Goal: Transaction & Acquisition: Download file/media

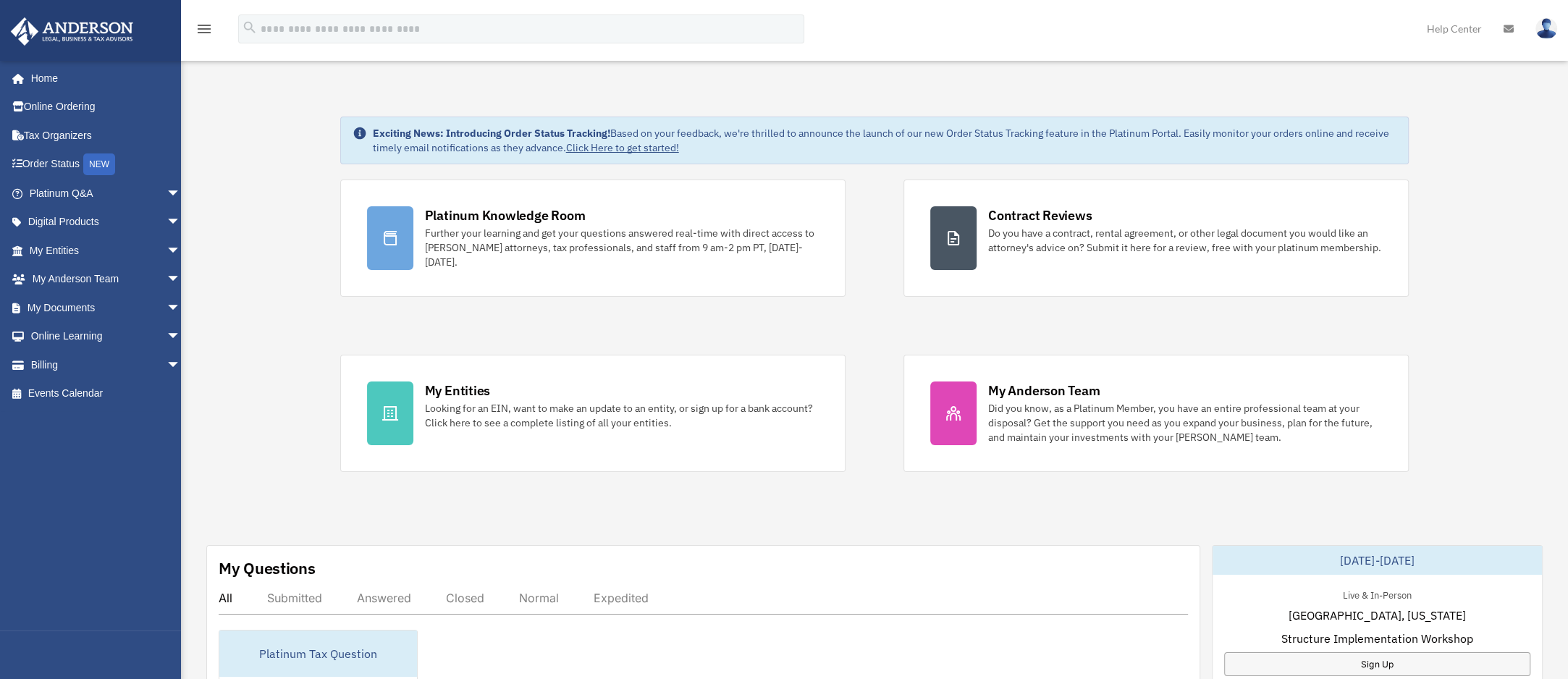
scroll to position [595, 0]
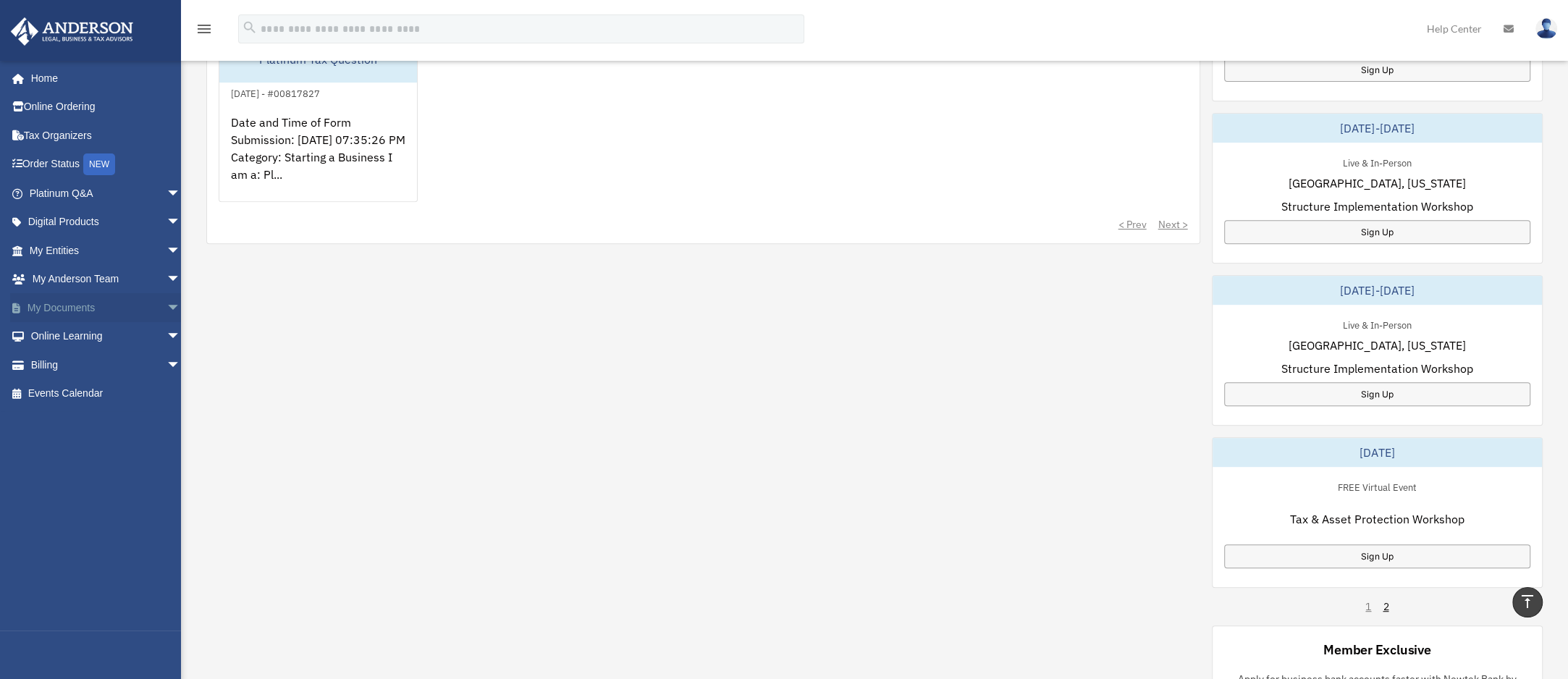
click at [167, 309] on span "arrow_drop_down" at bounding box center [181, 308] width 29 height 30
click at [137, 336] on link "Box" at bounding box center [112, 336] width 183 height 29
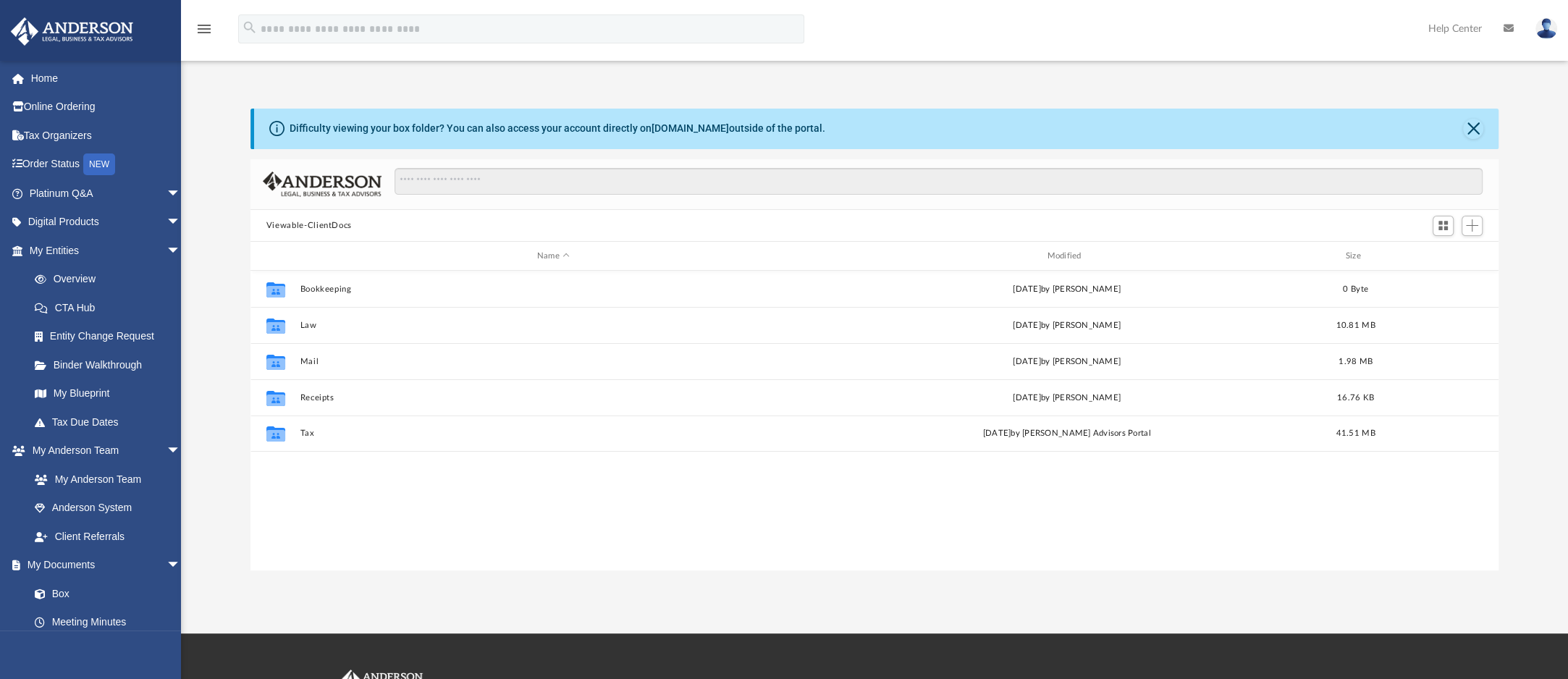
scroll to position [307, 1226]
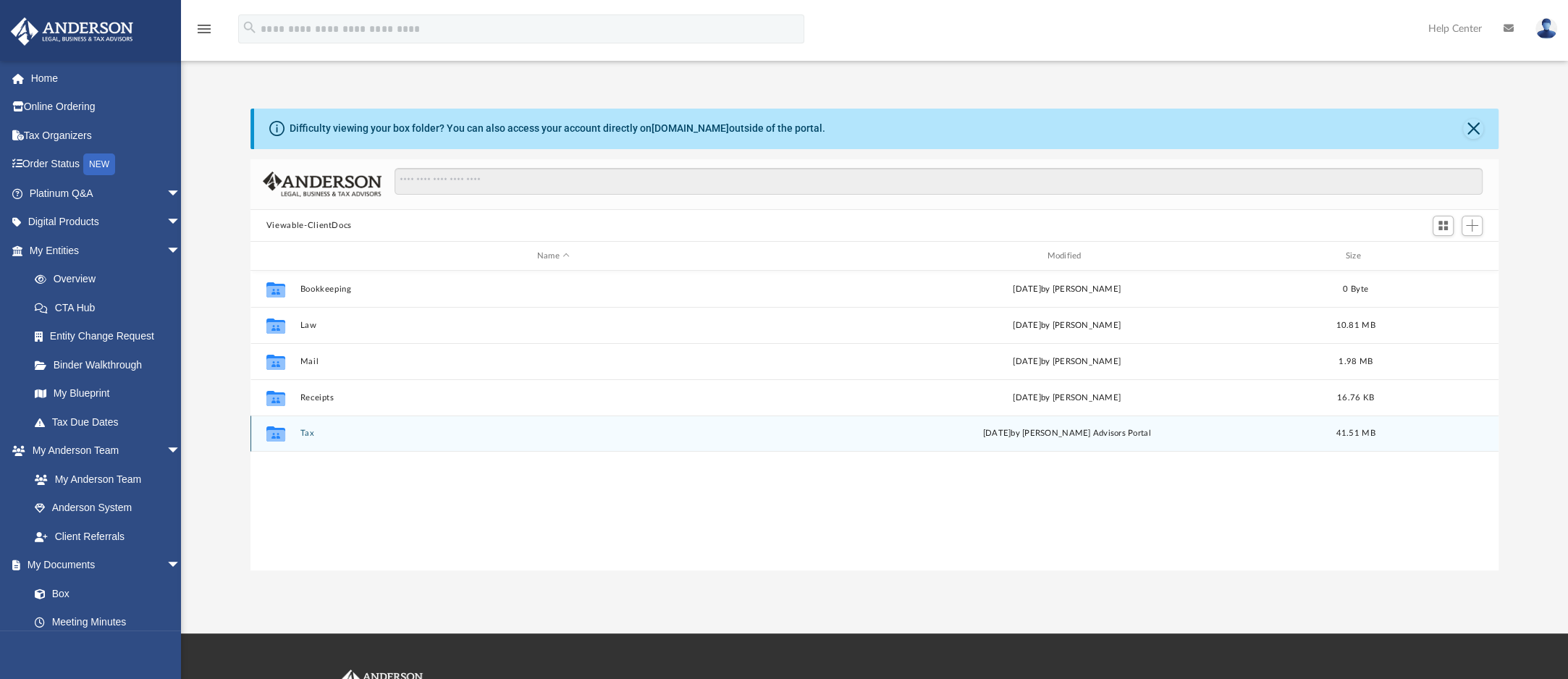
click at [562, 441] on div "Collaborated Folder Tax [DATE] by [PERSON_NAME] Advisors Portal 41.51 MB" at bounding box center [874, 433] width 1248 height 36
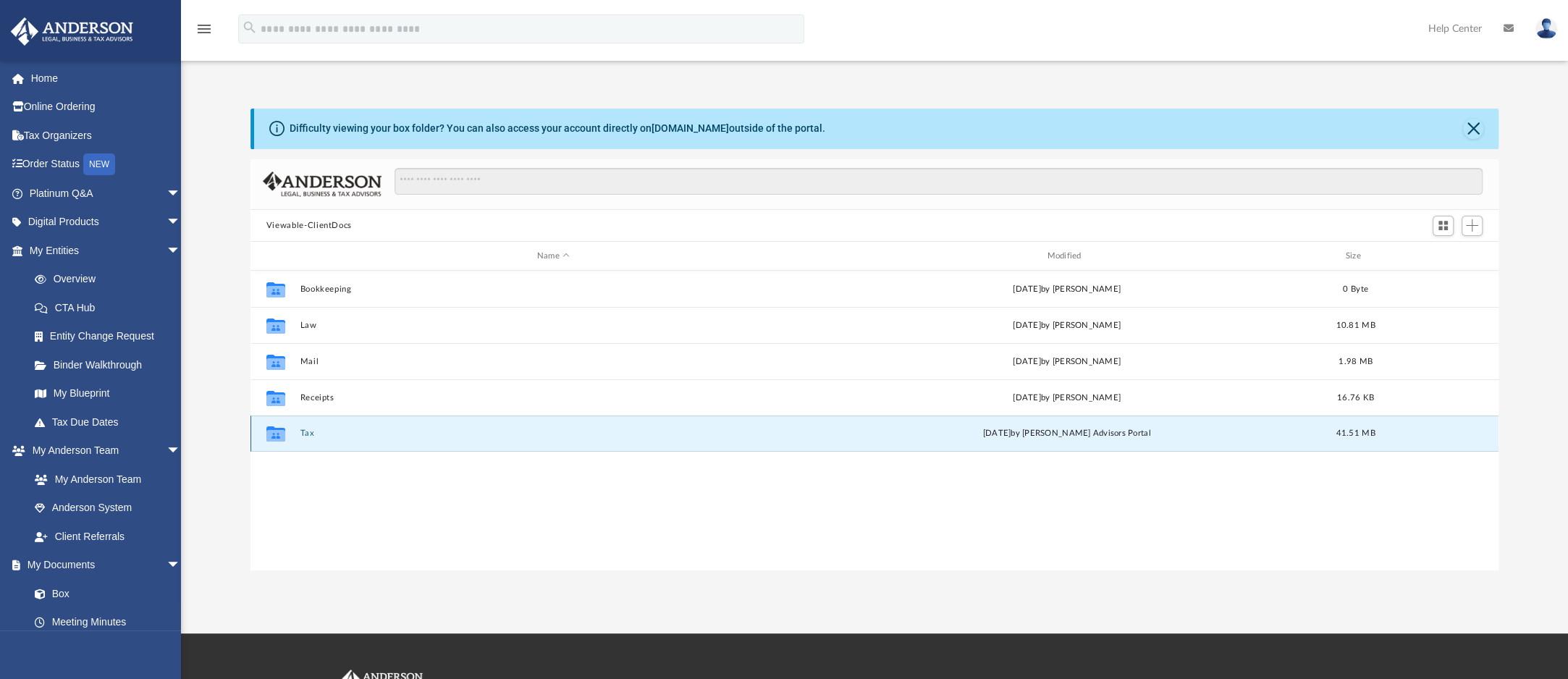
click at [562, 441] on div "Collaborated Folder Tax [DATE] by [PERSON_NAME] Advisors Portal 41.51 MB" at bounding box center [874, 433] width 1248 height 36
click at [310, 436] on button "Tax" at bounding box center [553, 434] width 507 height 10
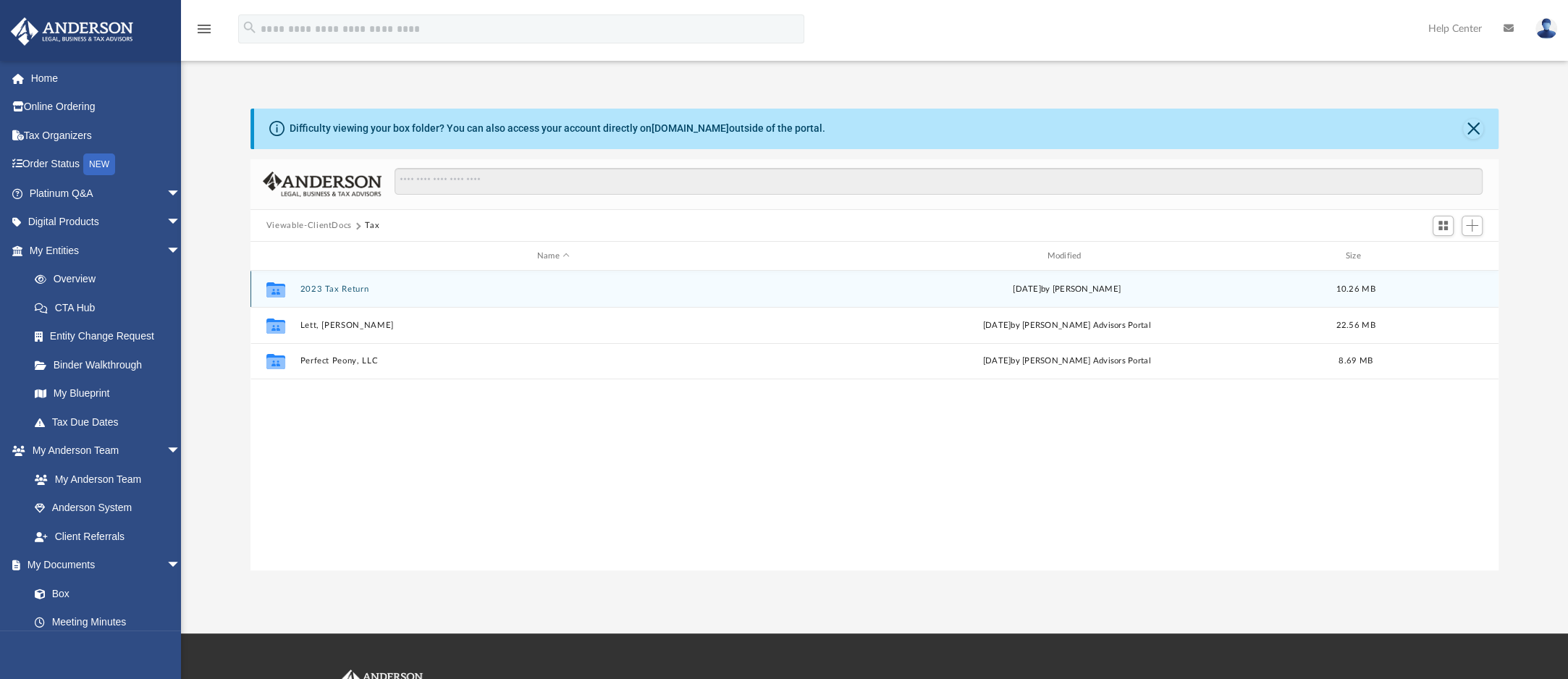
click at [378, 294] on div "Collaborated Folder 2023 Tax Return [DATE] by [PERSON_NAME] 10.26 MB" at bounding box center [874, 288] width 1248 height 36
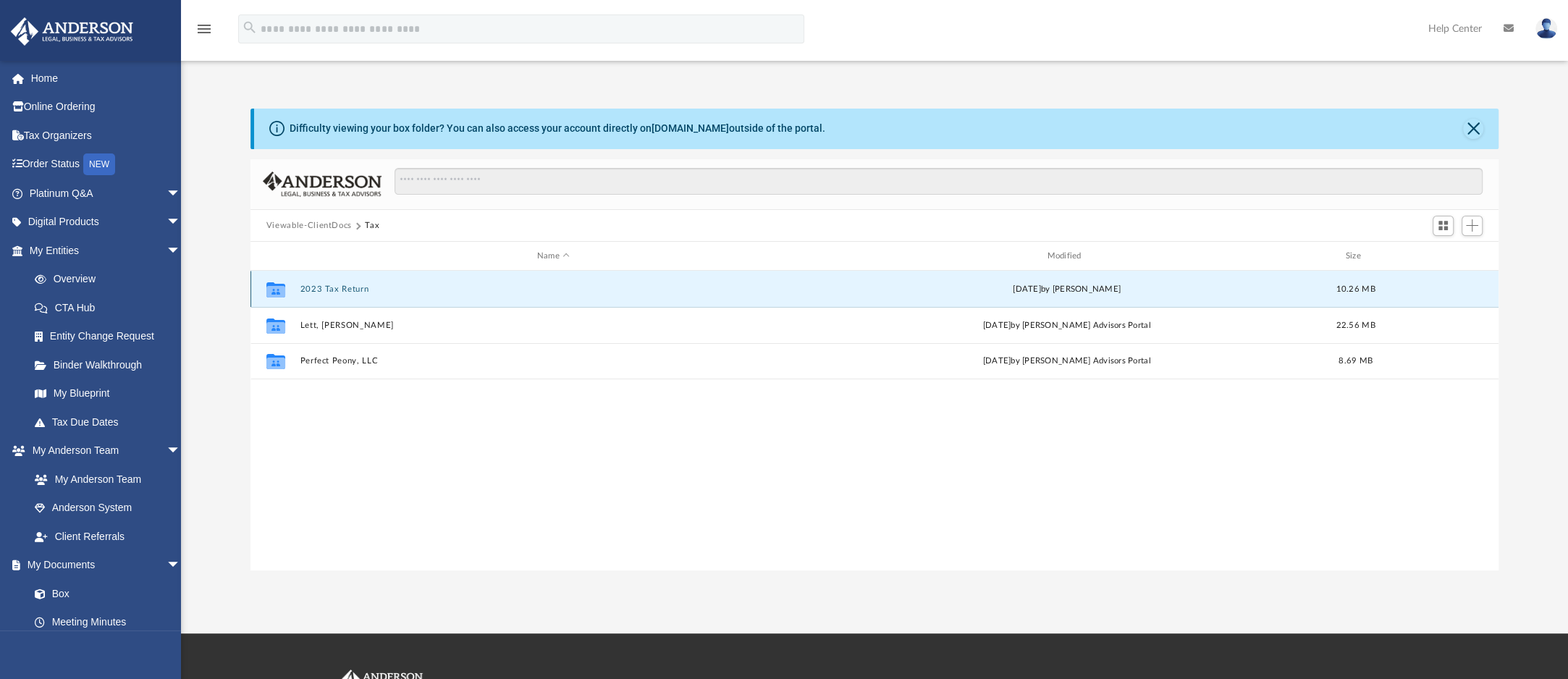
click at [378, 294] on div "Collaborated Folder 2023 Tax Return [DATE] by [PERSON_NAME] 10.26 MB" at bounding box center [874, 288] width 1248 height 36
click at [281, 291] on icon "grid" at bounding box center [275, 292] width 18 height 11
click at [344, 294] on div "Collaborated Folder 2023 Tax Return [DATE] by [PERSON_NAME] 10.26 MB" at bounding box center [874, 288] width 1248 height 36
click at [278, 294] on icon "grid" at bounding box center [275, 292] width 18 height 11
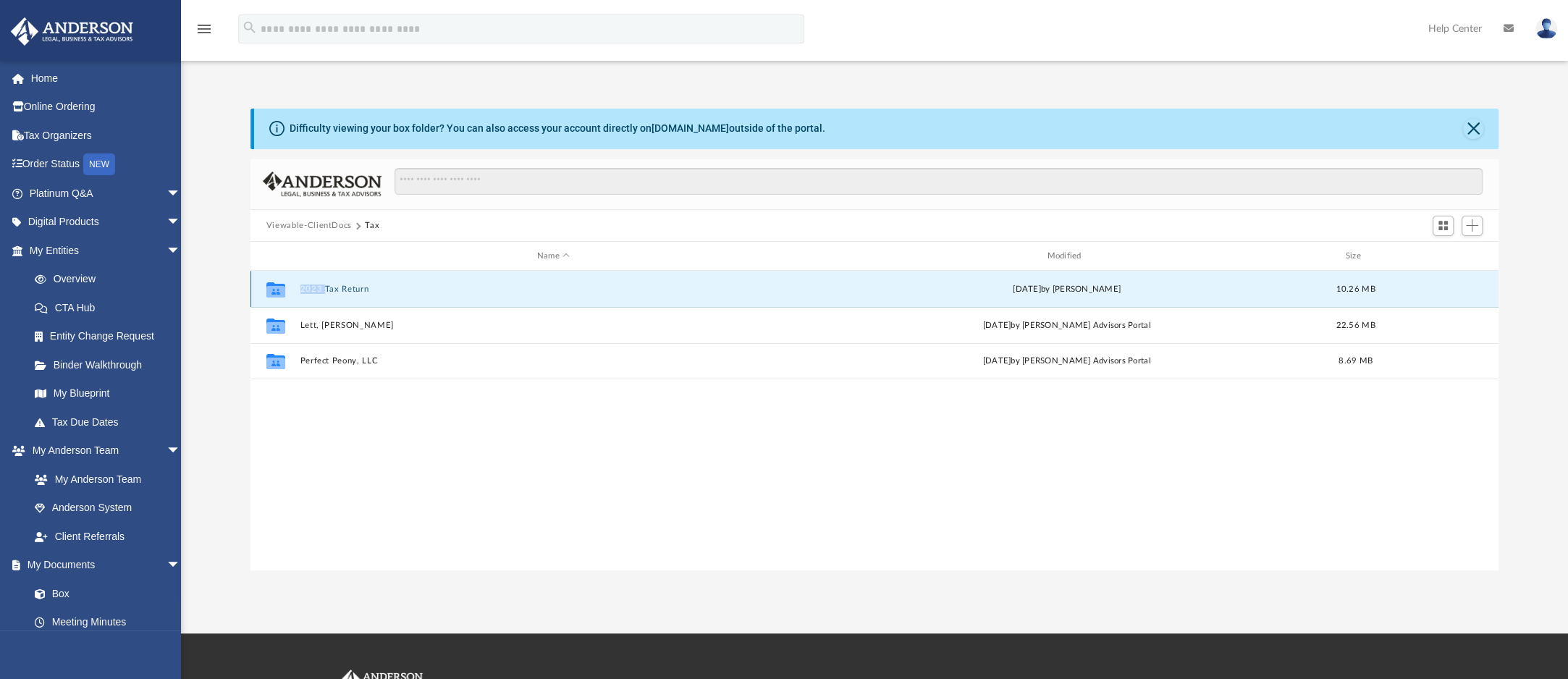
click at [278, 294] on icon "grid" at bounding box center [275, 292] width 18 height 11
click at [344, 287] on button "2023 Tax Return" at bounding box center [553, 289] width 507 height 10
click at [429, 387] on div "Collaborated Folder 2023 Tax Return Thu Feb 27 2025 by Jacqueline Lett 10.26 MB…" at bounding box center [874, 421] width 1248 height 300
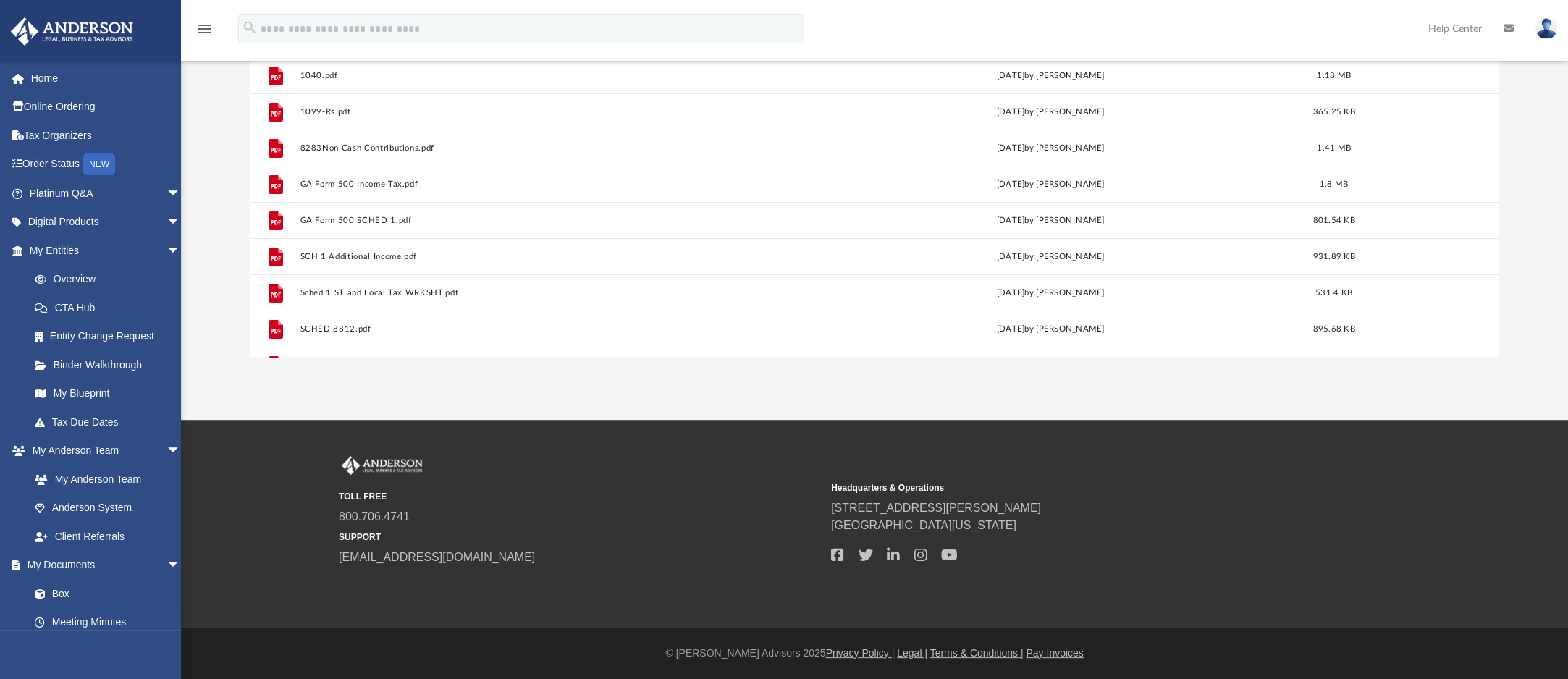
scroll to position [0, 0]
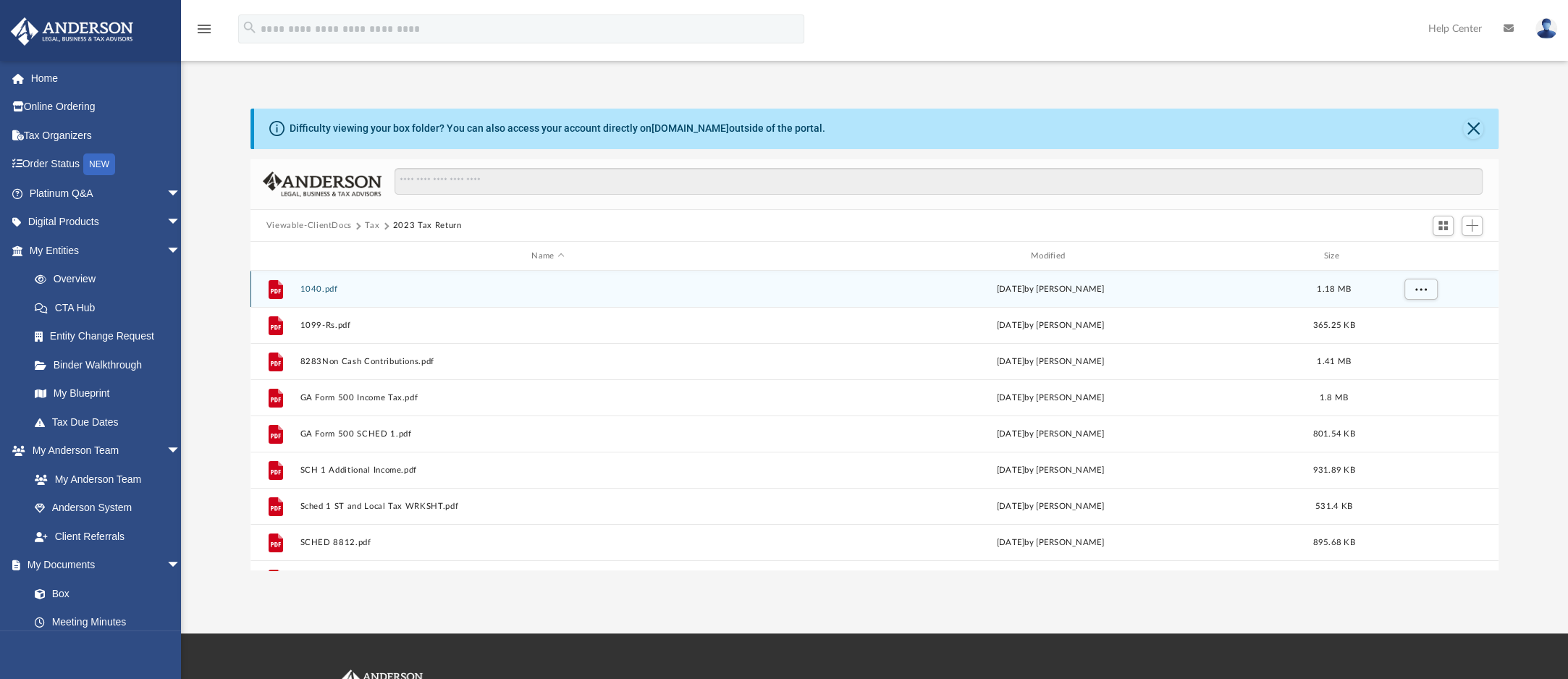
click at [341, 299] on div "File 1040.pdf [DATE] by [PERSON_NAME] 1.18 MB" at bounding box center [874, 288] width 1248 height 36
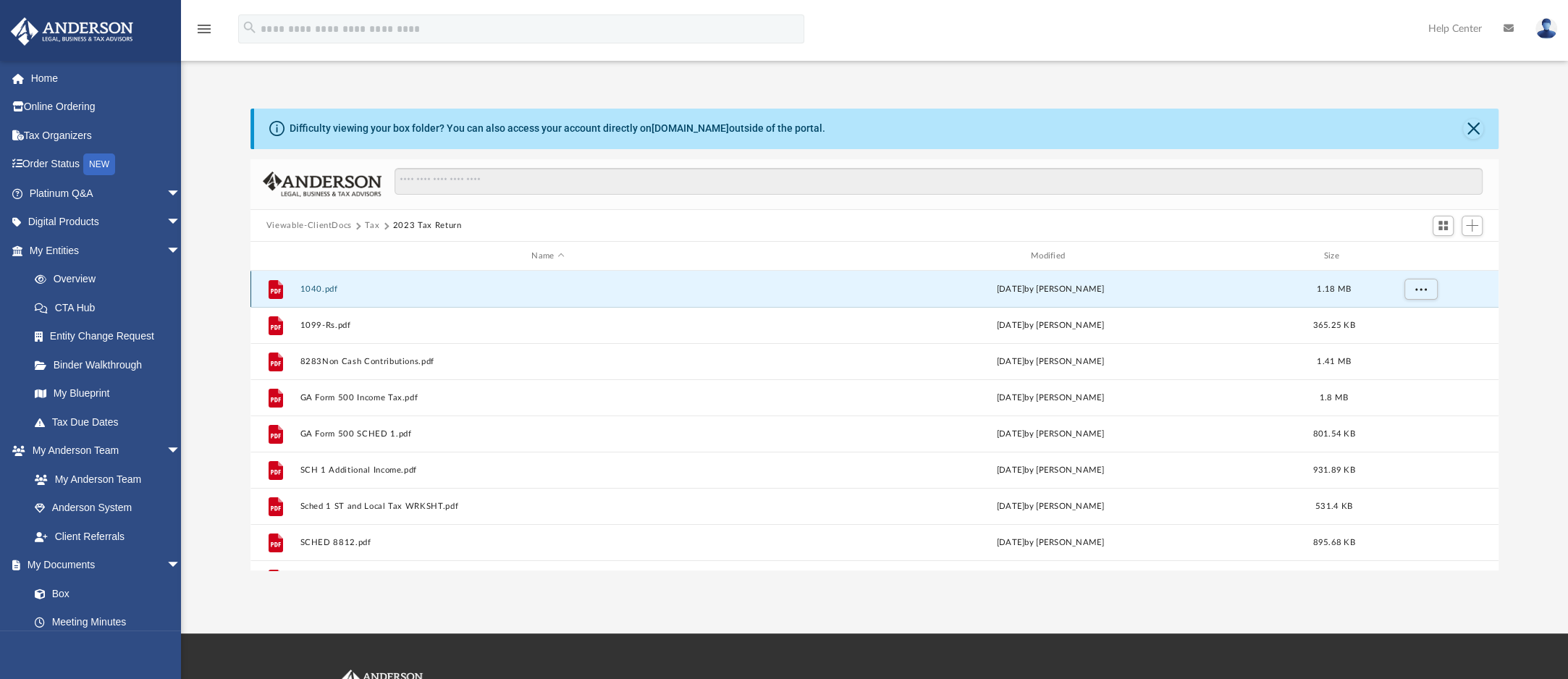
click at [341, 299] on div "File 1040.pdf [DATE] by [PERSON_NAME] 1.18 MB" at bounding box center [874, 288] width 1248 height 36
click at [322, 285] on button "1040.pdf" at bounding box center [547, 289] width 496 height 10
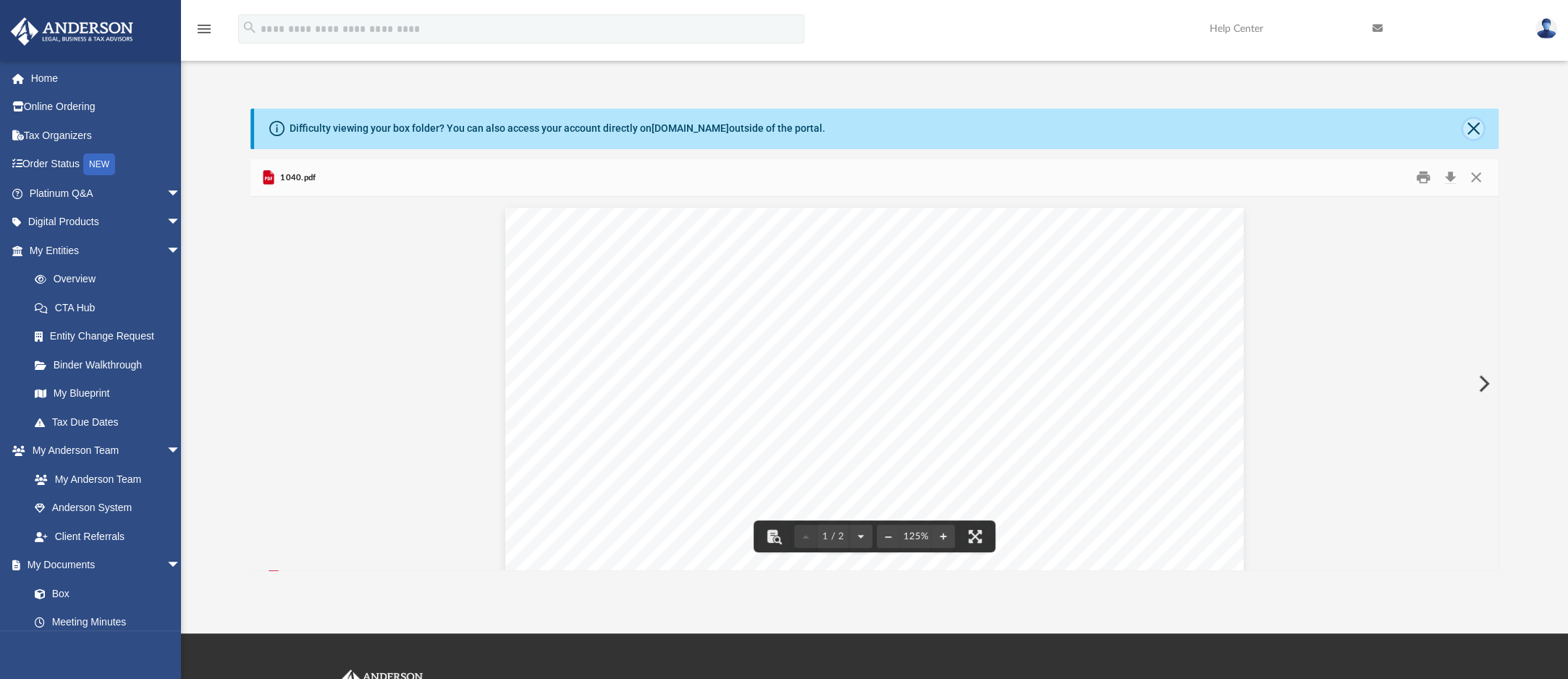
click at [1468, 129] on button "Close" at bounding box center [1473, 128] width 20 height 20
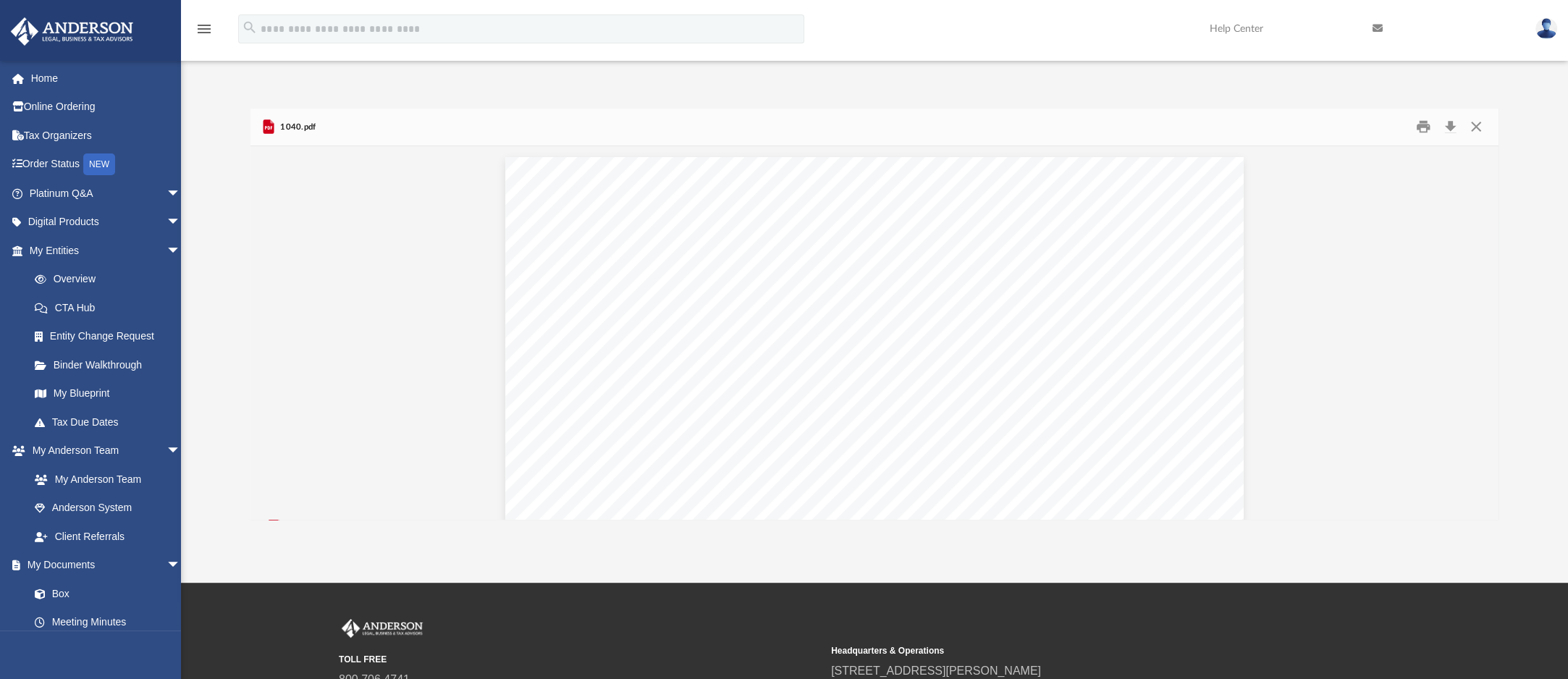
click at [1228, 34] on link "Help Center" at bounding box center [1280, 28] width 163 height 57
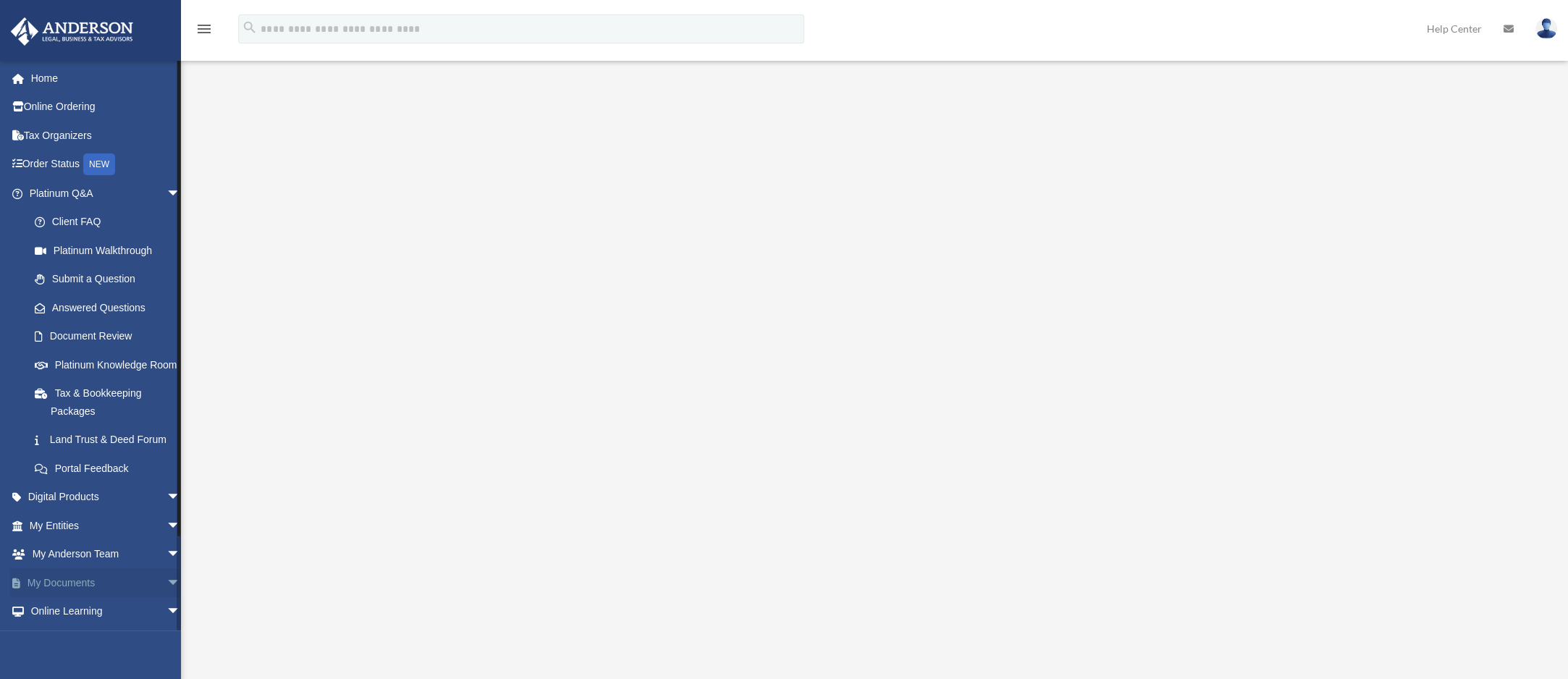
click at [167, 598] on span "arrow_drop_down" at bounding box center [181, 583] width 29 height 30
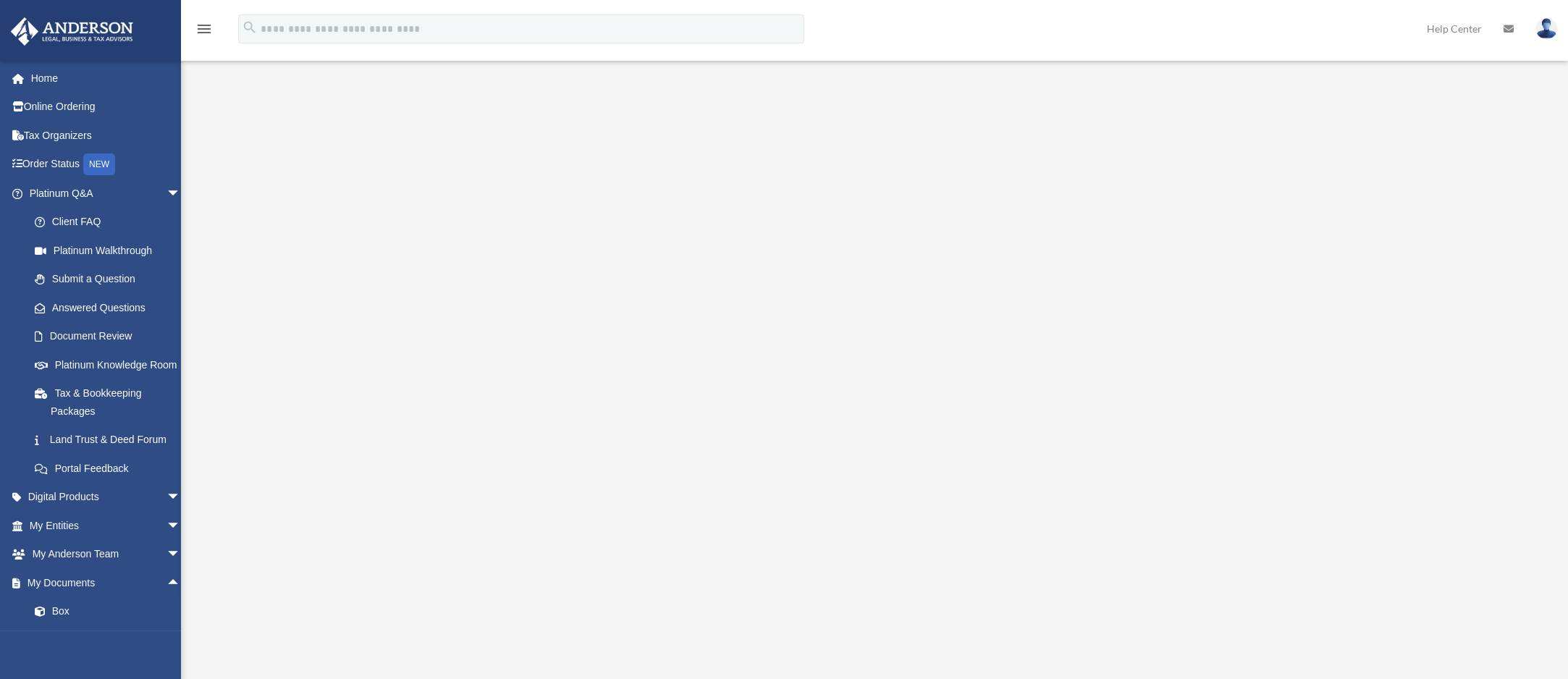
scroll to position [278, 0]
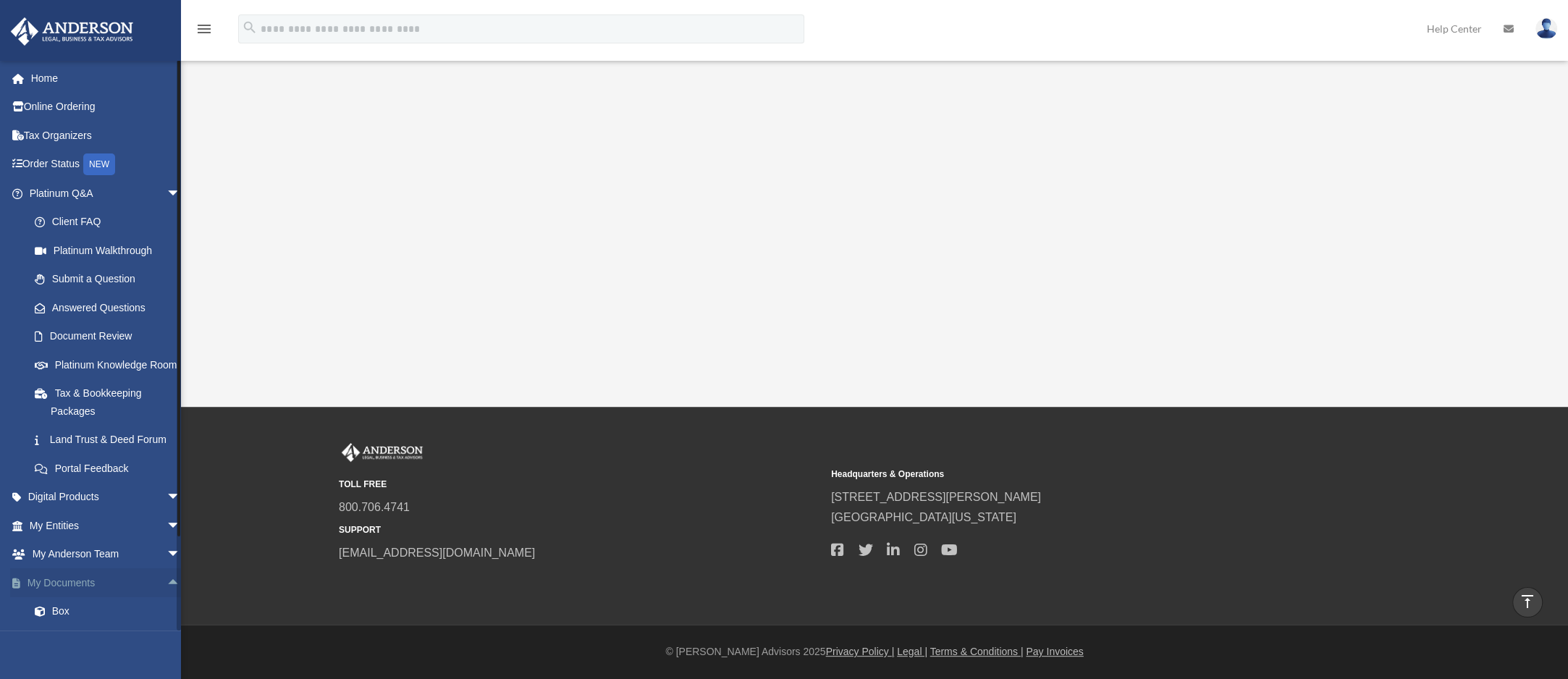
click at [167, 598] on span "arrow_drop_up" at bounding box center [181, 583] width 29 height 30
click at [167, 598] on span "arrow_drop_down" at bounding box center [181, 583] width 29 height 30
click at [76, 597] on link "My Documents arrow_drop_up" at bounding box center [106, 582] width 192 height 29
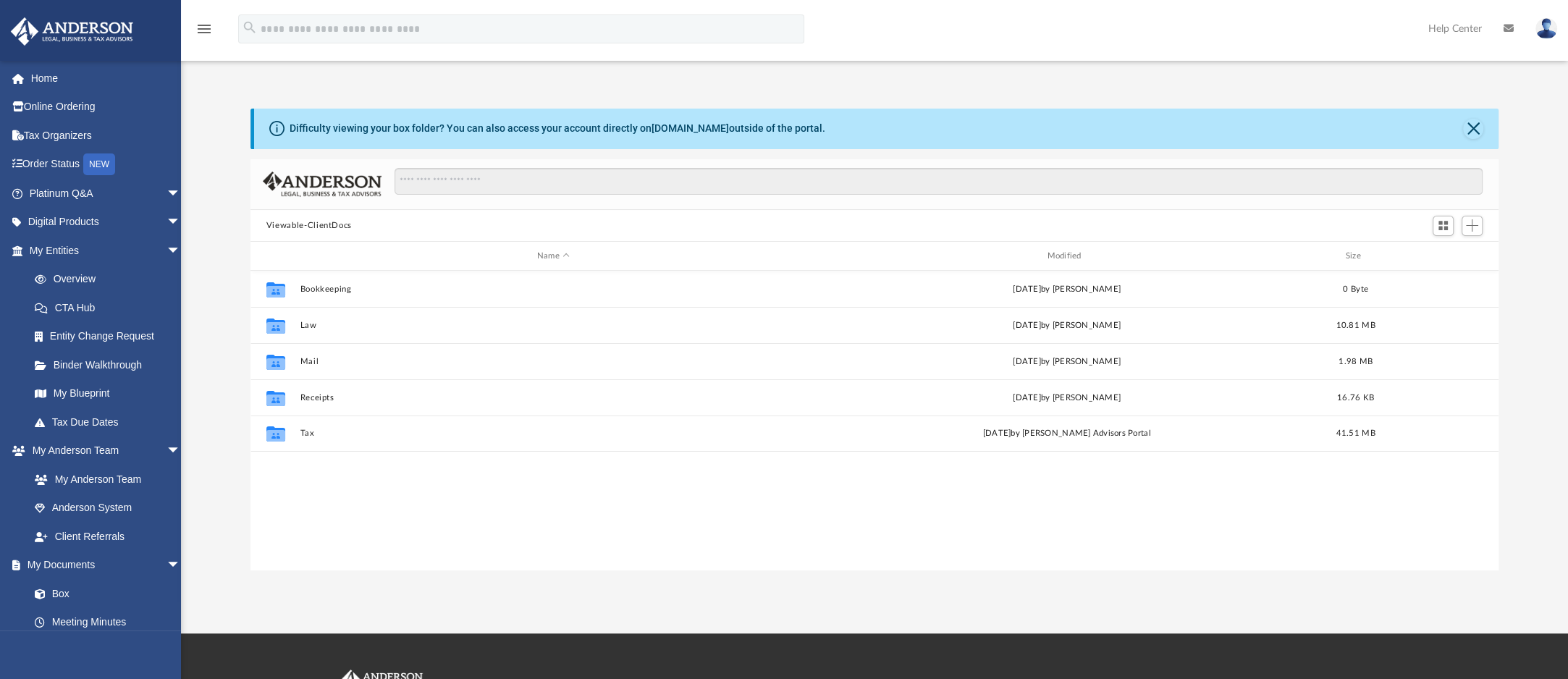
scroll to position [307, 1226]
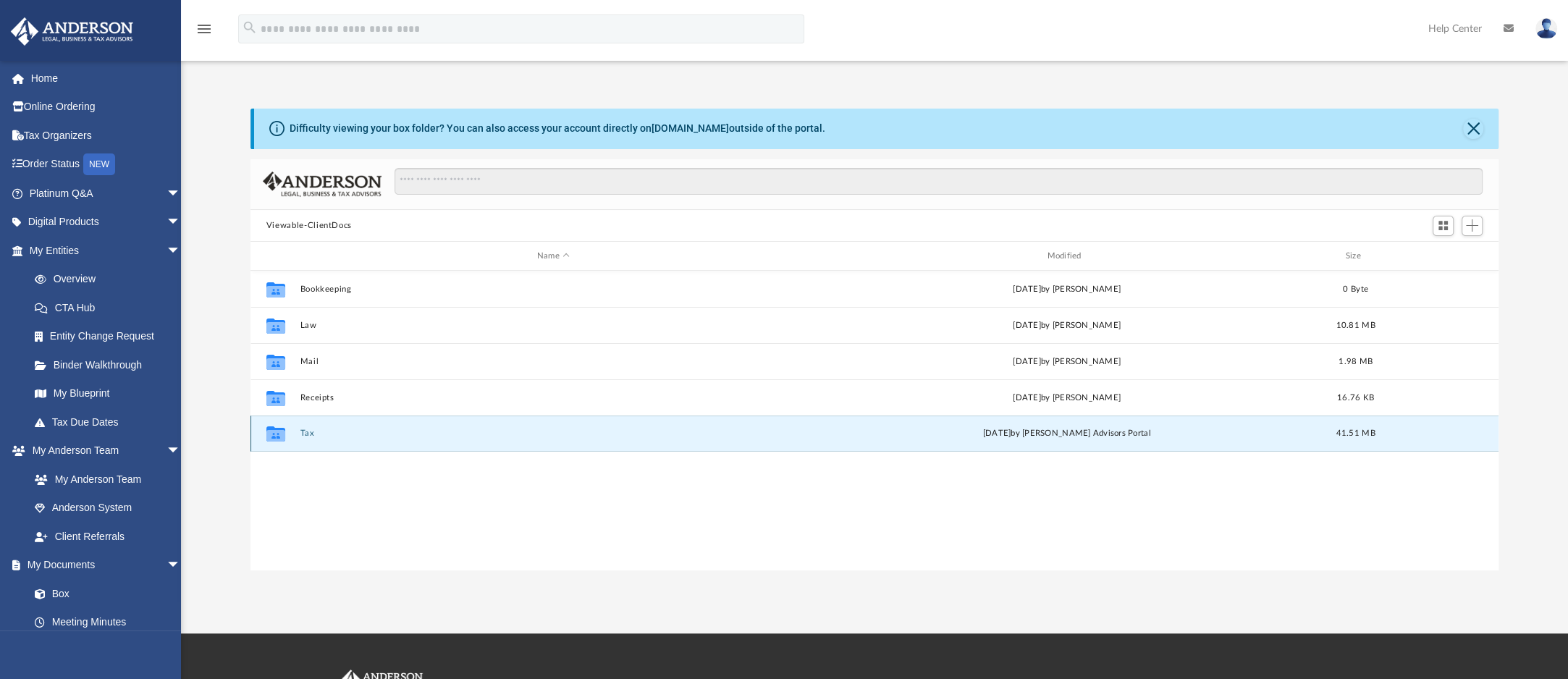
click at [306, 430] on button "Tax" at bounding box center [553, 434] width 507 height 10
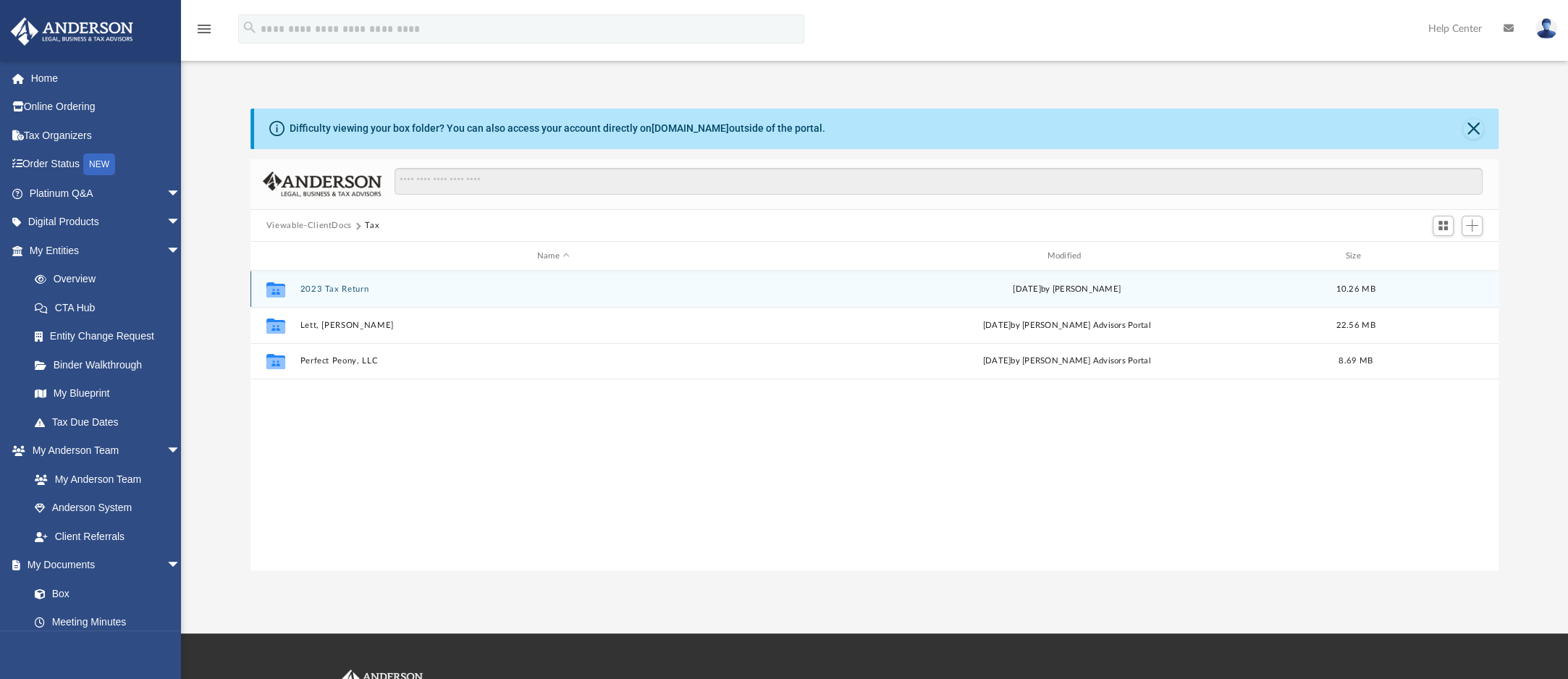
click at [355, 294] on div "Collaborated Folder 2023 Tax Return [DATE] by [PERSON_NAME] 10.26 MB" at bounding box center [874, 288] width 1248 height 36
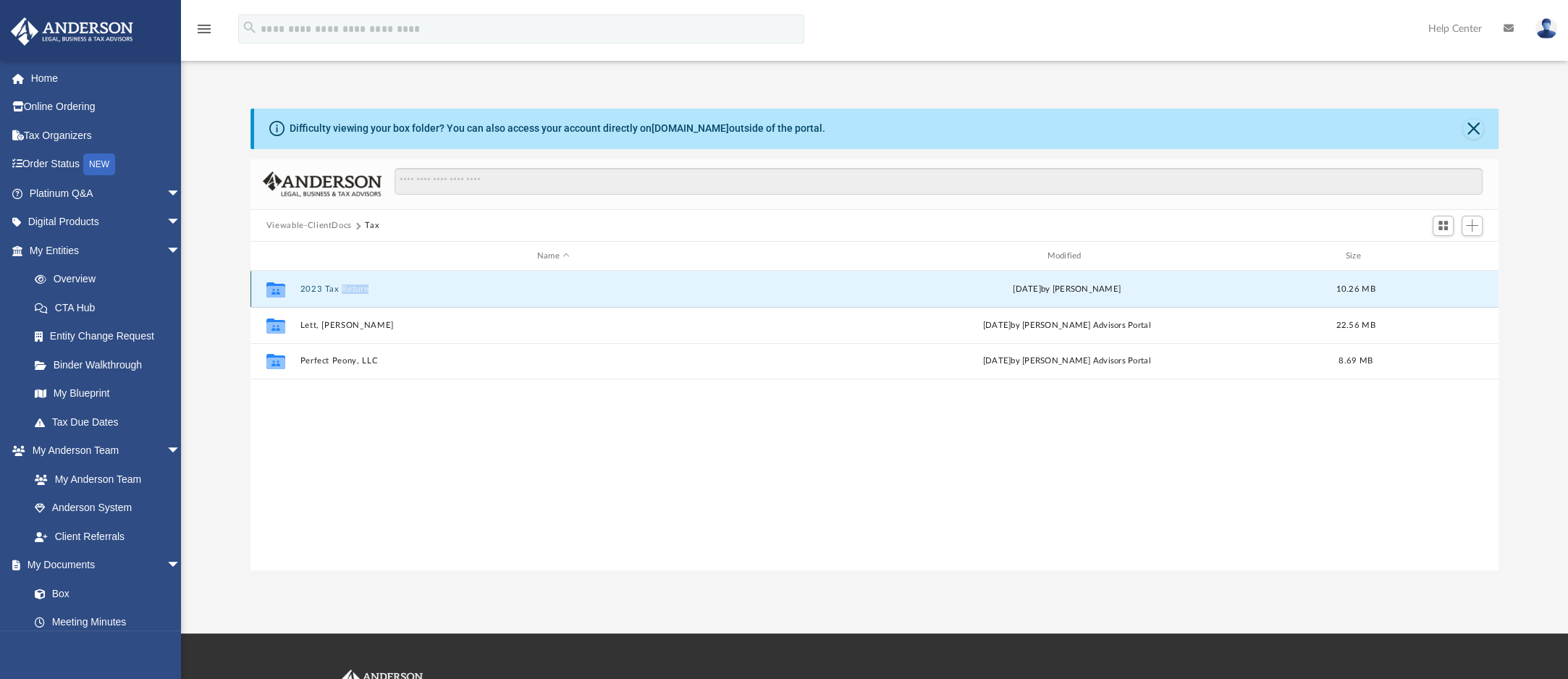
click at [355, 294] on div "Collaborated Folder 2023 Tax Return [DATE] by [PERSON_NAME] 10.26 MB" at bounding box center [874, 288] width 1248 height 36
click at [336, 293] on button "2023 Tax Return" at bounding box center [553, 289] width 507 height 10
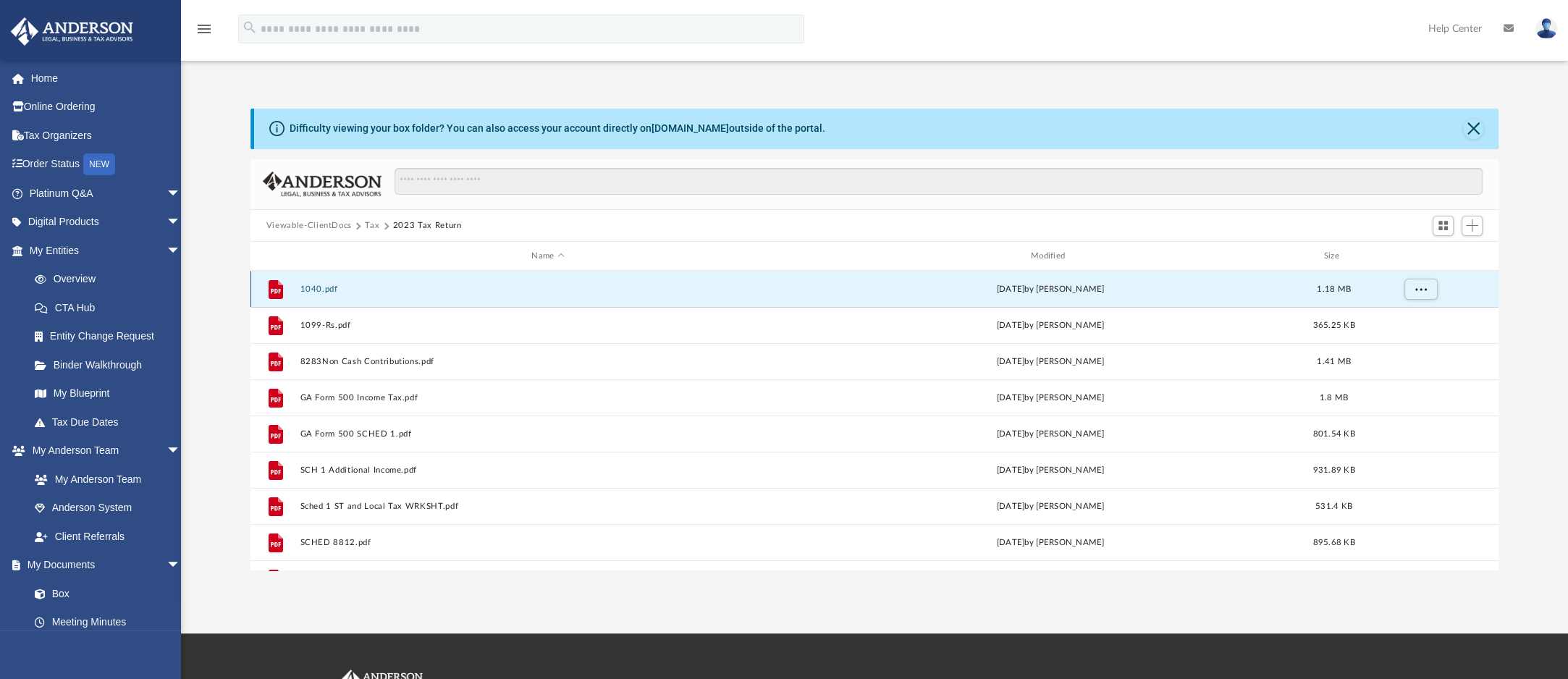
click at [626, 288] on button "1040.pdf" at bounding box center [547, 289] width 496 height 10
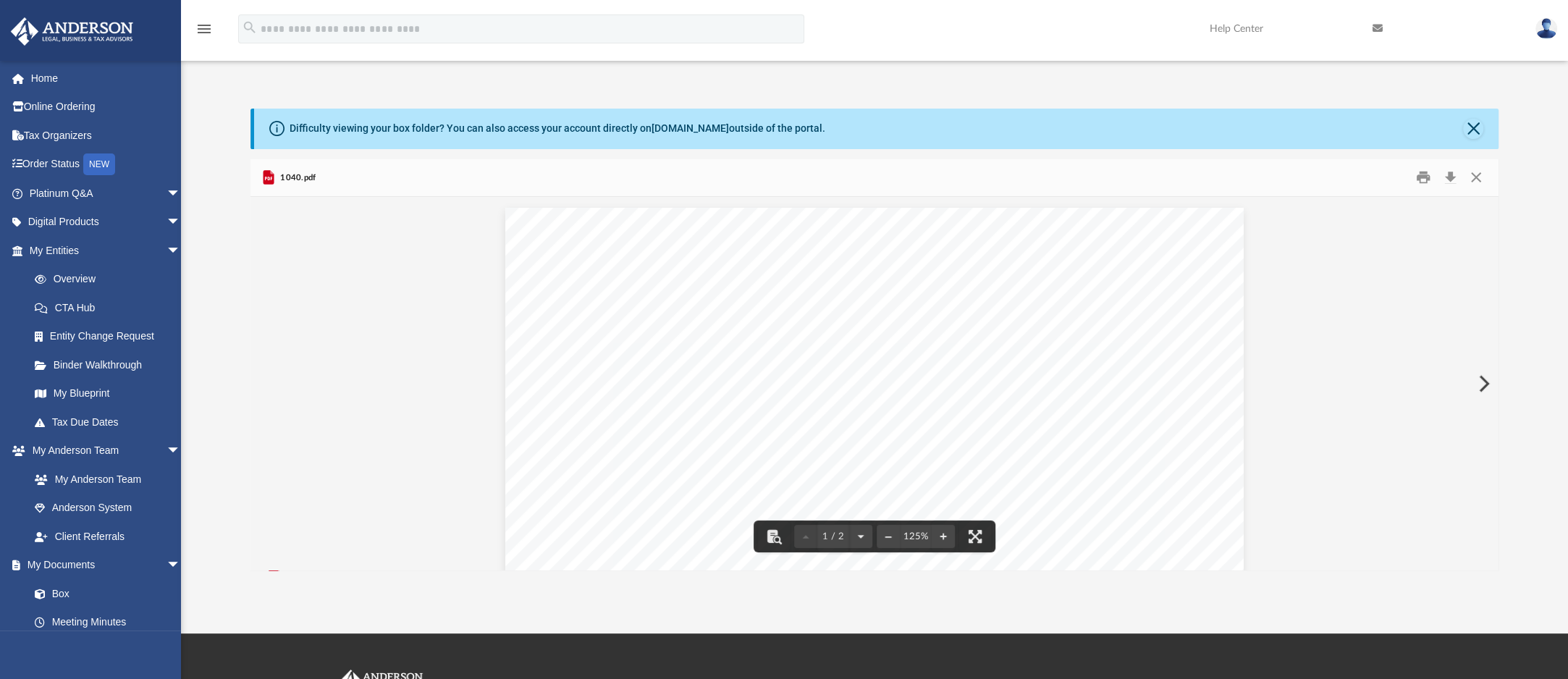
click at [1486, 384] on button "Preview" at bounding box center [1483, 384] width 32 height 40
click at [1478, 383] on button "Preview" at bounding box center [1483, 384] width 32 height 40
click at [267, 382] on button "Preview" at bounding box center [266, 384] width 32 height 40
click at [1485, 370] on button "Preview" at bounding box center [1483, 384] width 32 height 40
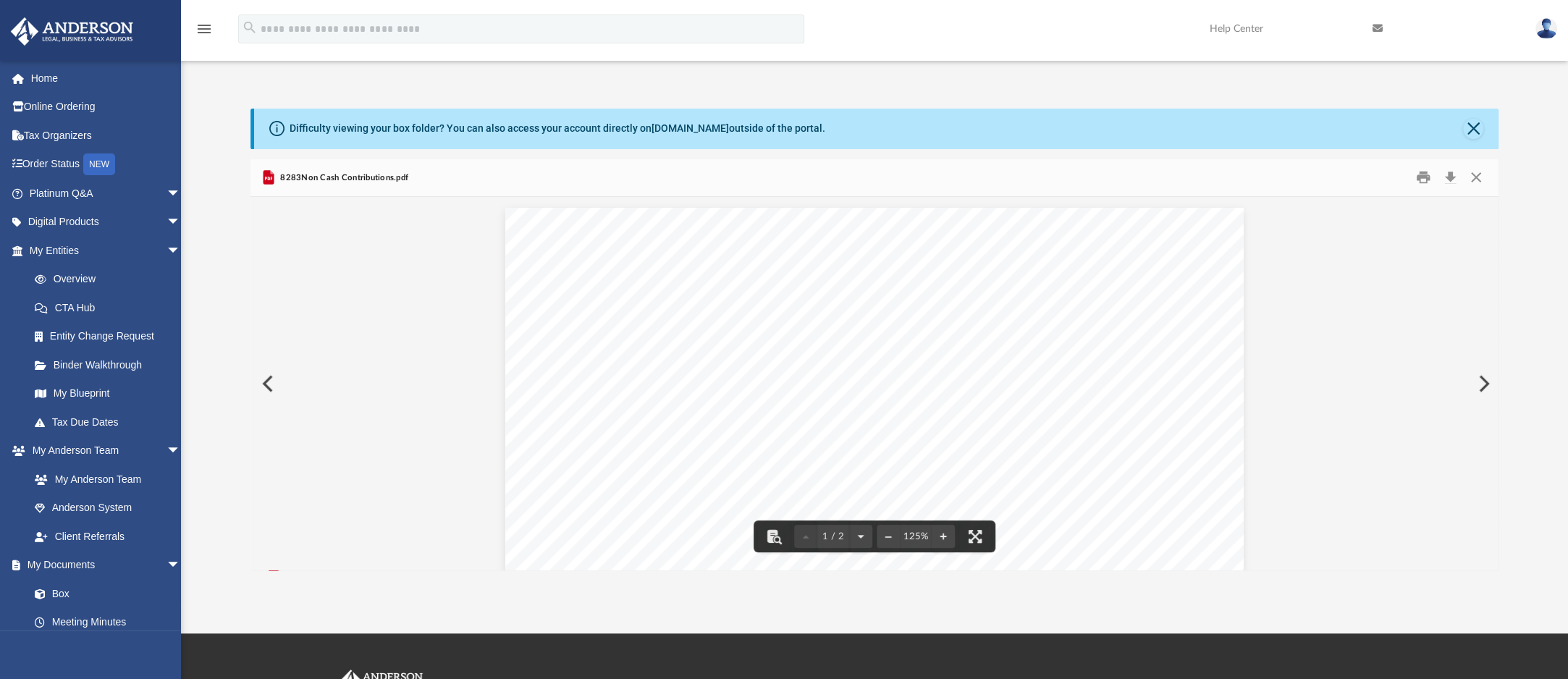
click at [1477, 381] on button "Preview" at bounding box center [1483, 384] width 32 height 40
click at [266, 382] on button "Preview" at bounding box center [266, 384] width 32 height 40
click at [1474, 134] on button "Close" at bounding box center [1473, 128] width 20 height 20
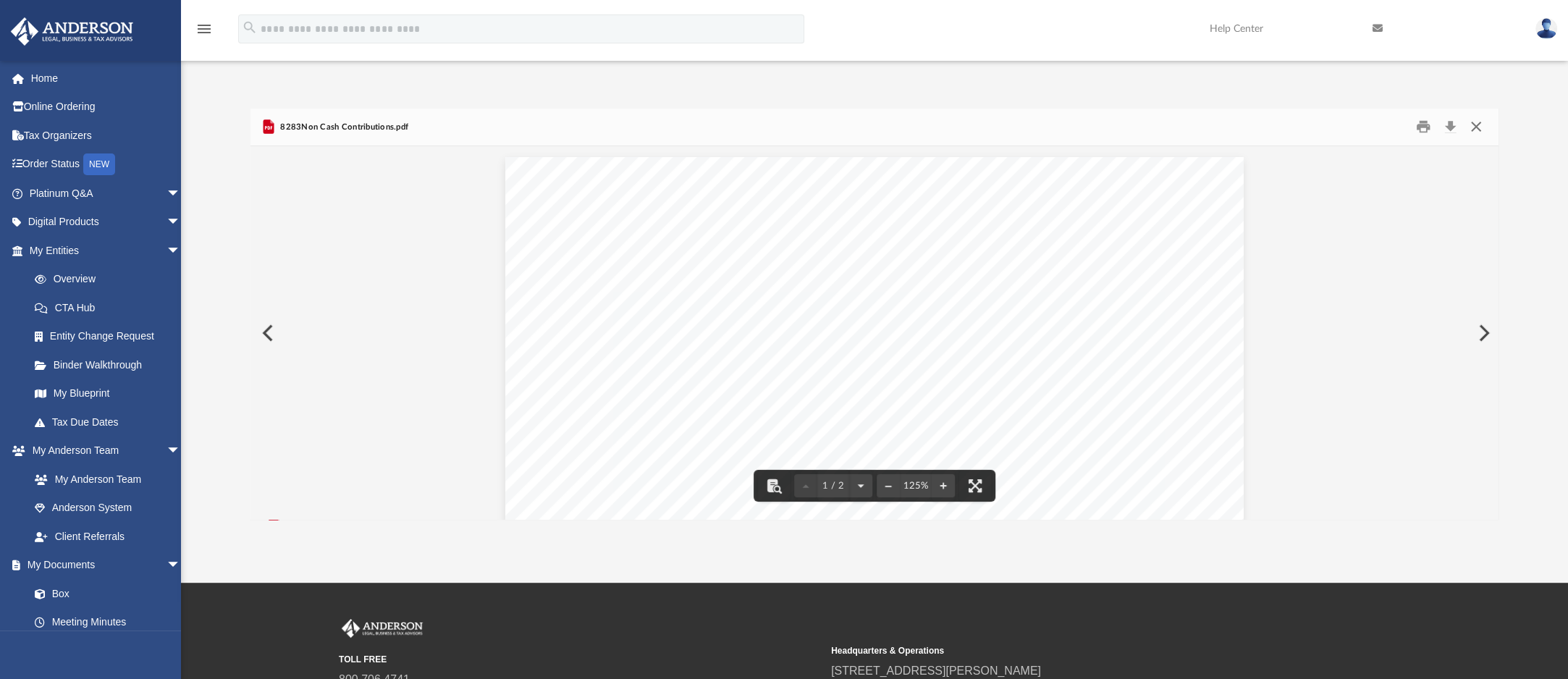
click at [1474, 126] on button "Close" at bounding box center [1477, 127] width 26 height 23
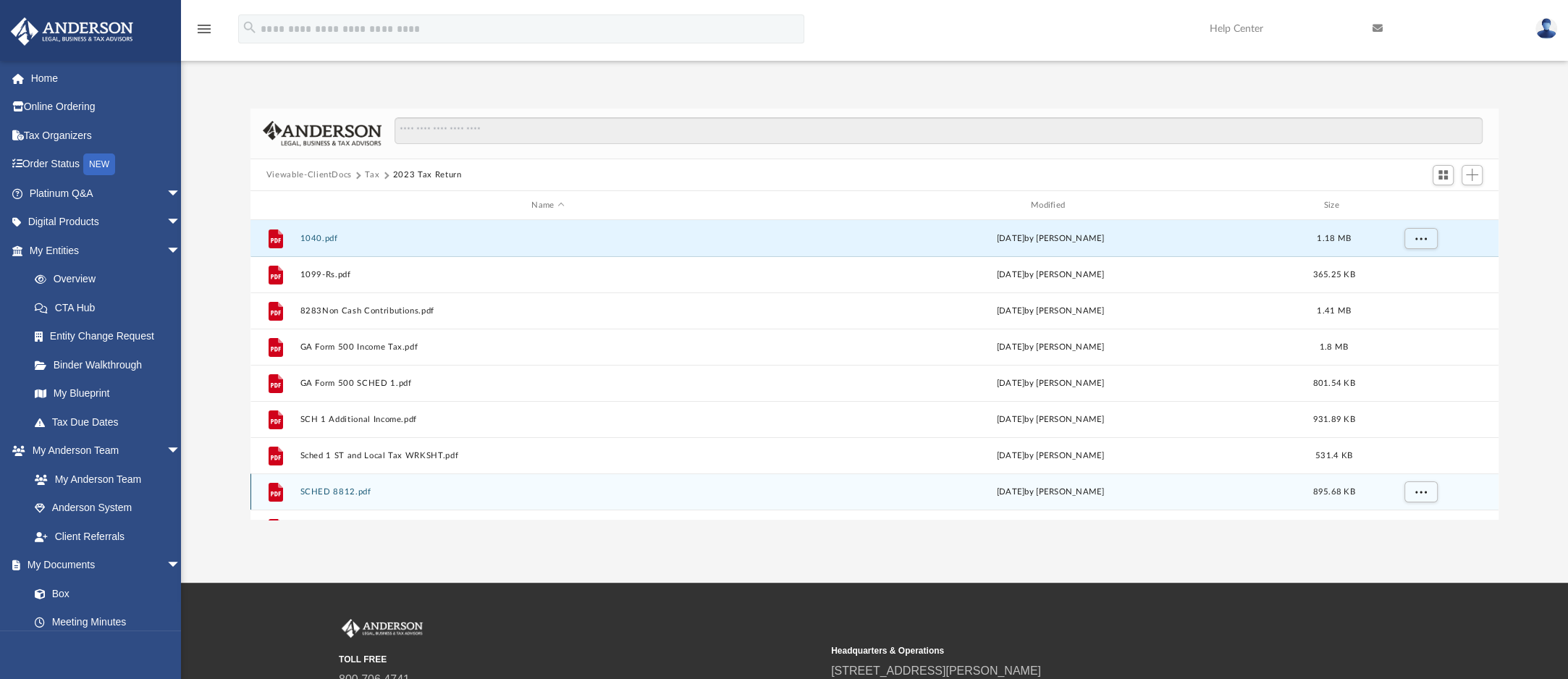
click at [405, 496] on div "File SCHED 8812.pdf [DATE] by [PERSON_NAME] 895.68 KB" at bounding box center [874, 491] width 1248 height 36
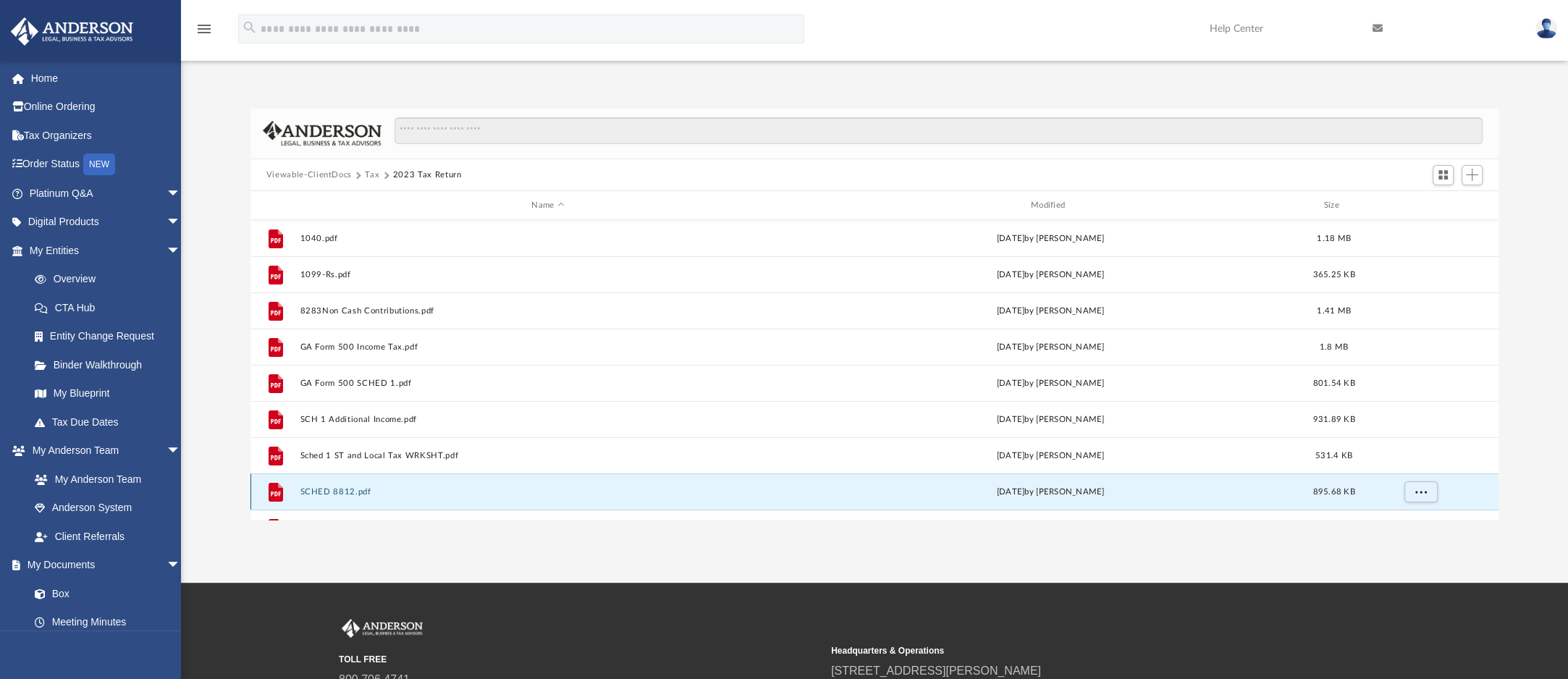
click at [405, 496] on div "File SCHED 8812.pdf [DATE] by [PERSON_NAME] 895.68 KB" at bounding box center [874, 491] width 1248 height 36
click at [405, 484] on div "File SCHED 8812.pdf [DATE] by [PERSON_NAME] 895.68 KB" at bounding box center [874, 491] width 1248 height 36
click at [365, 495] on button "SCHED 8812.pdf" at bounding box center [547, 492] width 496 height 10
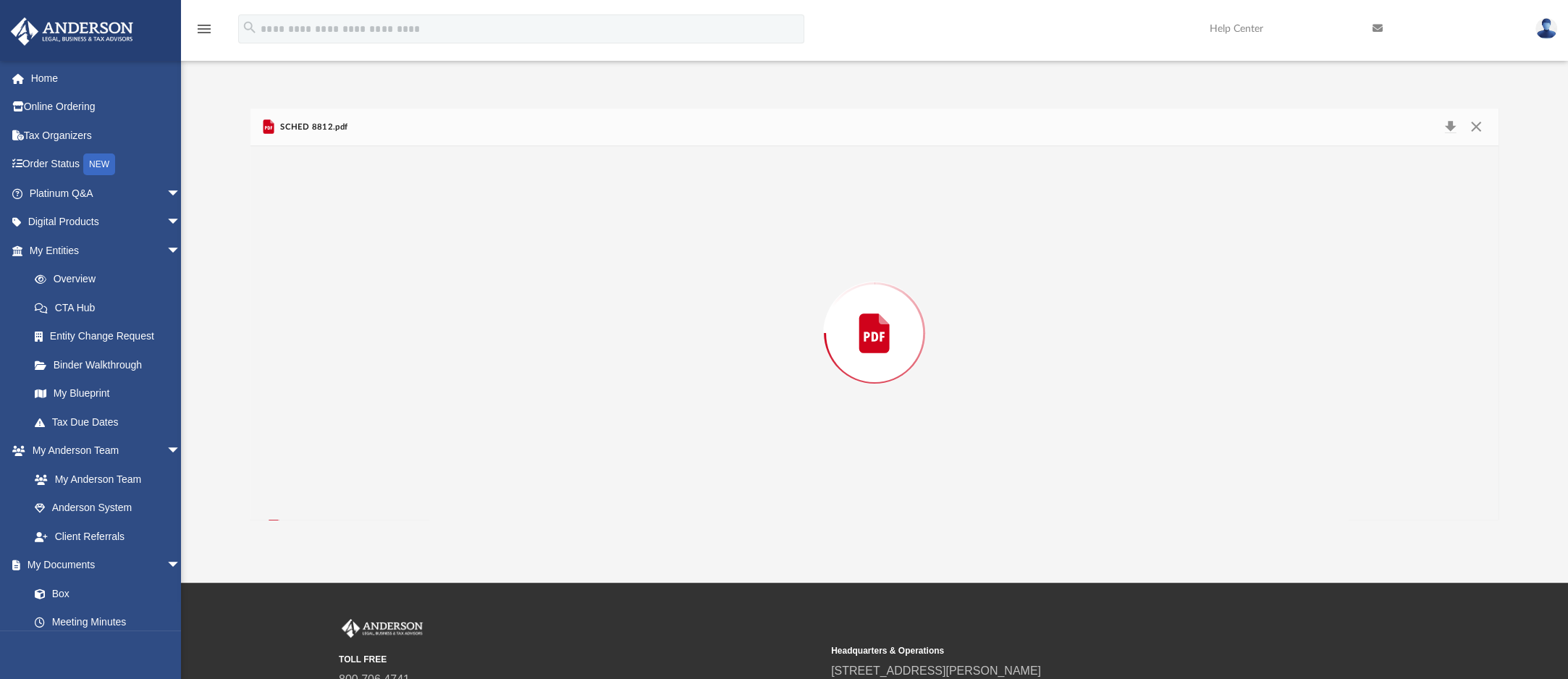
click at [365, 495] on div "Preview" at bounding box center [874, 332] width 1248 height 373
click at [271, 336] on button "Preview" at bounding box center [266, 333] width 32 height 40
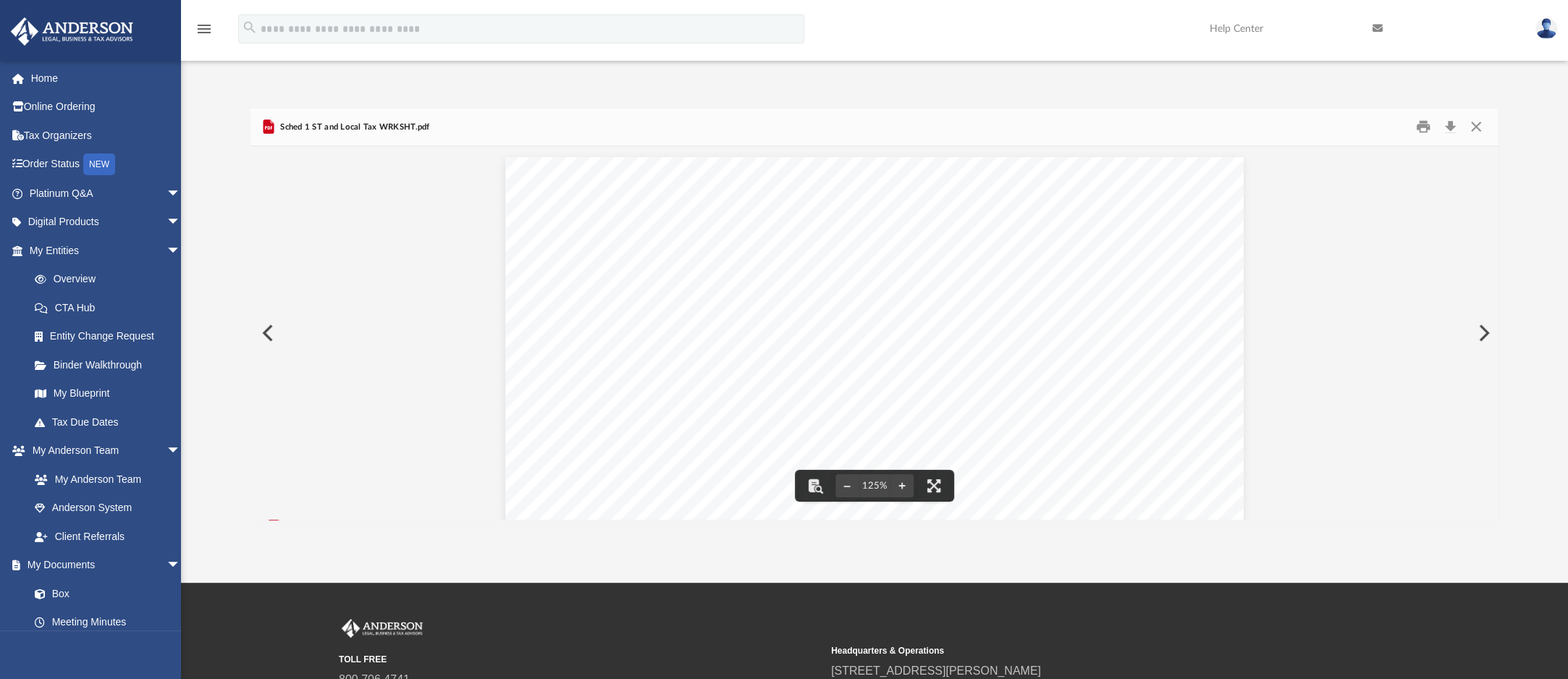
click at [270, 340] on button "Preview" at bounding box center [266, 333] width 32 height 40
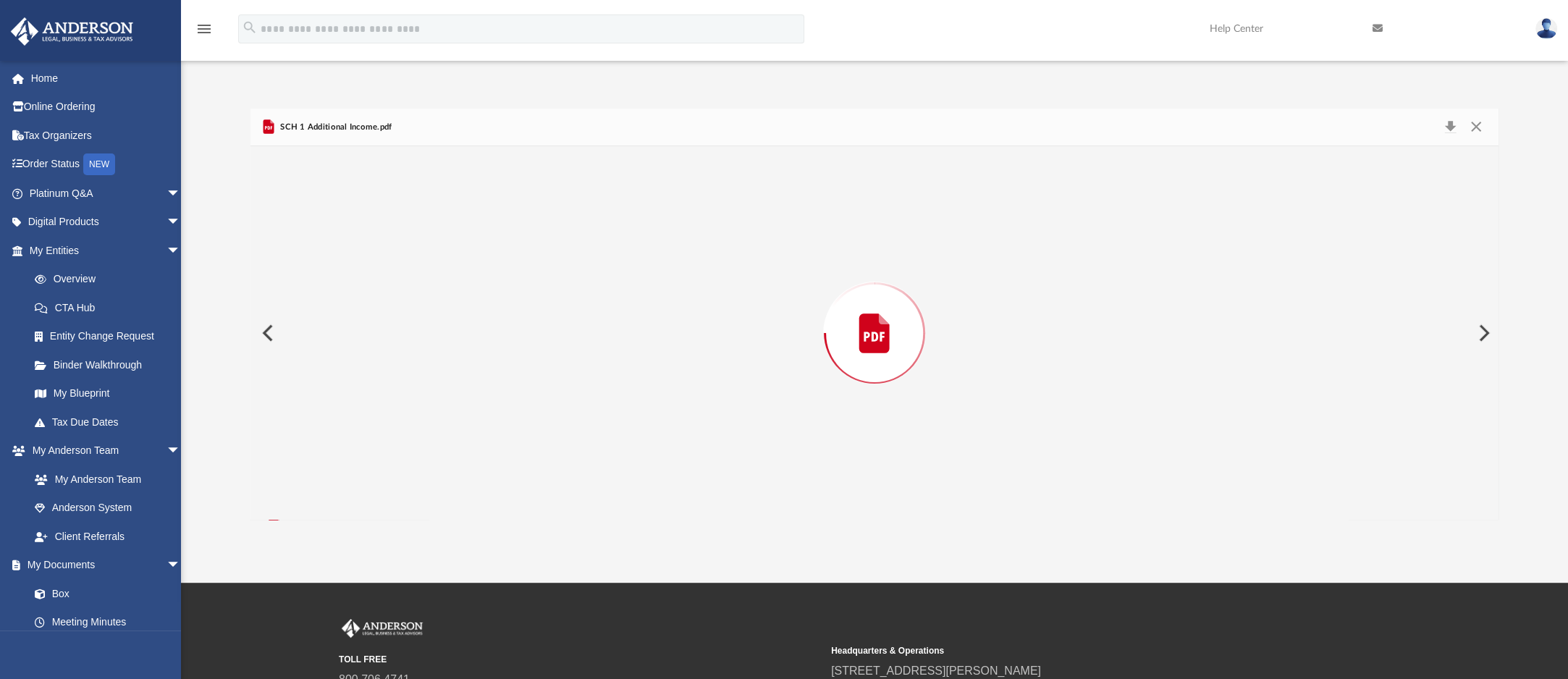
scroll to position [978, 0]
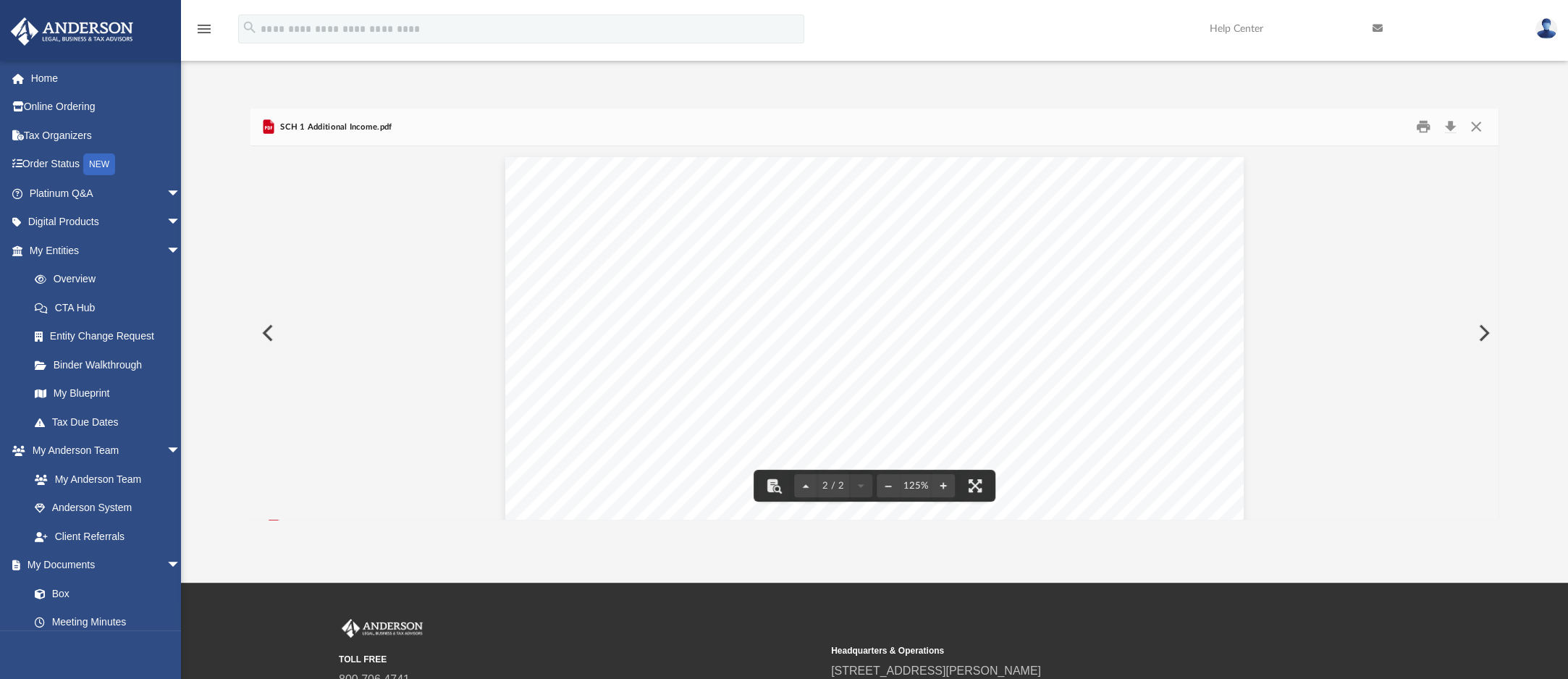
click at [1484, 329] on button "Preview" at bounding box center [1483, 333] width 32 height 40
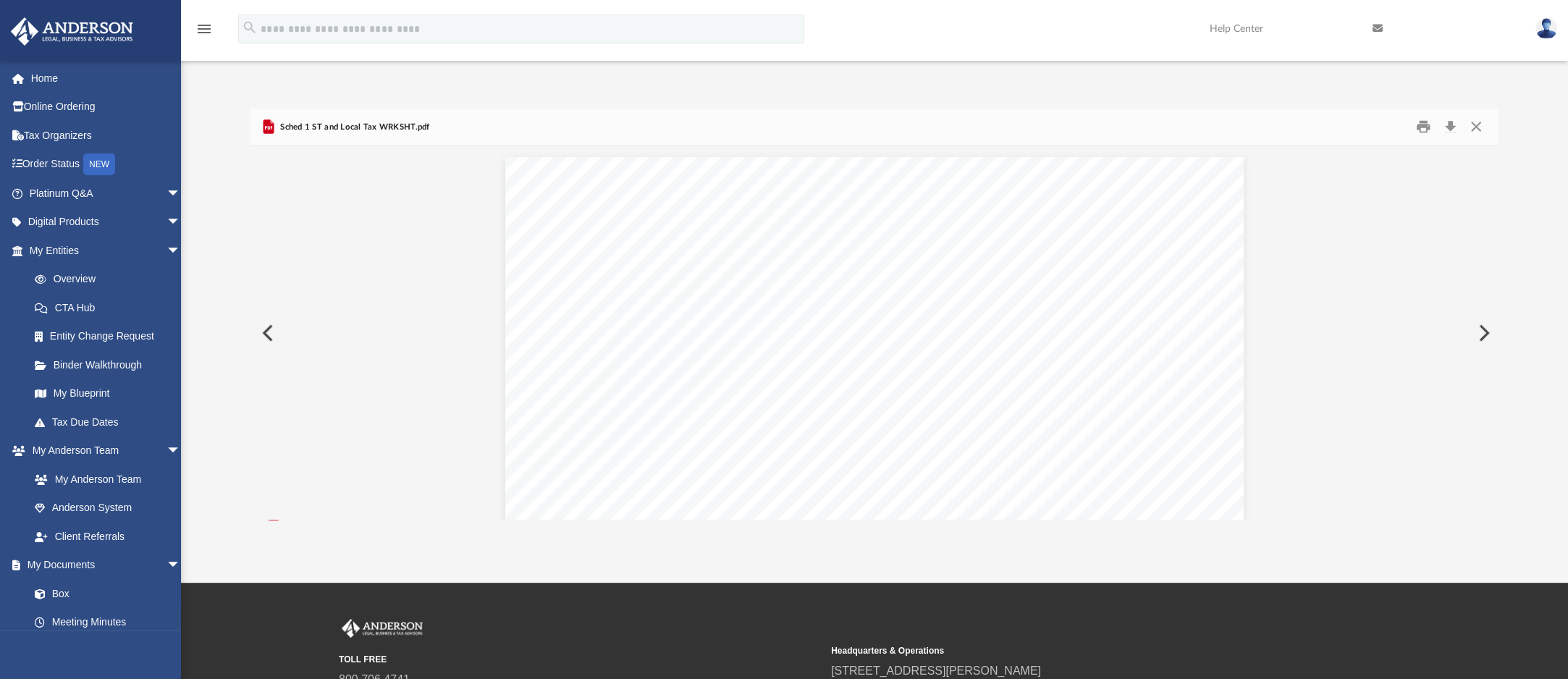
click at [1476, 329] on button "Preview" at bounding box center [1483, 333] width 32 height 40
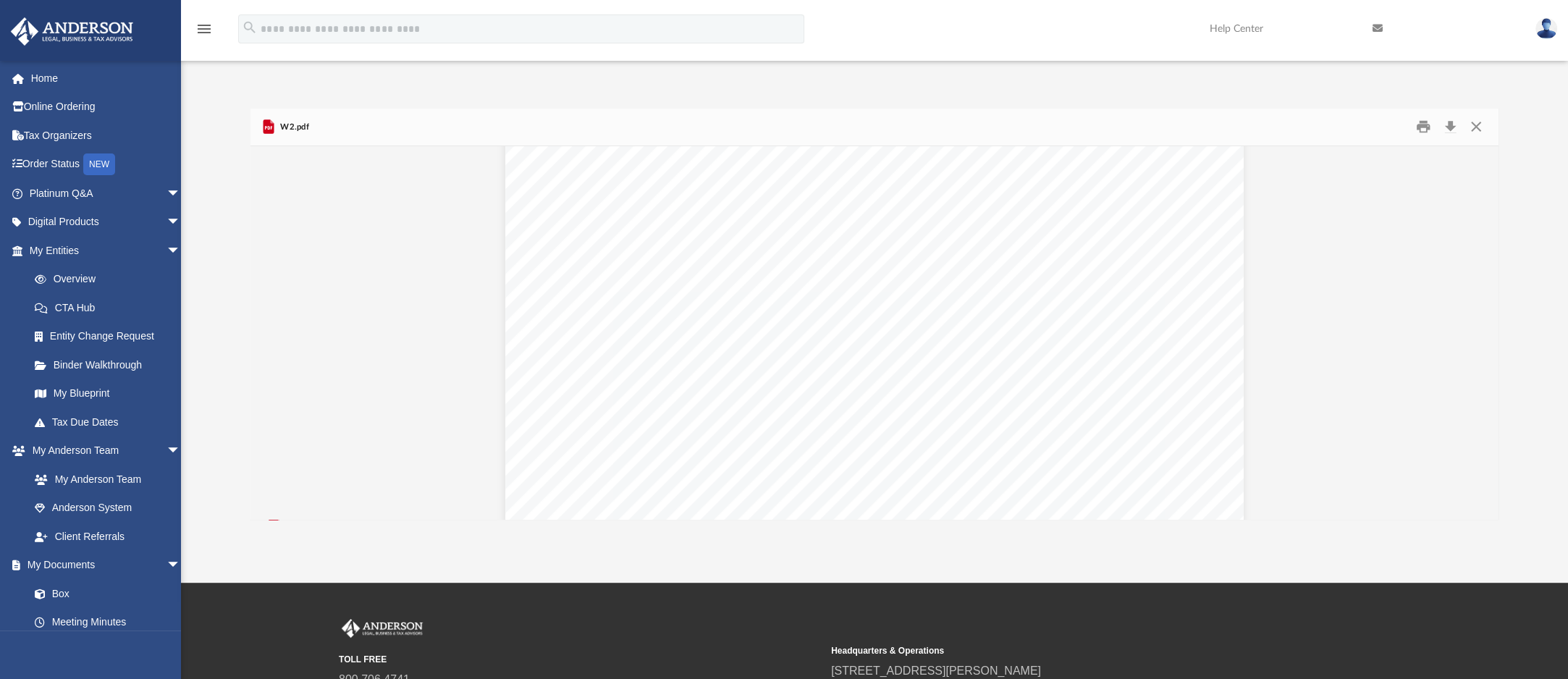
scroll to position [603, 0]
click at [90, 443] on link "My [PERSON_NAME] Team arrow_drop_down" at bounding box center [106, 451] width 192 height 29
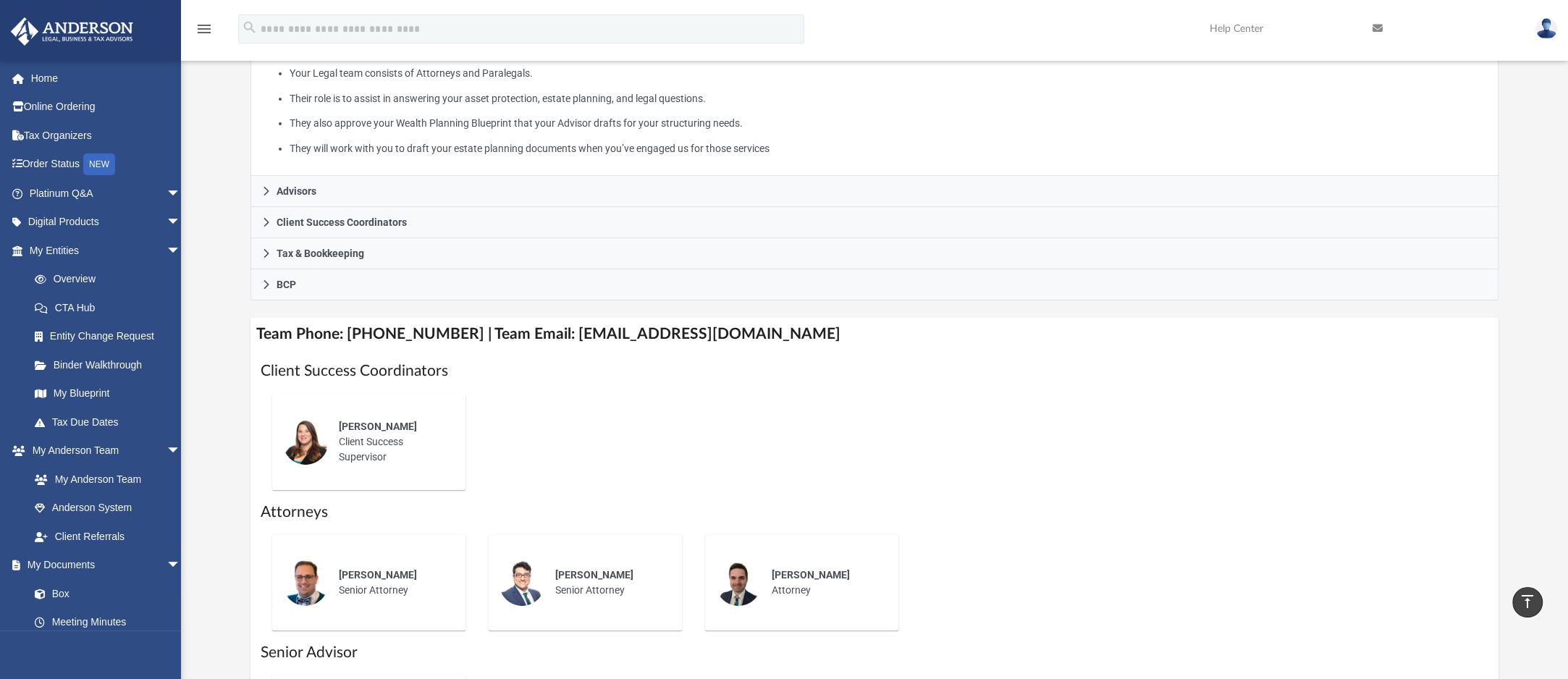
scroll to position [248, 0]
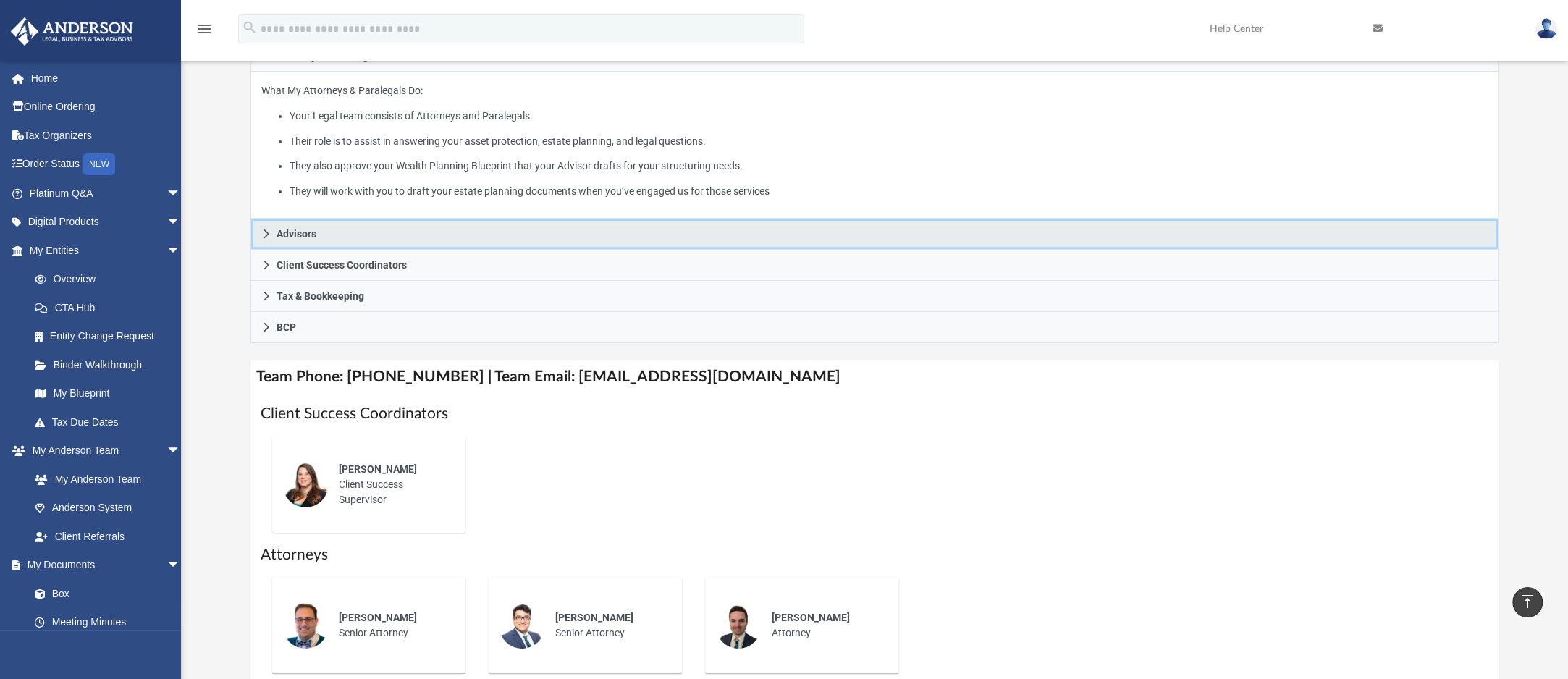
click at [424, 242] on link "Advisors" at bounding box center [874, 234] width 1248 height 31
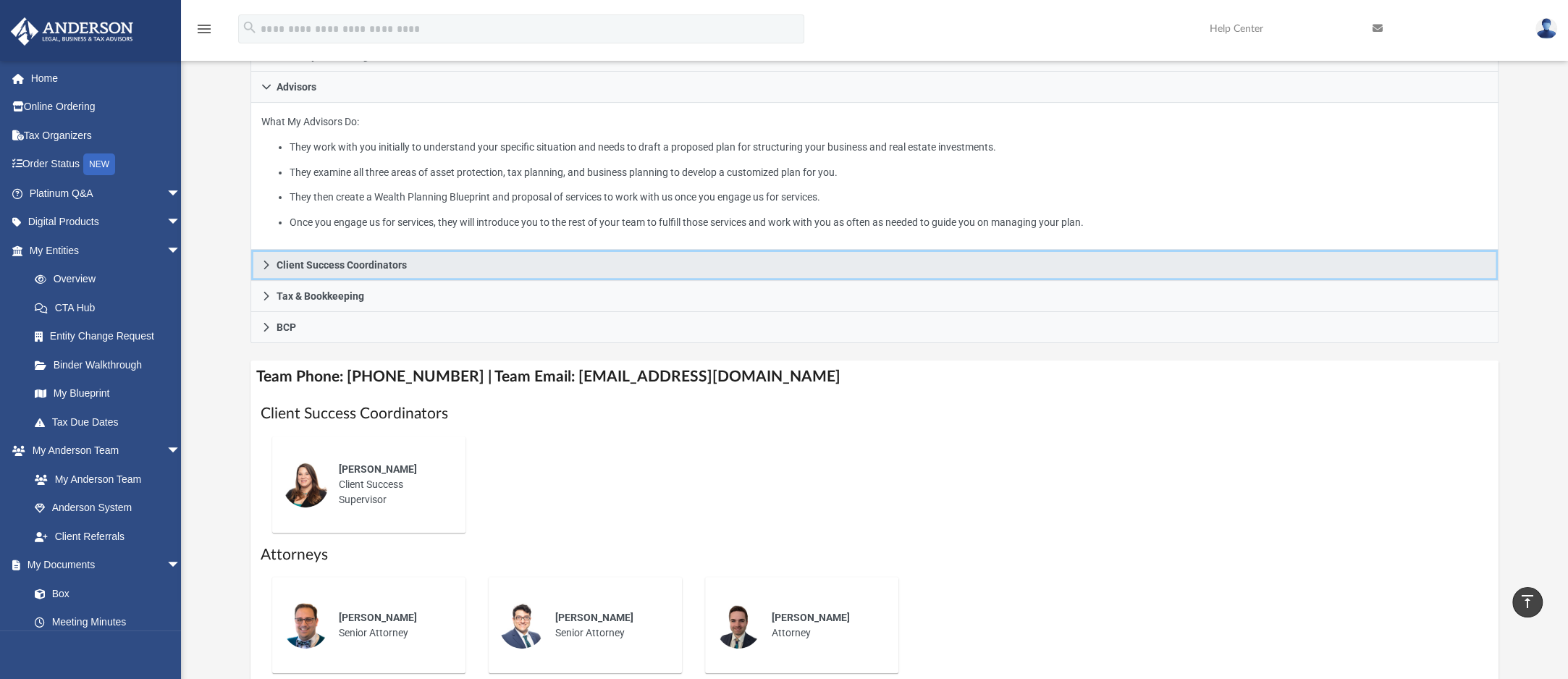
click at [357, 266] on span "Client Success Coordinators" at bounding box center [342, 265] width 130 height 11
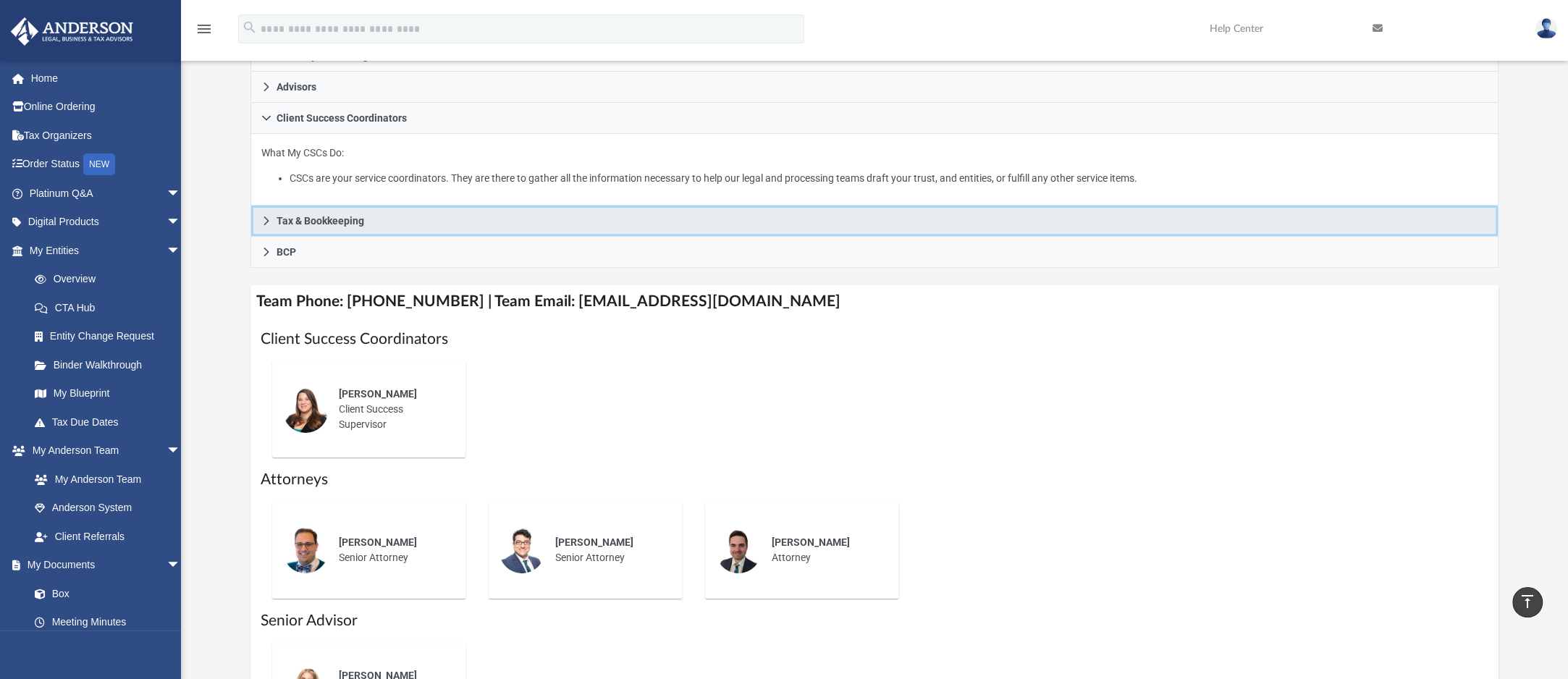
click at [346, 225] on span "Tax & Bookkeeping" at bounding box center [321, 221] width 88 height 11
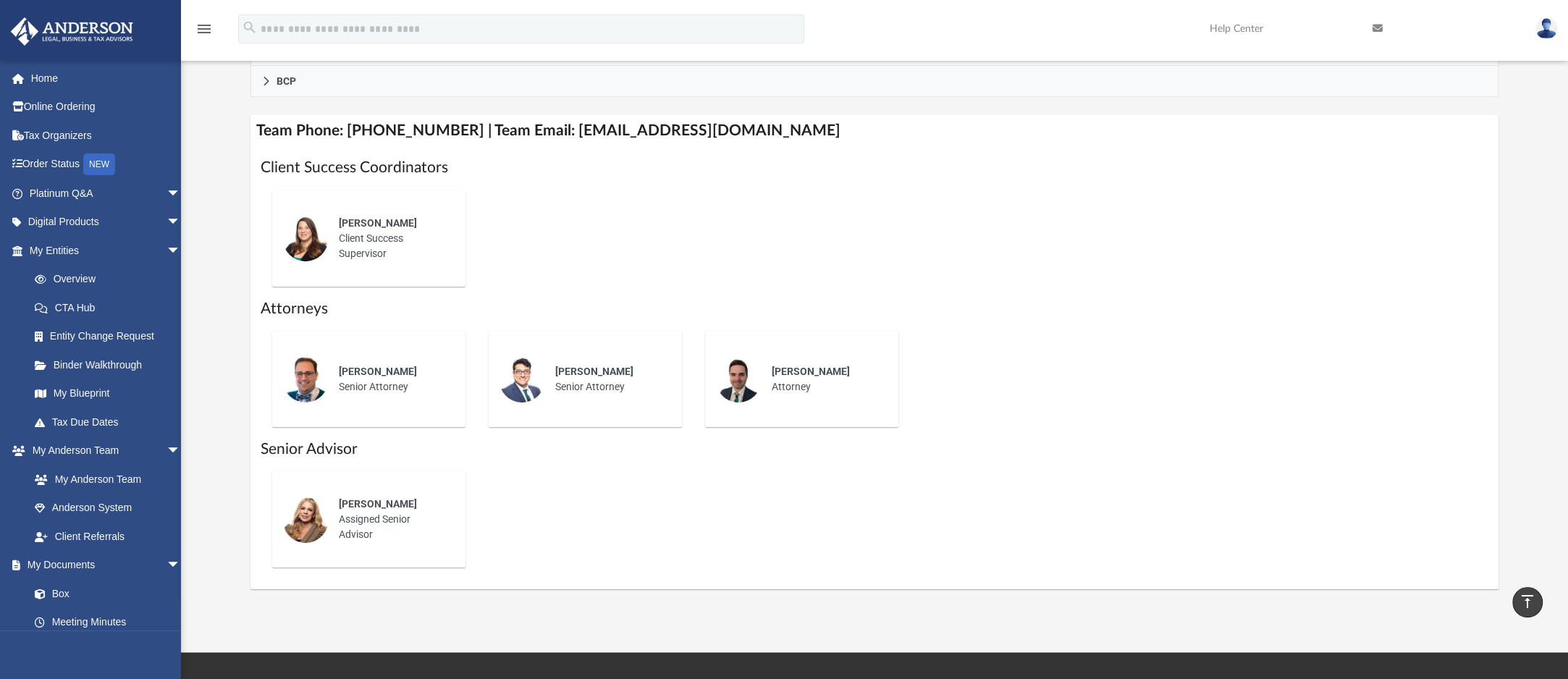
scroll to position [0, 0]
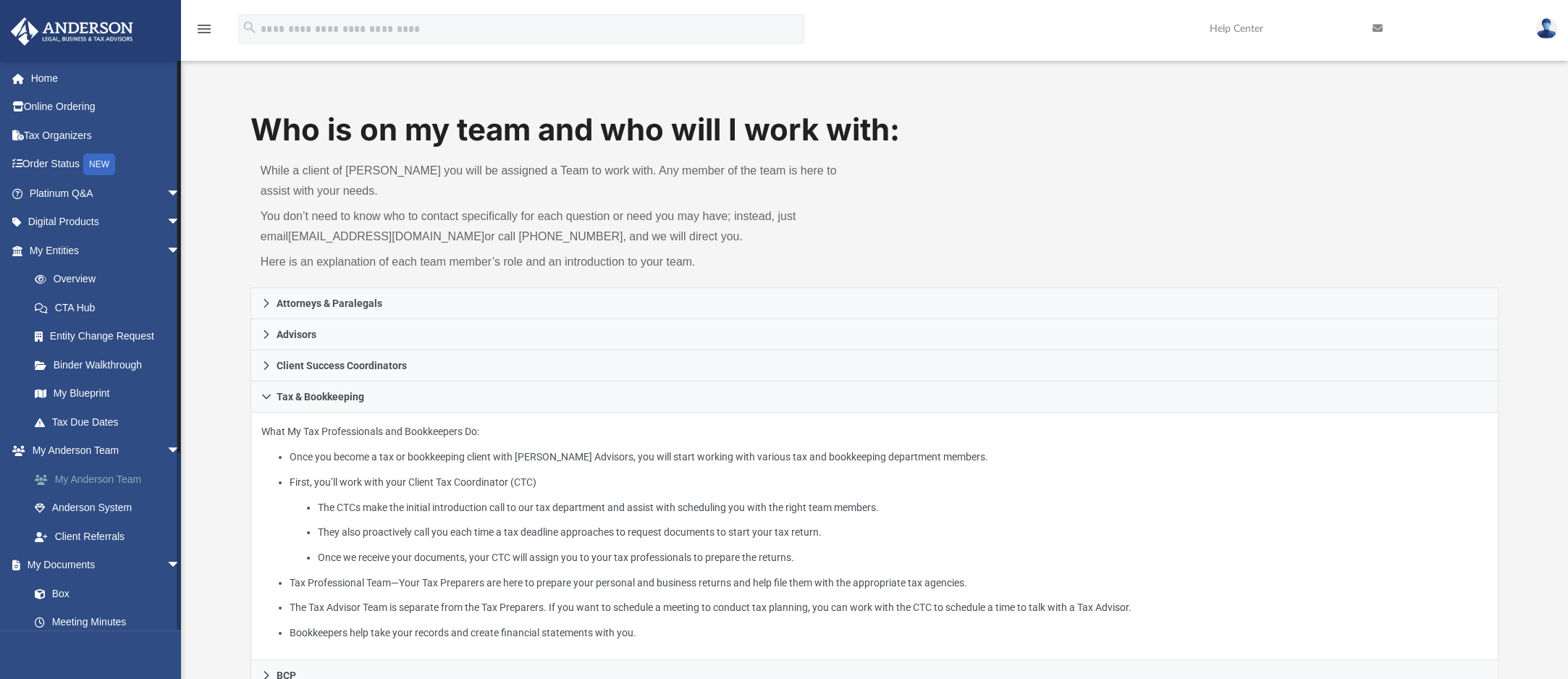
click at [97, 479] on link "My Anderson Team" at bounding box center [112, 479] width 183 height 29
click at [56, 591] on link "Box" at bounding box center [112, 593] width 183 height 29
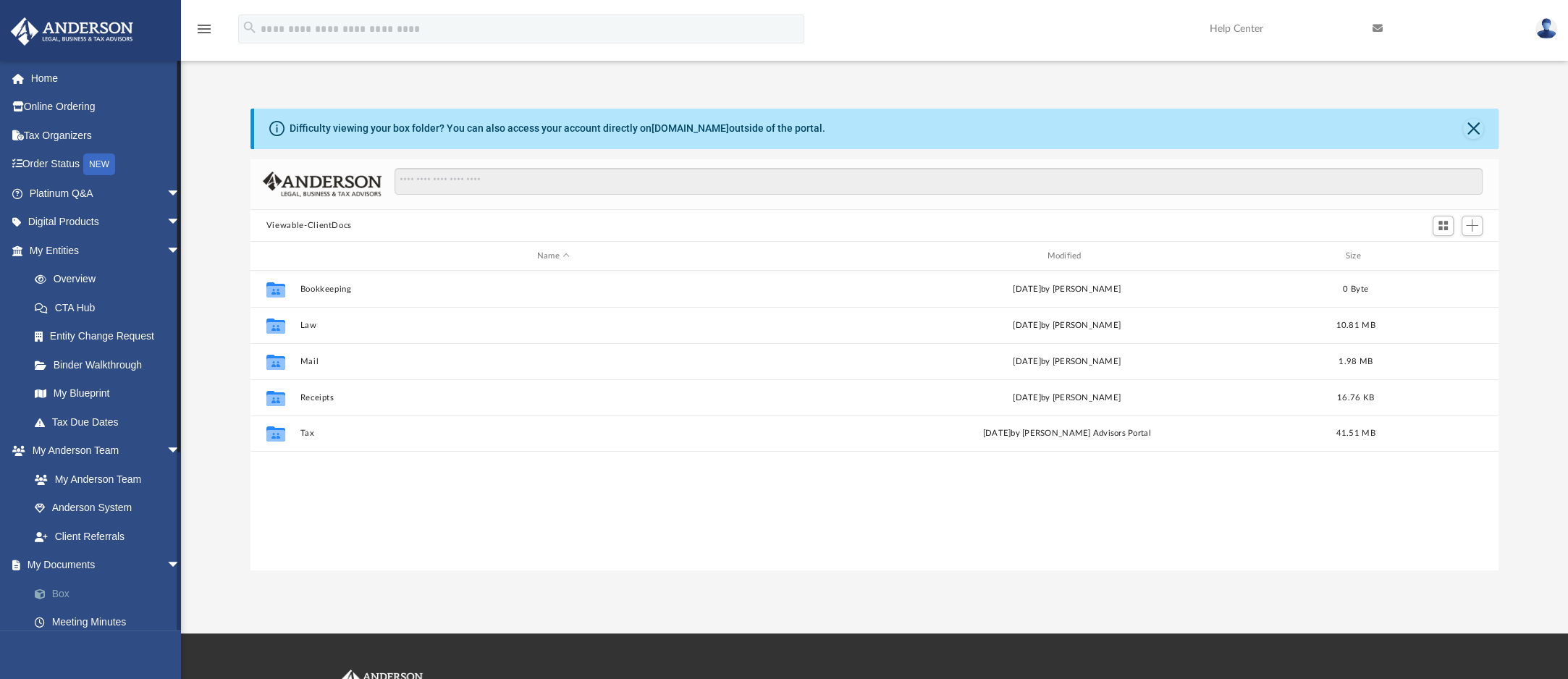
scroll to position [307, 1226]
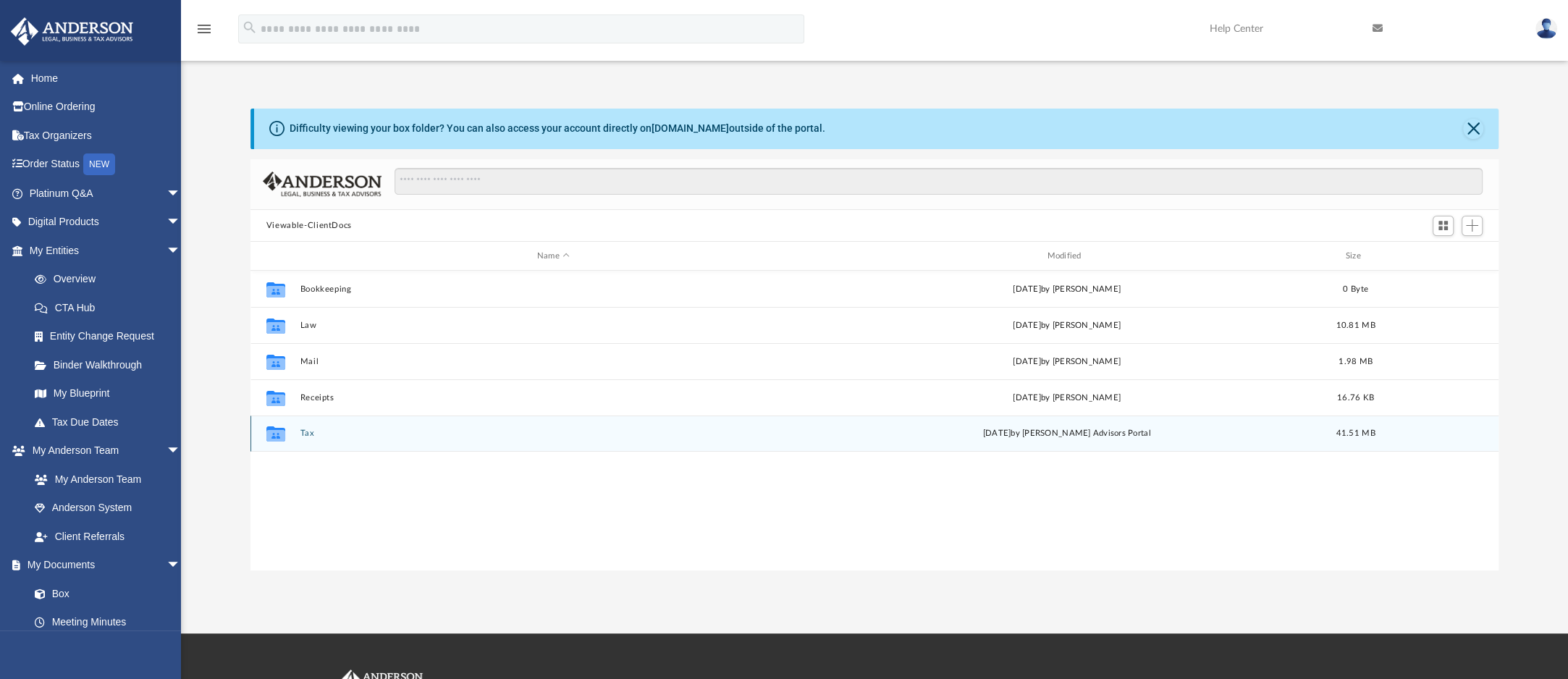
click at [293, 427] on div "Collaborated Folder" at bounding box center [275, 434] width 36 height 23
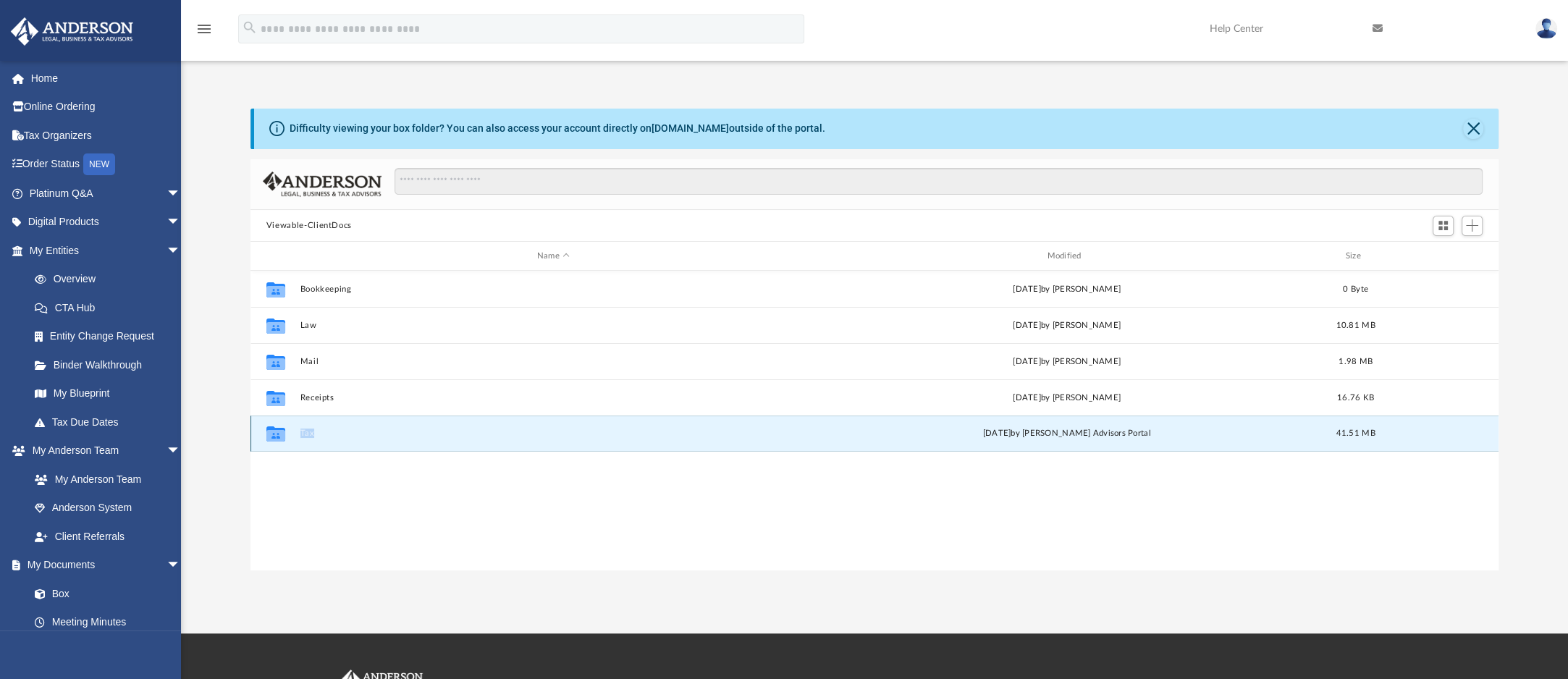
click at [293, 427] on div "Collaborated Folder" at bounding box center [275, 434] width 36 height 23
click at [336, 442] on div "Collaborated Folder Tax [DATE] by [PERSON_NAME] Advisors Portal 41.51 MB" at bounding box center [874, 433] width 1248 height 36
click at [307, 437] on button "Tax" at bounding box center [553, 434] width 507 height 10
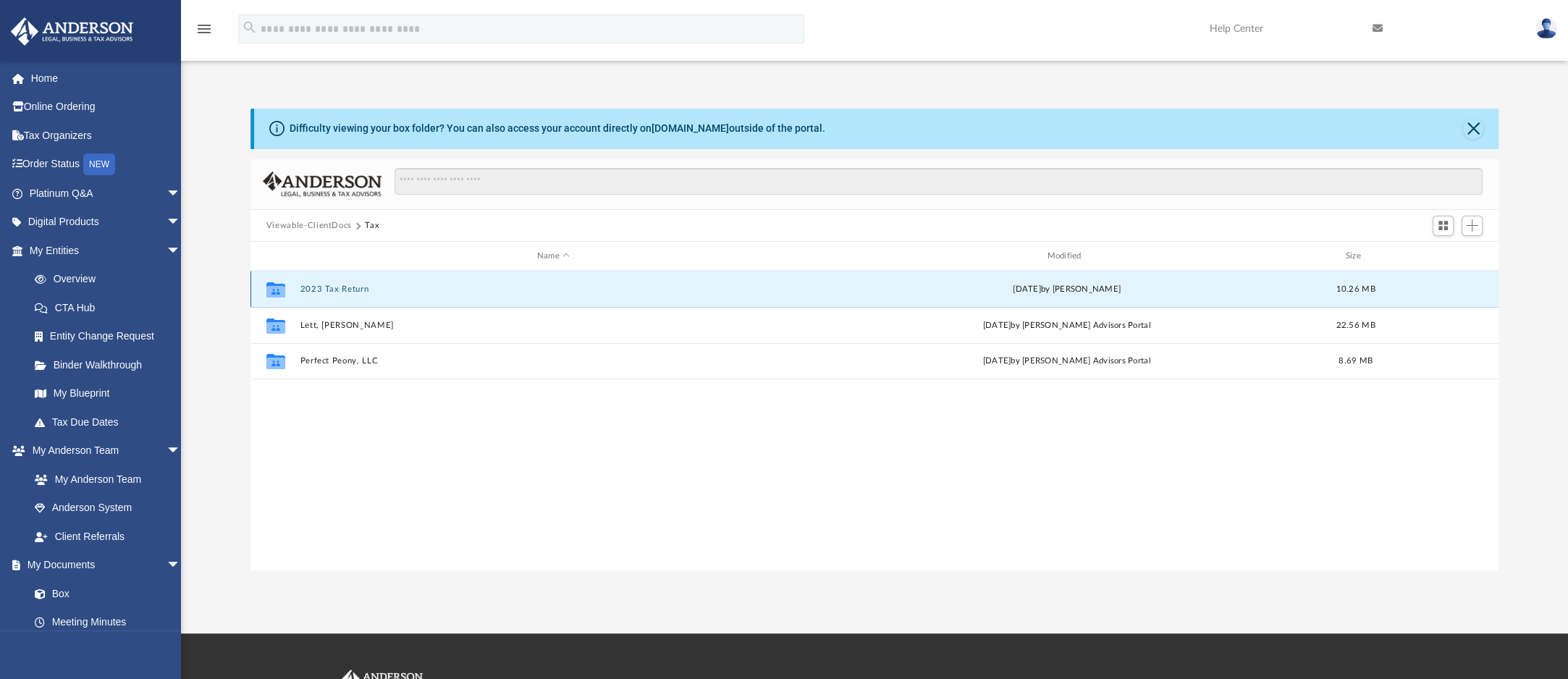
click at [407, 288] on button "2023 Tax Return" at bounding box center [553, 289] width 507 height 10
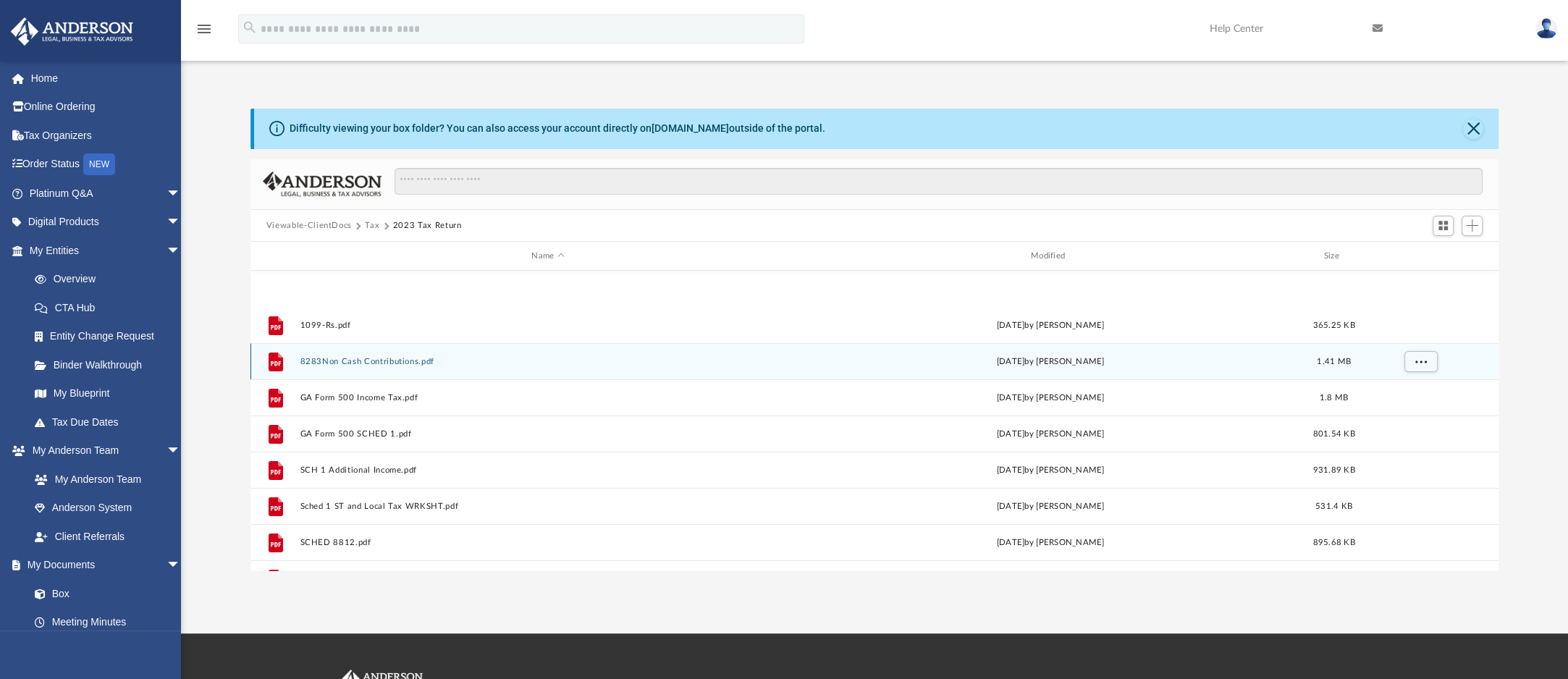
scroll to position [134, 0]
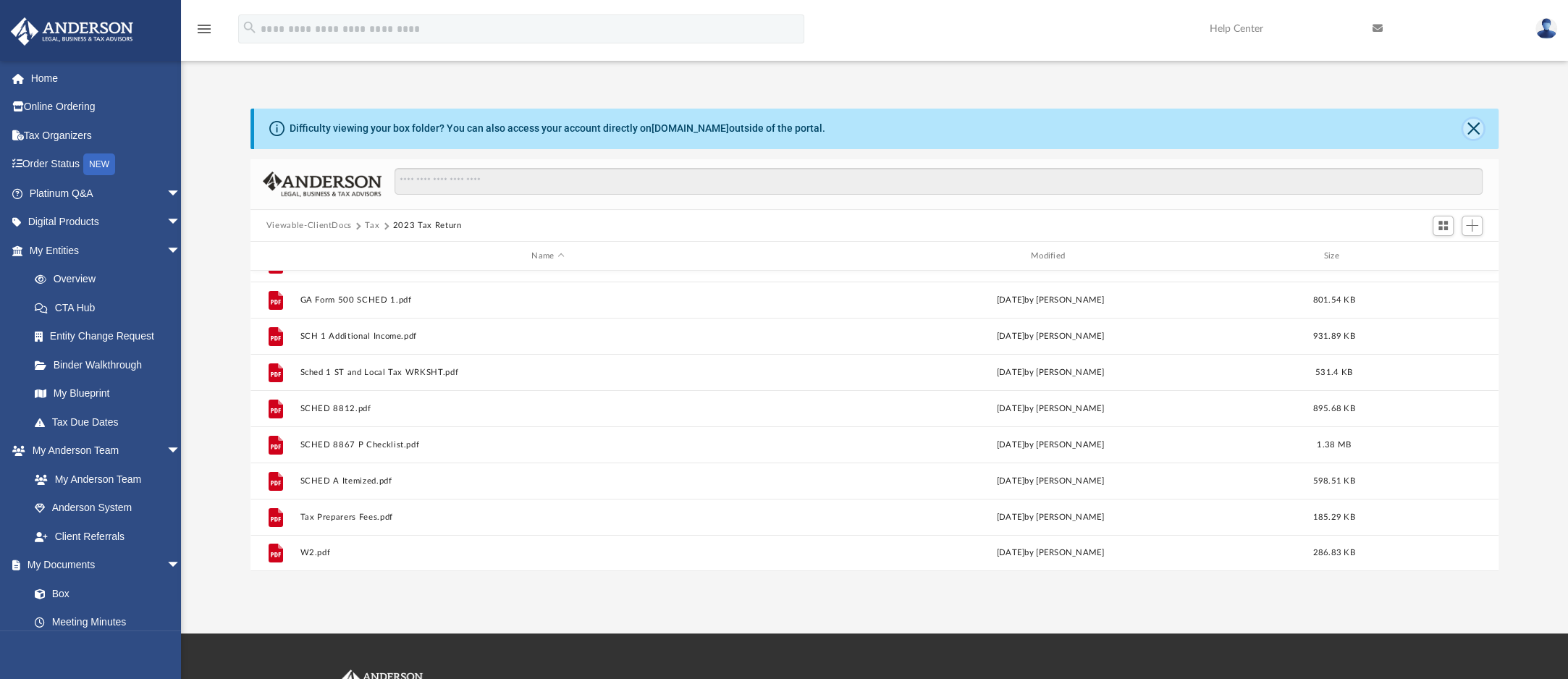
click at [1472, 138] on button "Close" at bounding box center [1473, 128] width 20 height 20
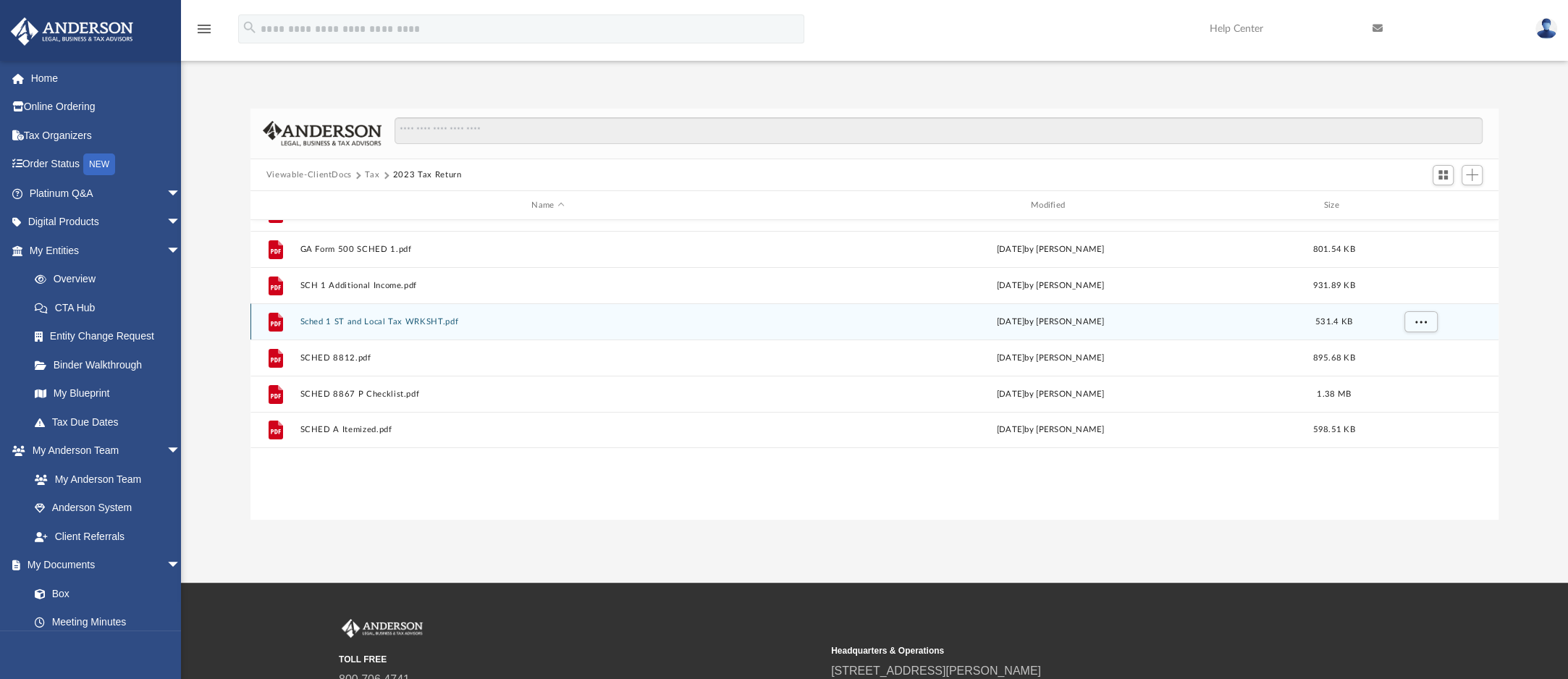
scroll to position [0, 0]
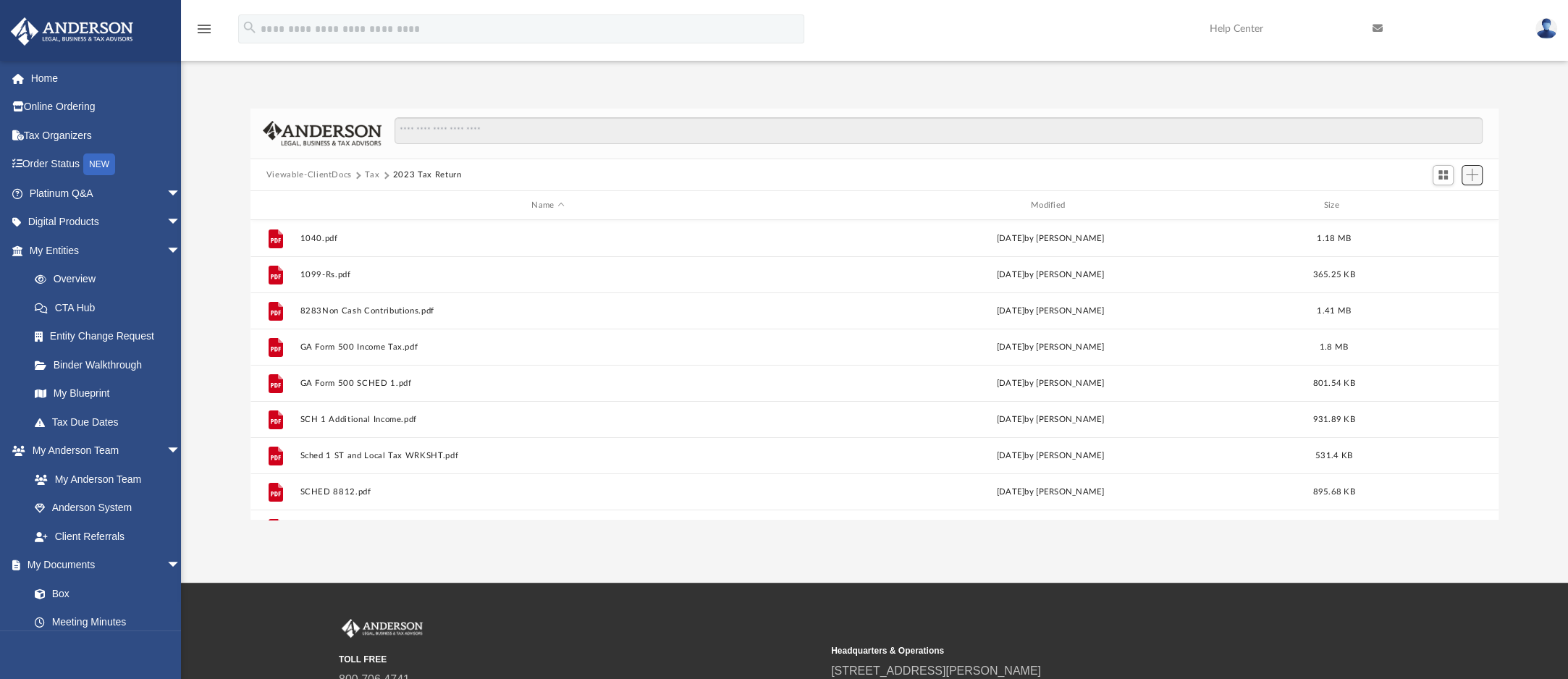
click at [1468, 173] on span "Add" at bounding box center [1472, 175] width 12 height 12
click at [1518, 148] on div "Difficulty viewing your box folder? You can also access your account directly o…" at bounding box center [874, 314] width 1387 height 412
click at [1460, 135] on input "Search files and folders" at bounding box center [939, 131] width 1089 height 27
click at [1444, 176] on span "Switch to Grid View" at bounding box center [1443, 175] width 12 height 12
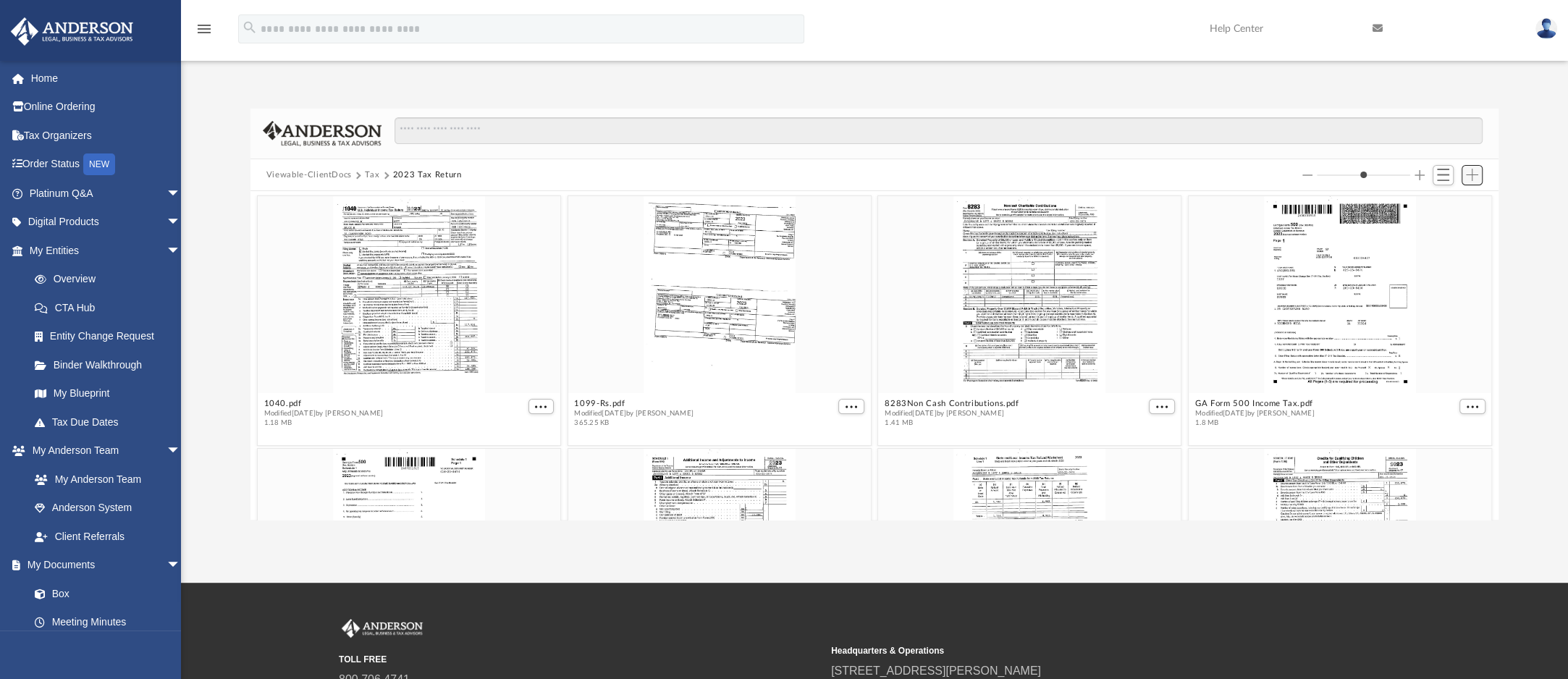
click at [1474, 172] on span "Add" at bounding box center [1472, 175] width 12 height 12
click at [1447, 179] on span "Switch to List View" at bounding box center [1443, 175] width 12 height 12
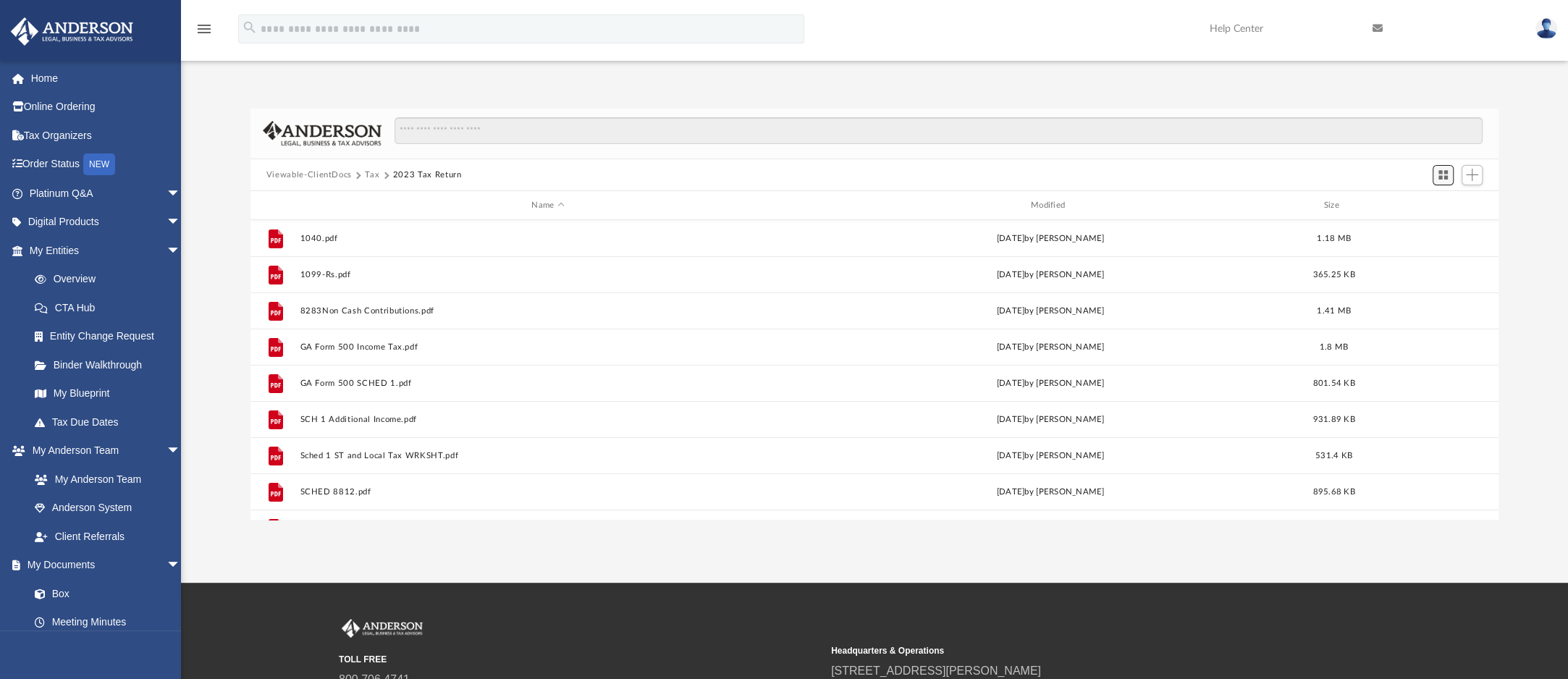
scroll to position [307, 1226]
click at [379, 175] on button "Tax" at bounding box center [372, 175] width 14 height 13
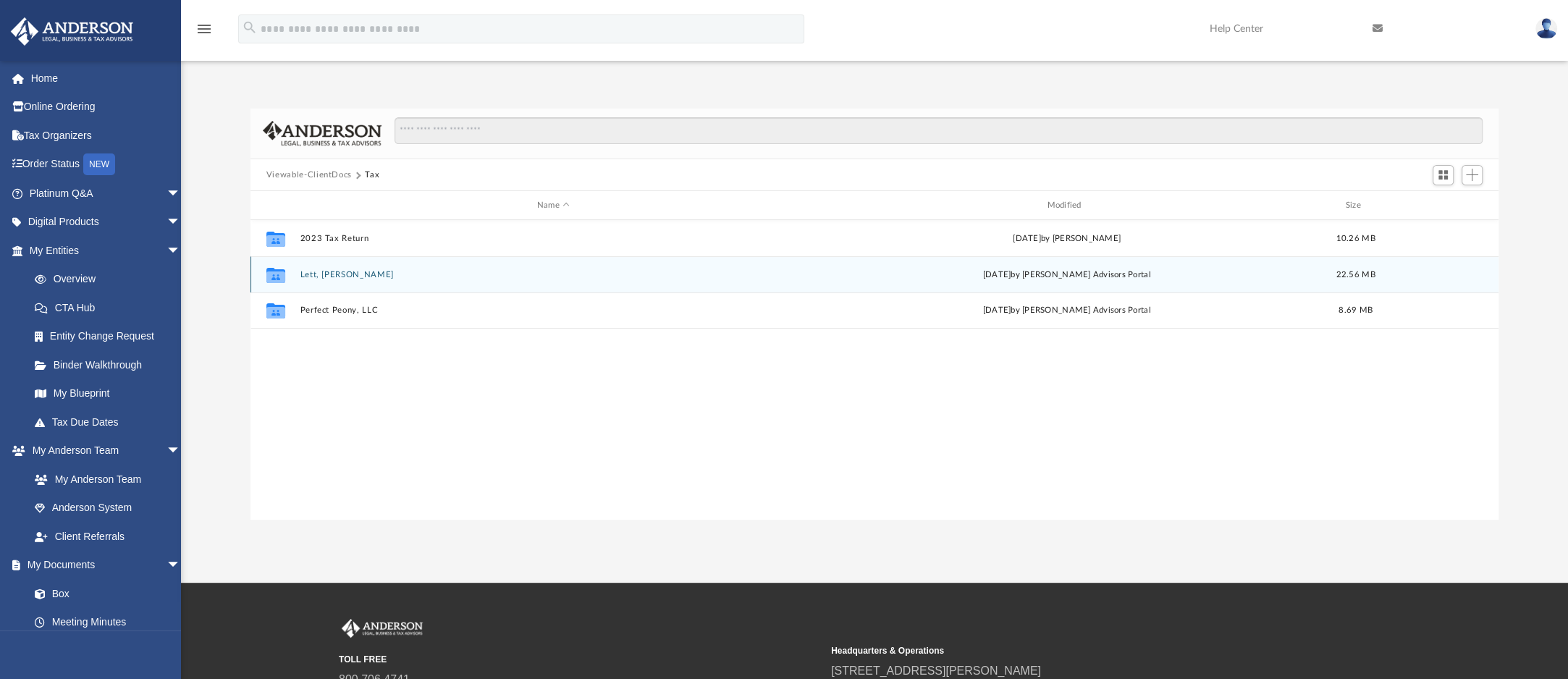
click at [374, 277] on button "Lett, [PERSON_NAME]" at bounding box center [553, 274] width 507 height 10
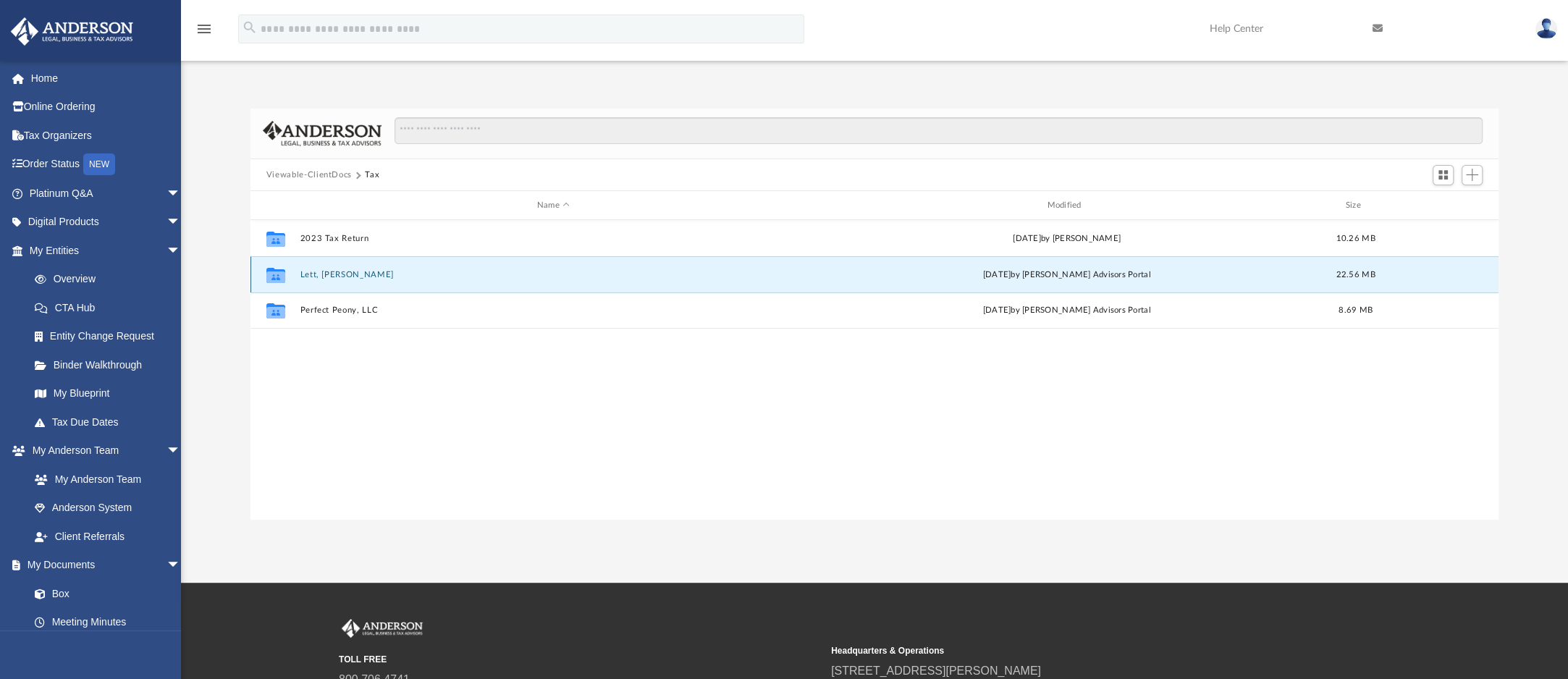
click at [374, 277] on button "Lett, [PERSON_NAME]" at bounding box center [553, 274] width 507 height 10
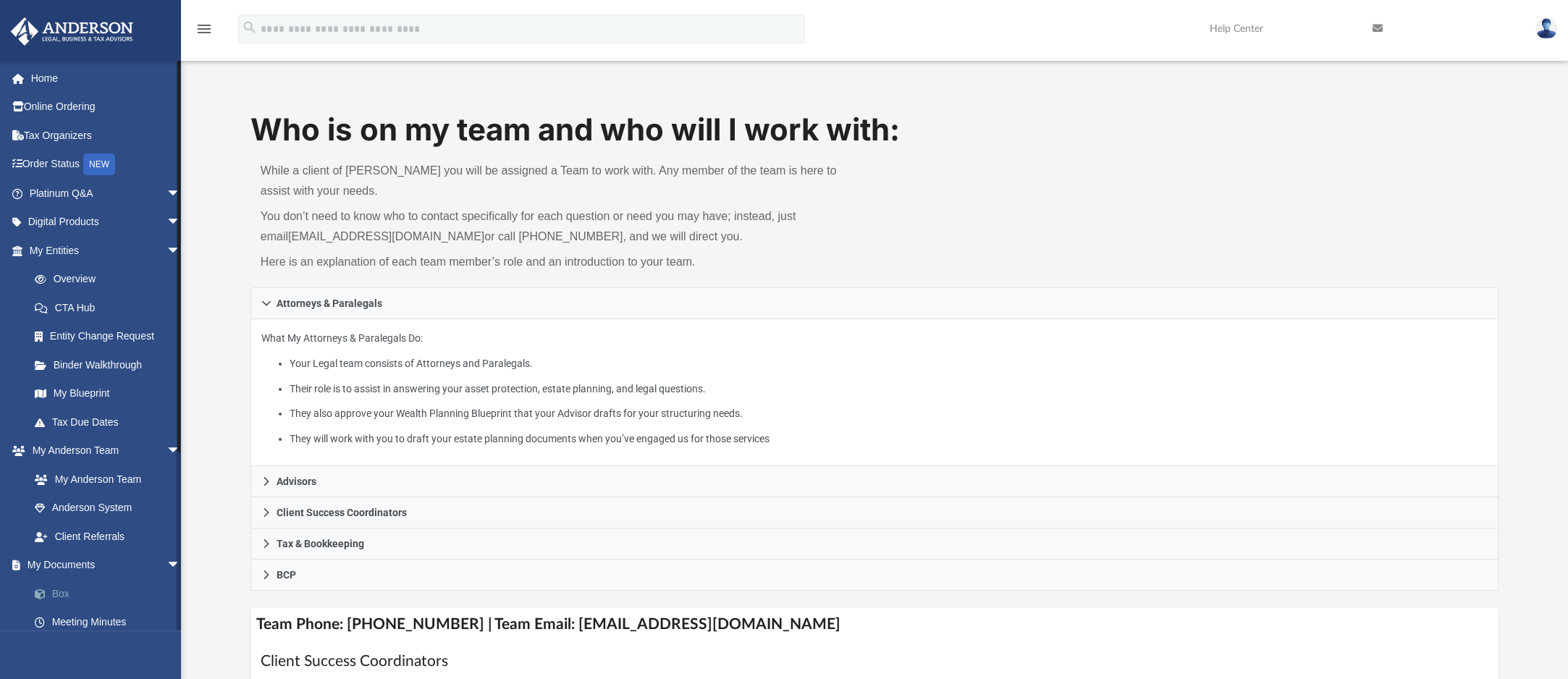
click at [69, 596] on link "Box" at bounding box center [112, 593] width 183 height 29
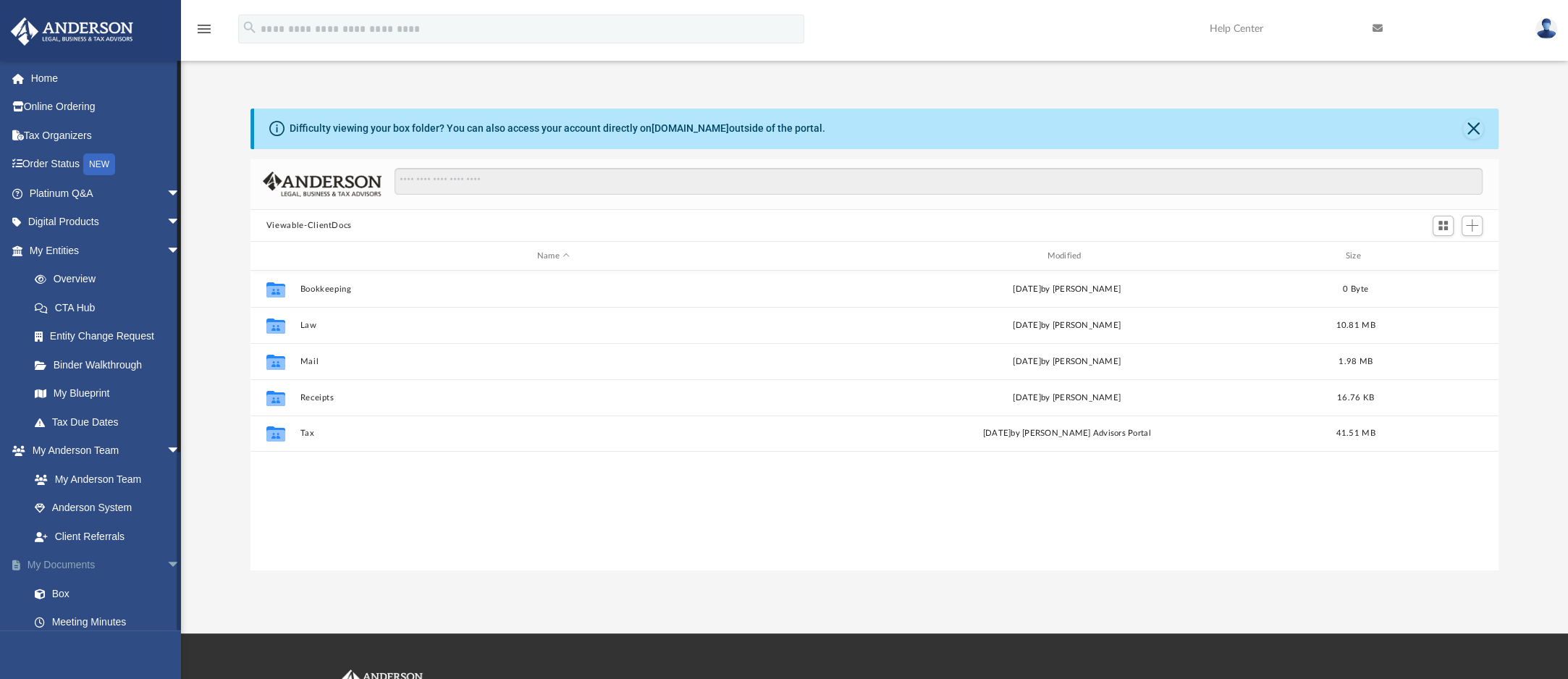
scroll to position [307, 1226]
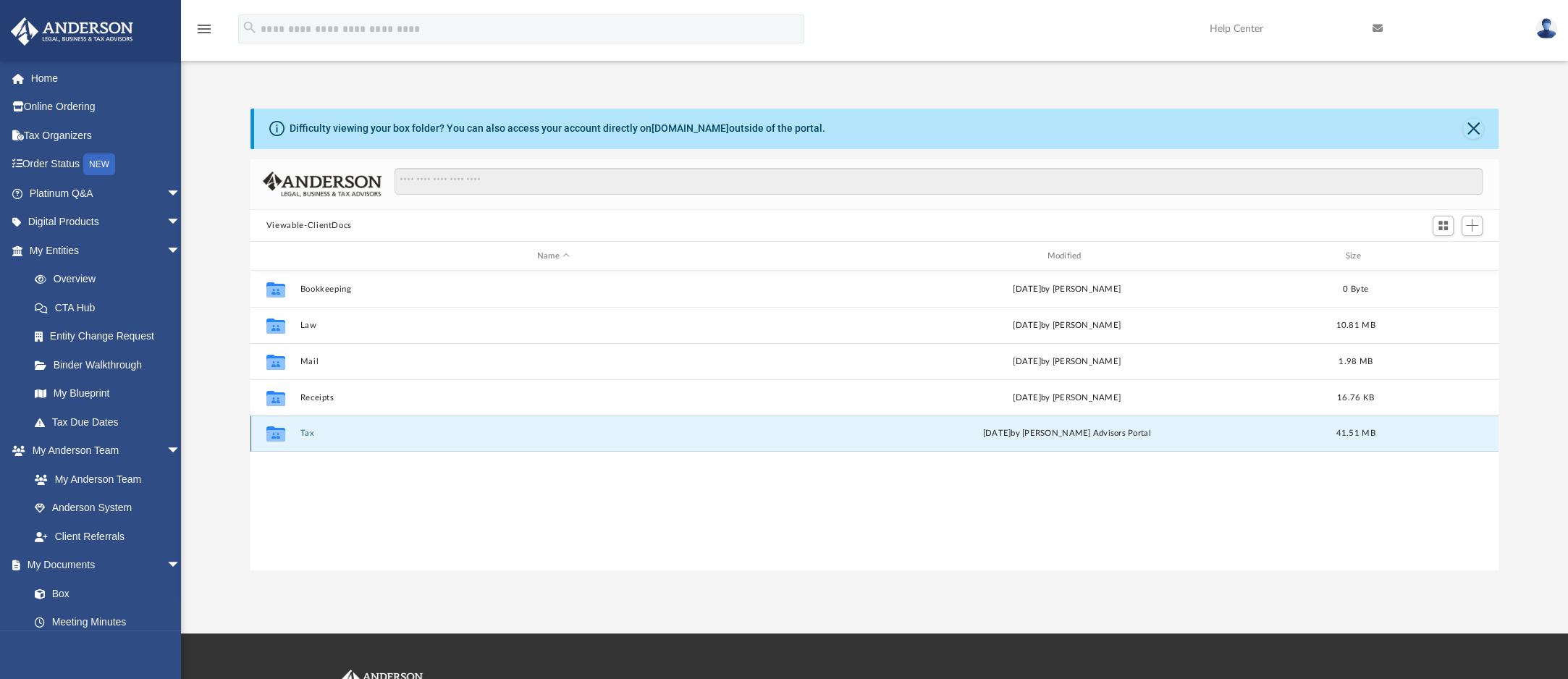
click at [335, 435] on button "Tax" at bounding box center [553, 434] width 507 height 10
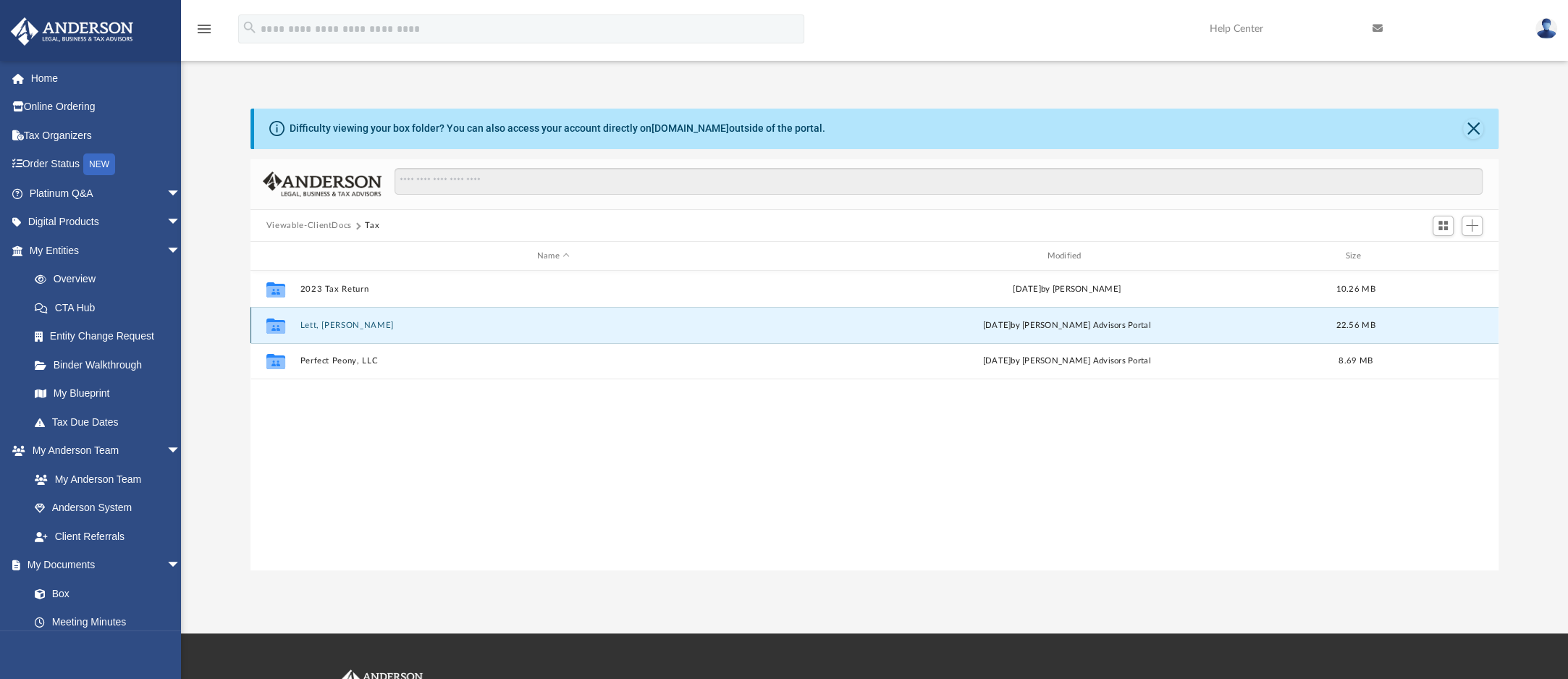
click at [390, 323] on button "Lett, [PERSON_NAME]" at bounding box center [553, 325] width 507 height 10
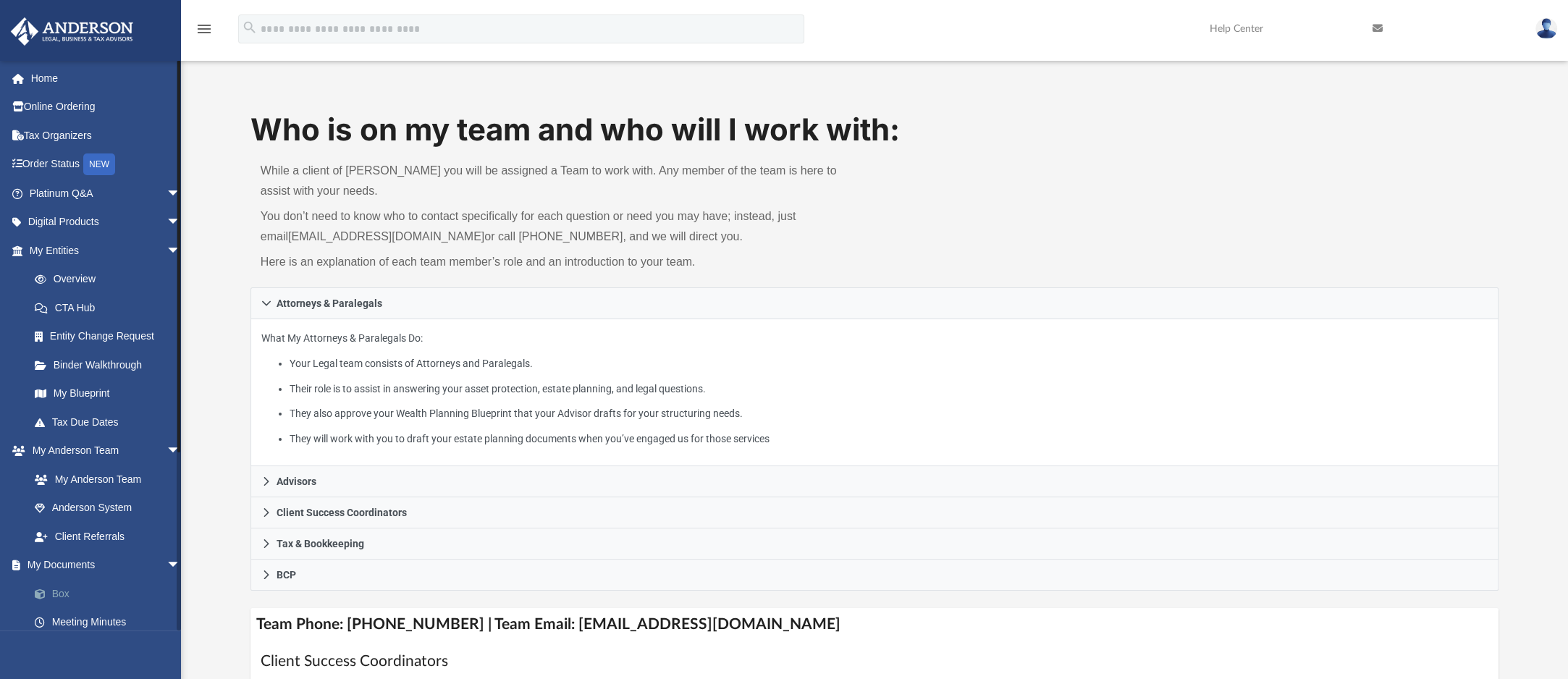
click at [76, 596] on link "Box" at bounding box center [112, 593] width 183 height 29
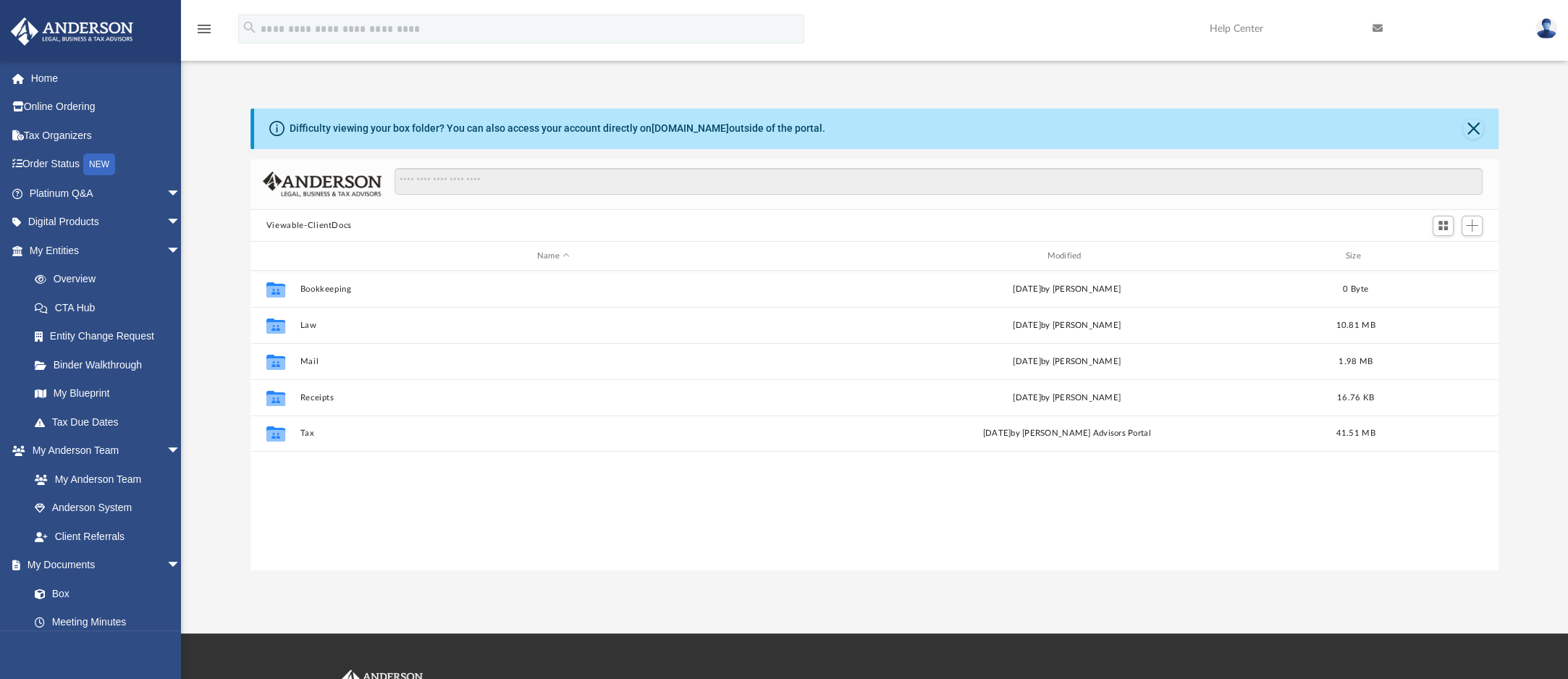
scroll to position [307, 1226]
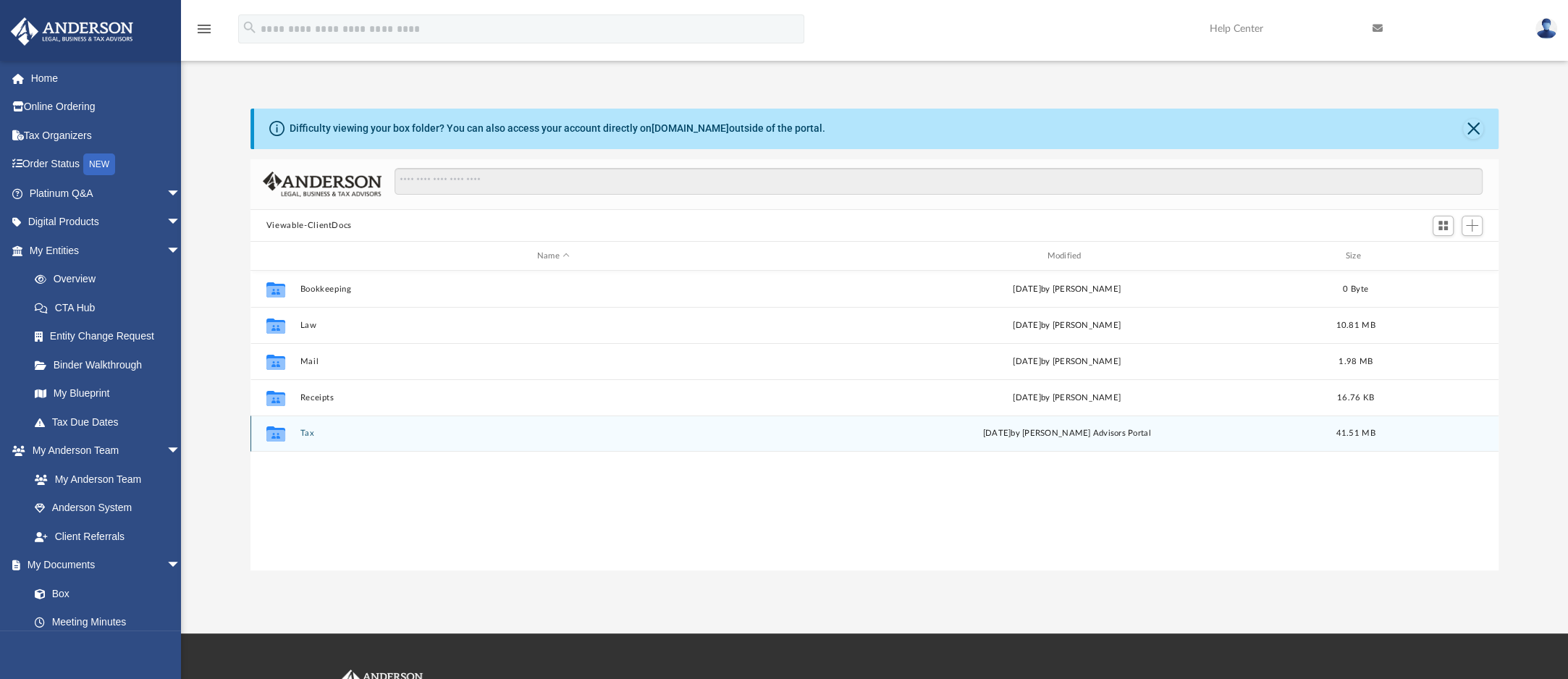
click at [300, 430] on button "Tax" at bounding box center [553, 434] width 507 height 10
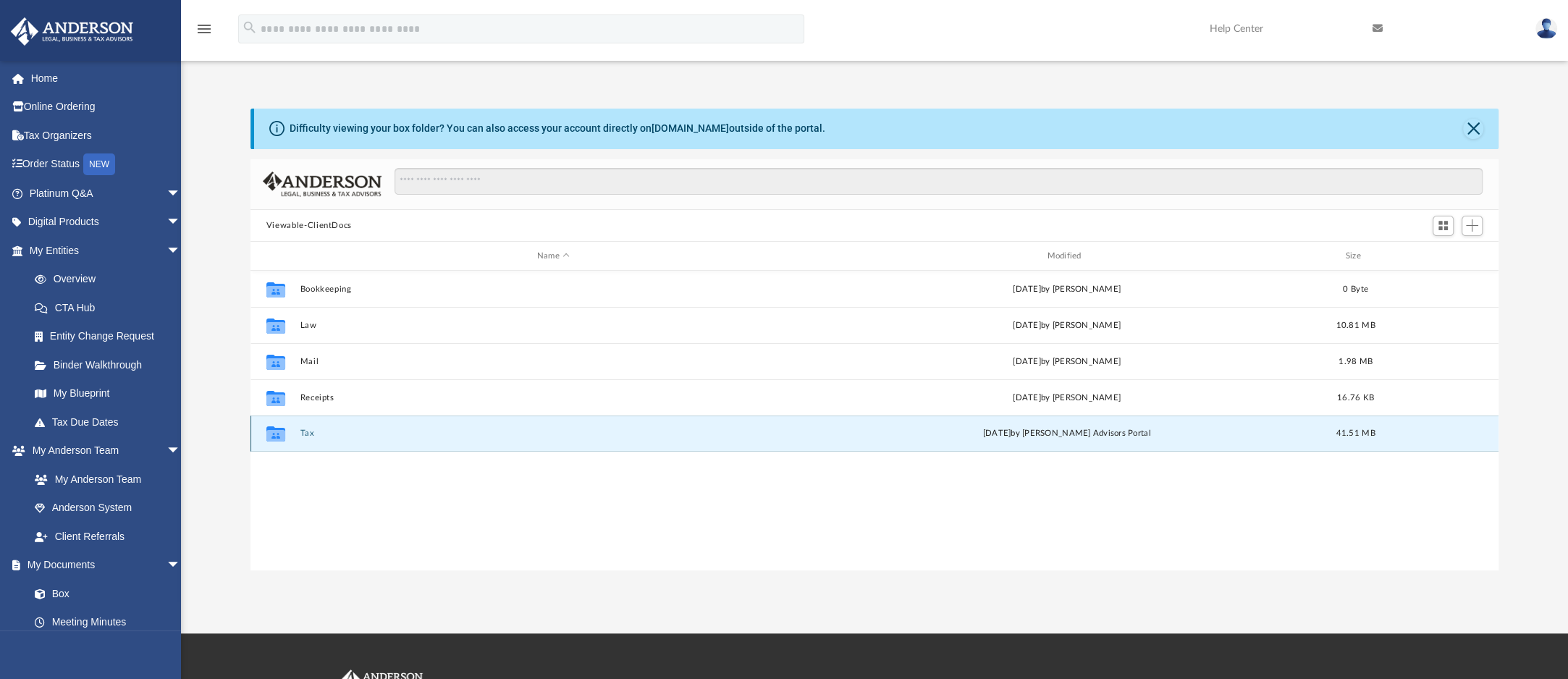
click at [300, 430] on button "Tax" at bounding box center [553, 434] width 507 height 10
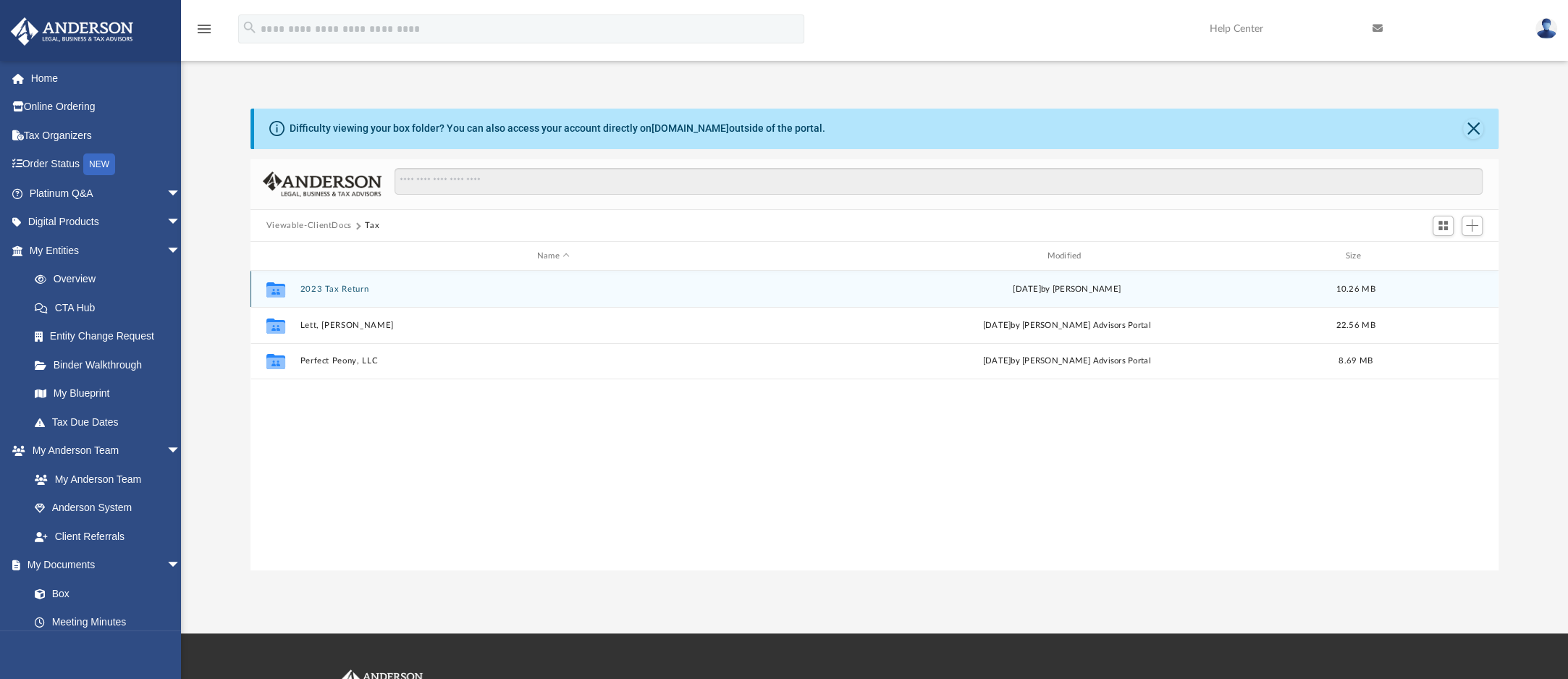
click at [394, 293] on button "2023 Tax Return" at bounding box center [553, 289] width 507 height 10
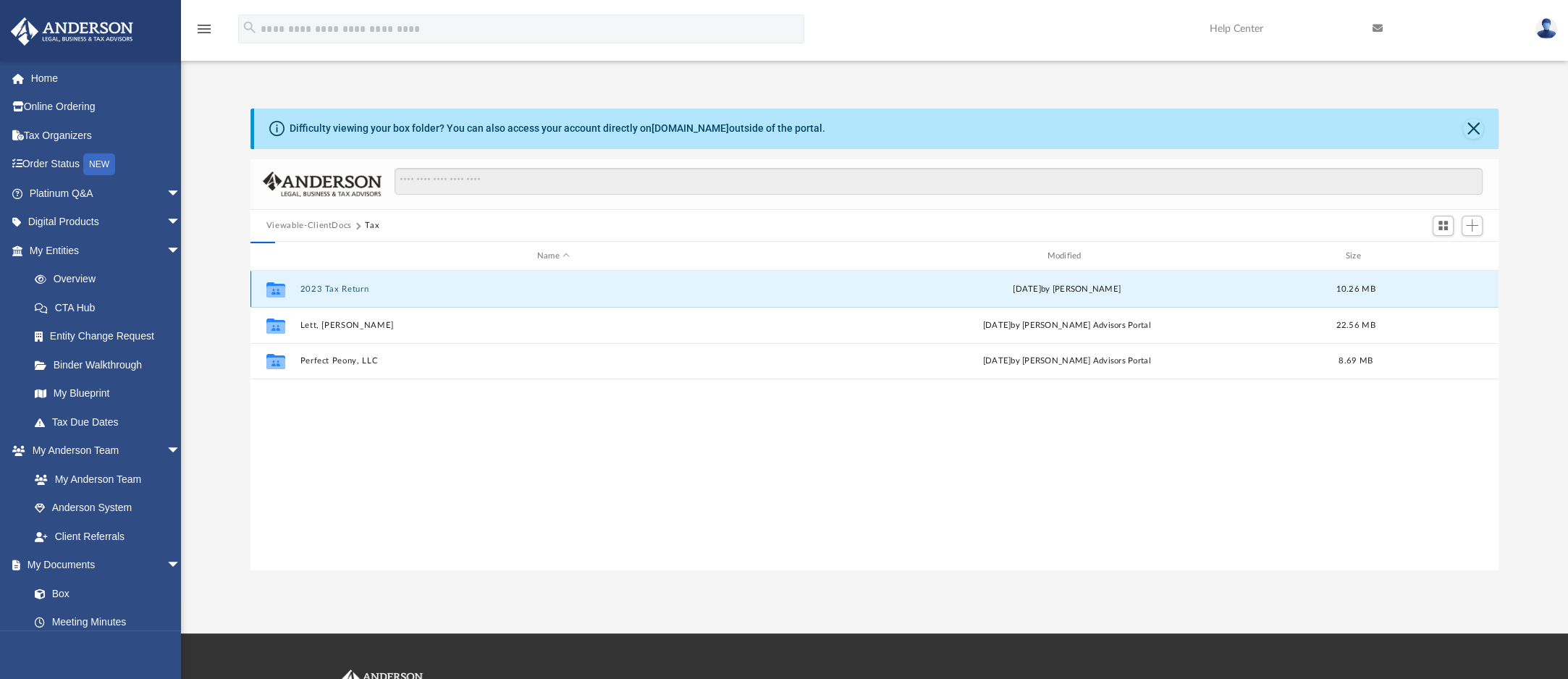
click at [394, 293] on button "2023 Tax Return" at bounding box center [553, 289] width 507 height 10
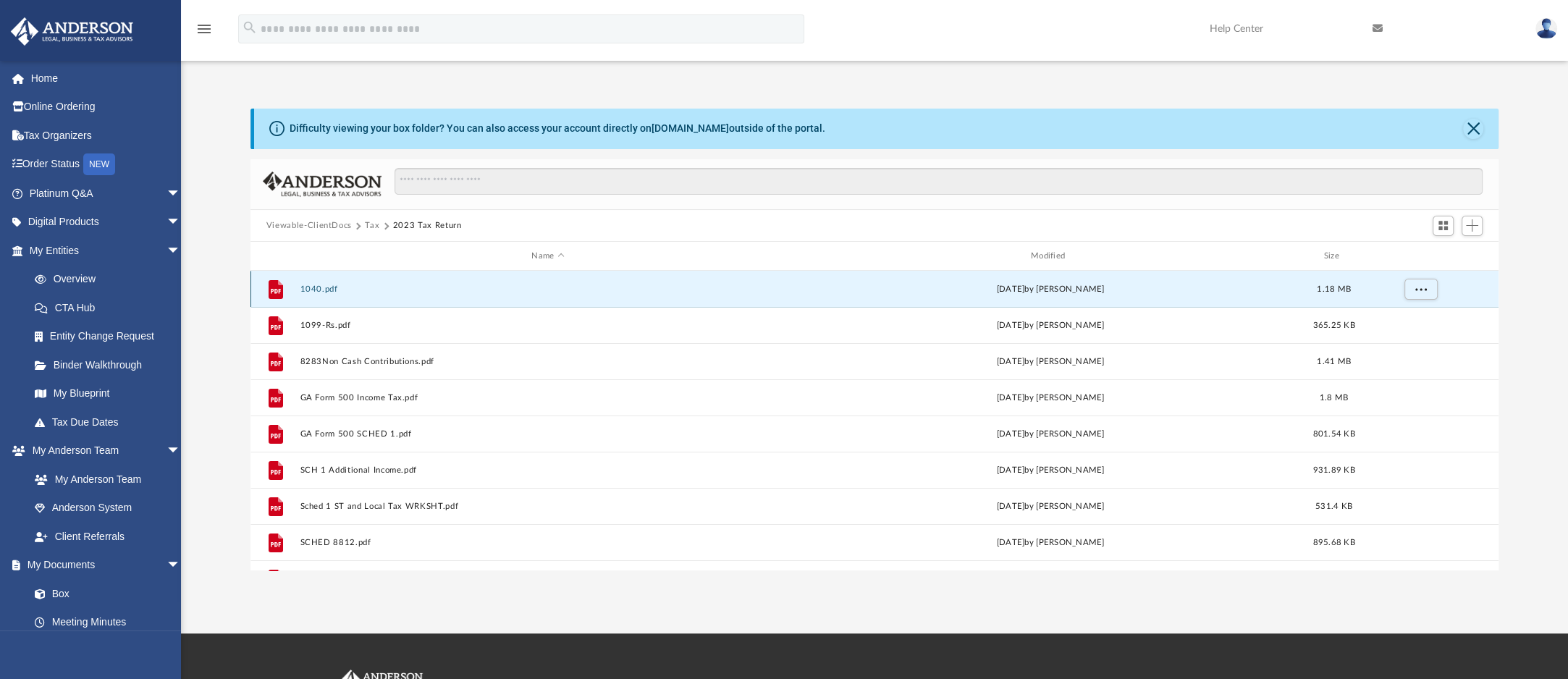
click at [348, 289] on button "1040.pdf" at bounding box center [547, 289] width 496 height 10
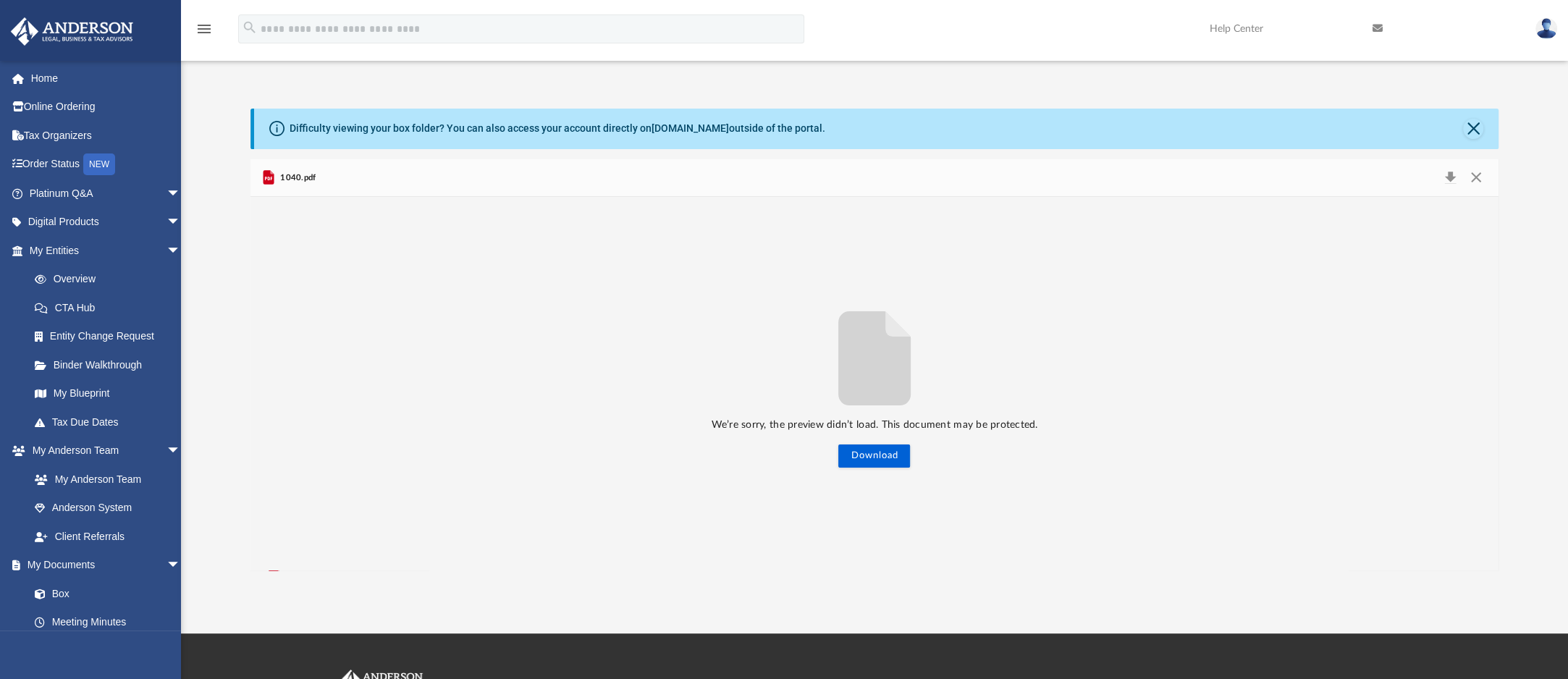
click at [307, 182] on span "1040.pdf" at bounding box center [297, 177] width 39 height 13
click at [1483, 379] on button "Preview" at bounding box center [1483, 384] width 32 height 40
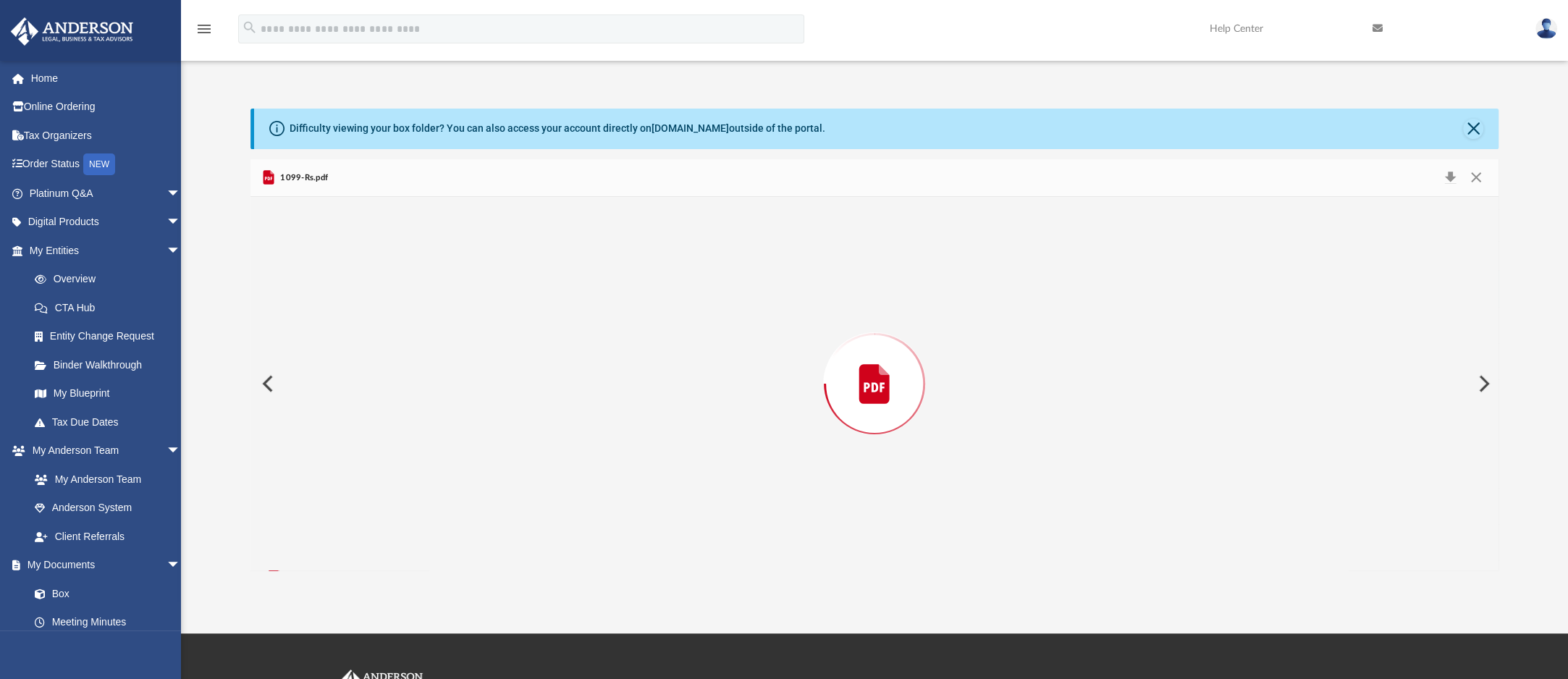
click at [1483, 379] on button "Preview" at bounding box center [1483, 384] width 32 height 40
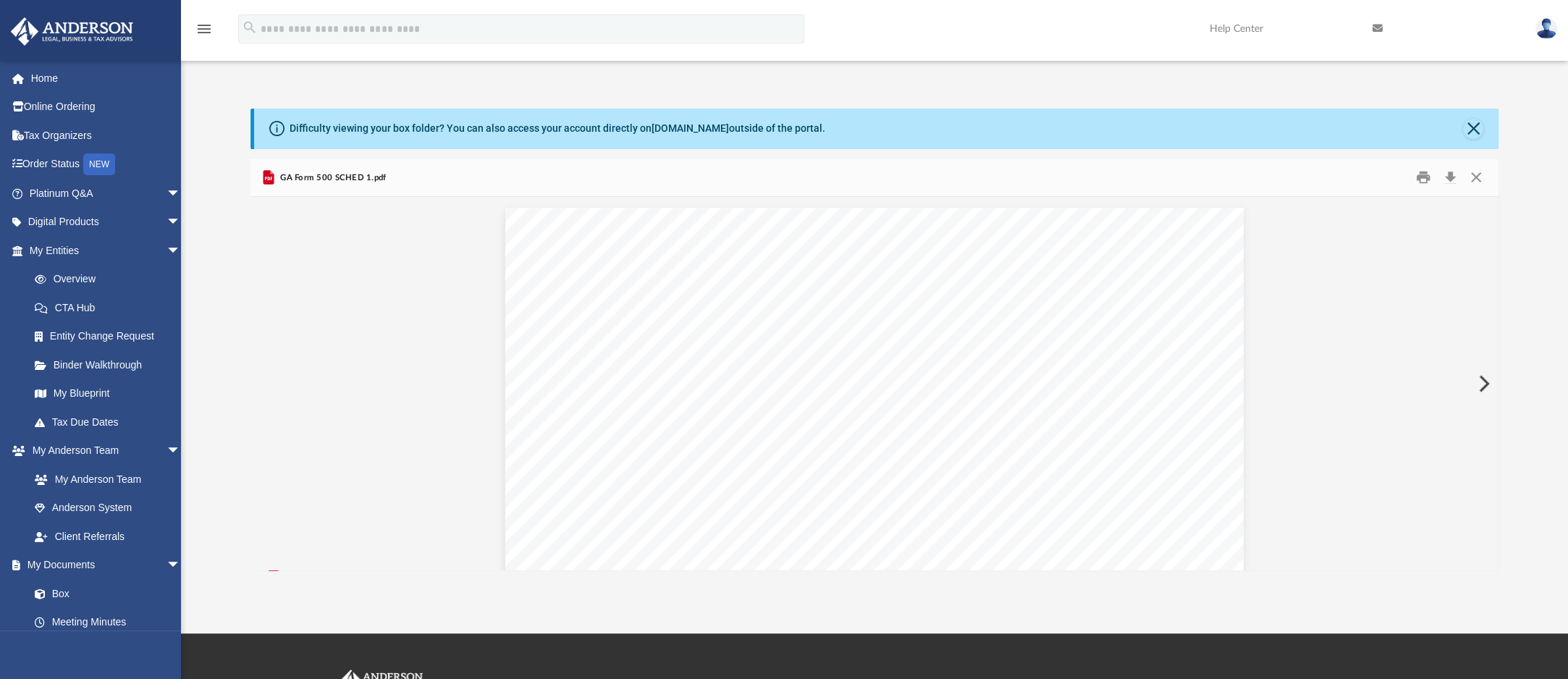
click at [1483, 379] on button "Preview" at bounding box center [1483, 384] width 32 height 40
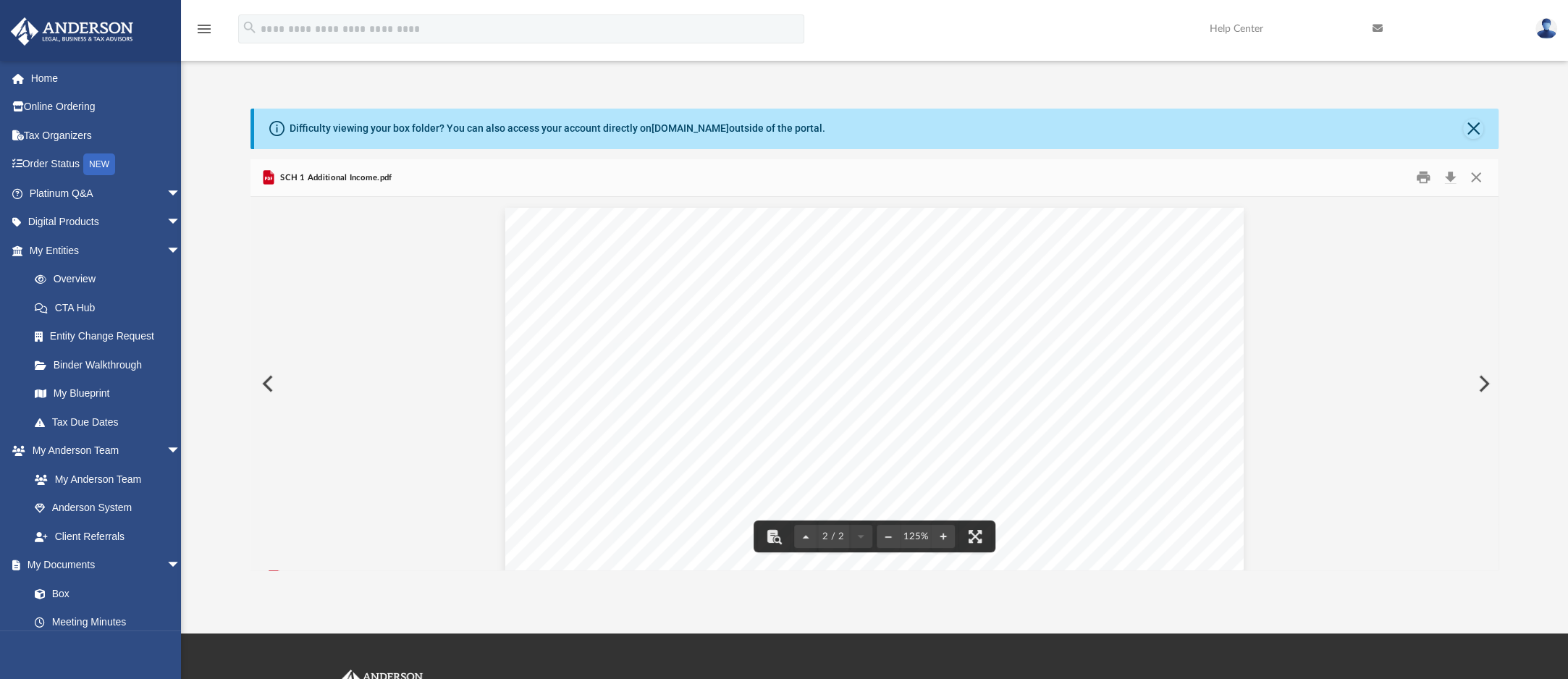
click at [1485, 382] on button "Preview" at bounding box center [1483, 384] width 32 height 40
click at [1478, 378] on button "Preview" at bounding box center [1483, 384] width 32 height 40
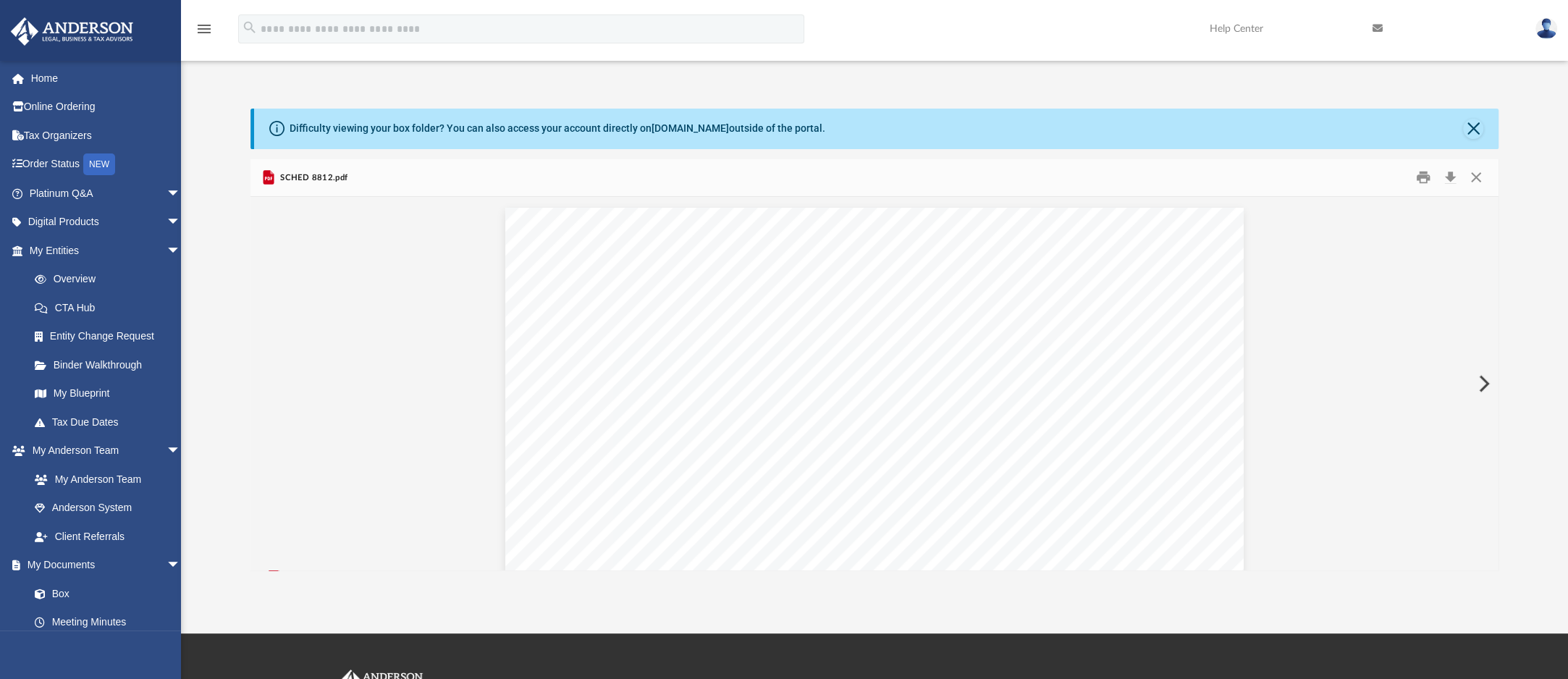
click at [1478, 378] on button "Preview" at bounding box center [1483, 384] width 32 height 40
click at [1480, 378] on button "Preview" at bounding box center [1483, 384] width 32 height 40
click at [1485, 376] on button "Preview" at bounding box center [1483, 384] width 32 height 40
click at [266, 394] on button "Preview" at bounding box center [266, 384] width 32 height 40
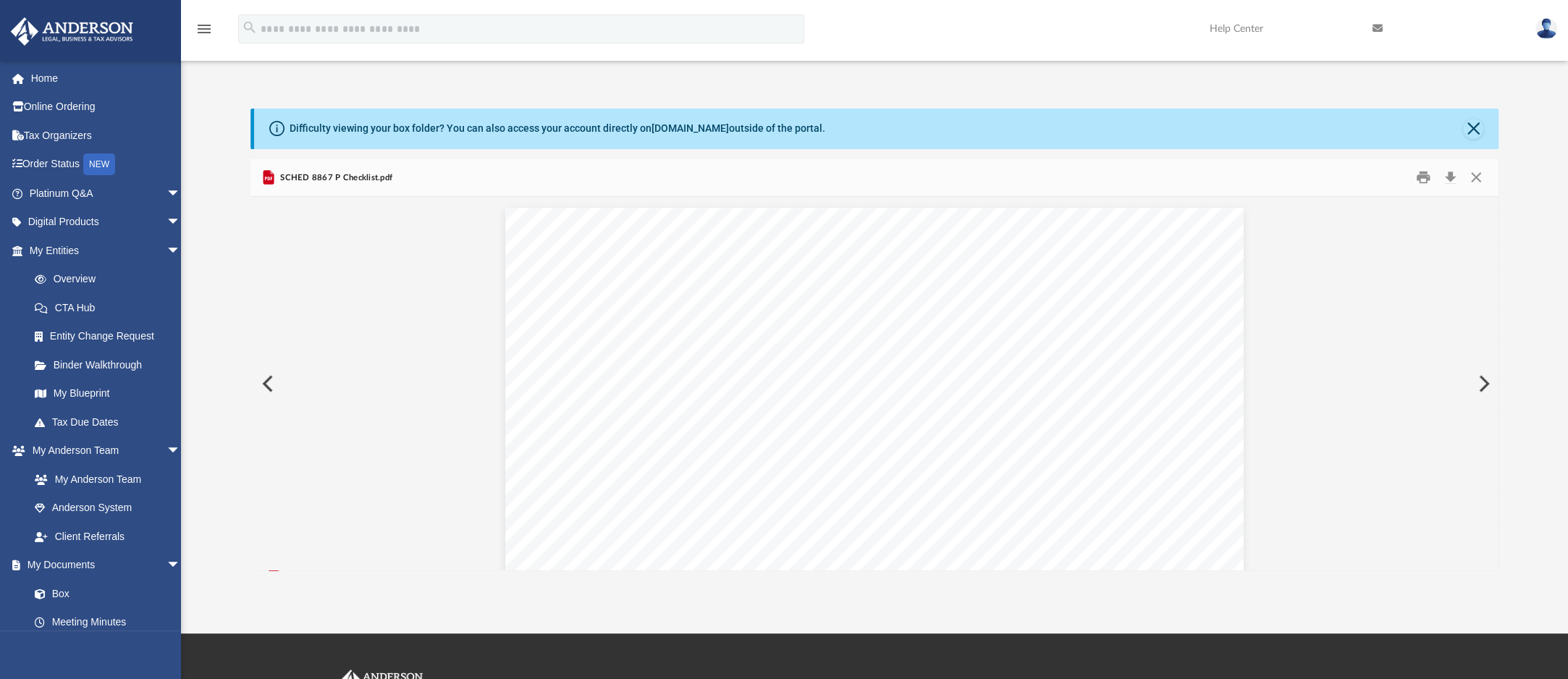
click at [267, 394] on button "Preview" at bounding box center [266, 384] width 32 height 40
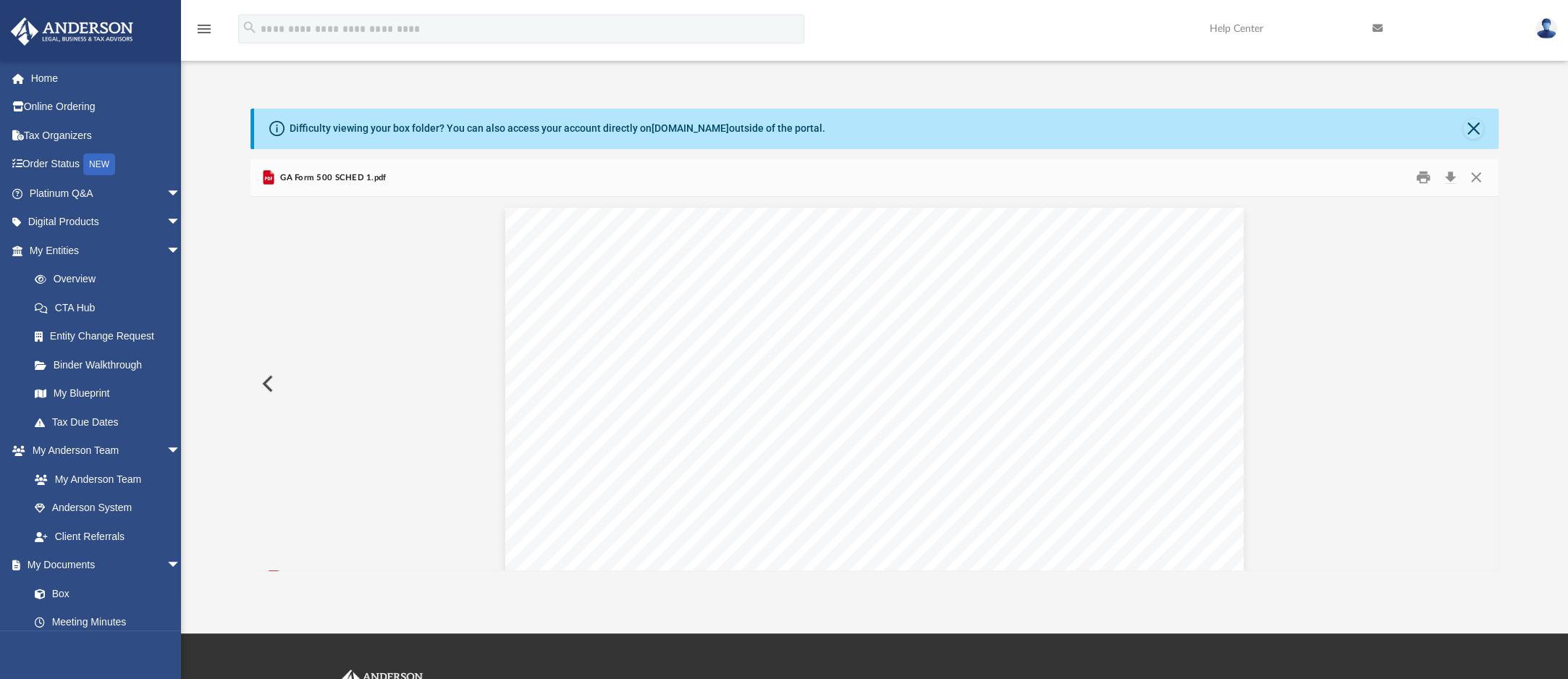
click at [267, 394] on button "Preview" at bounding box center [266, 384] width 32 height 40
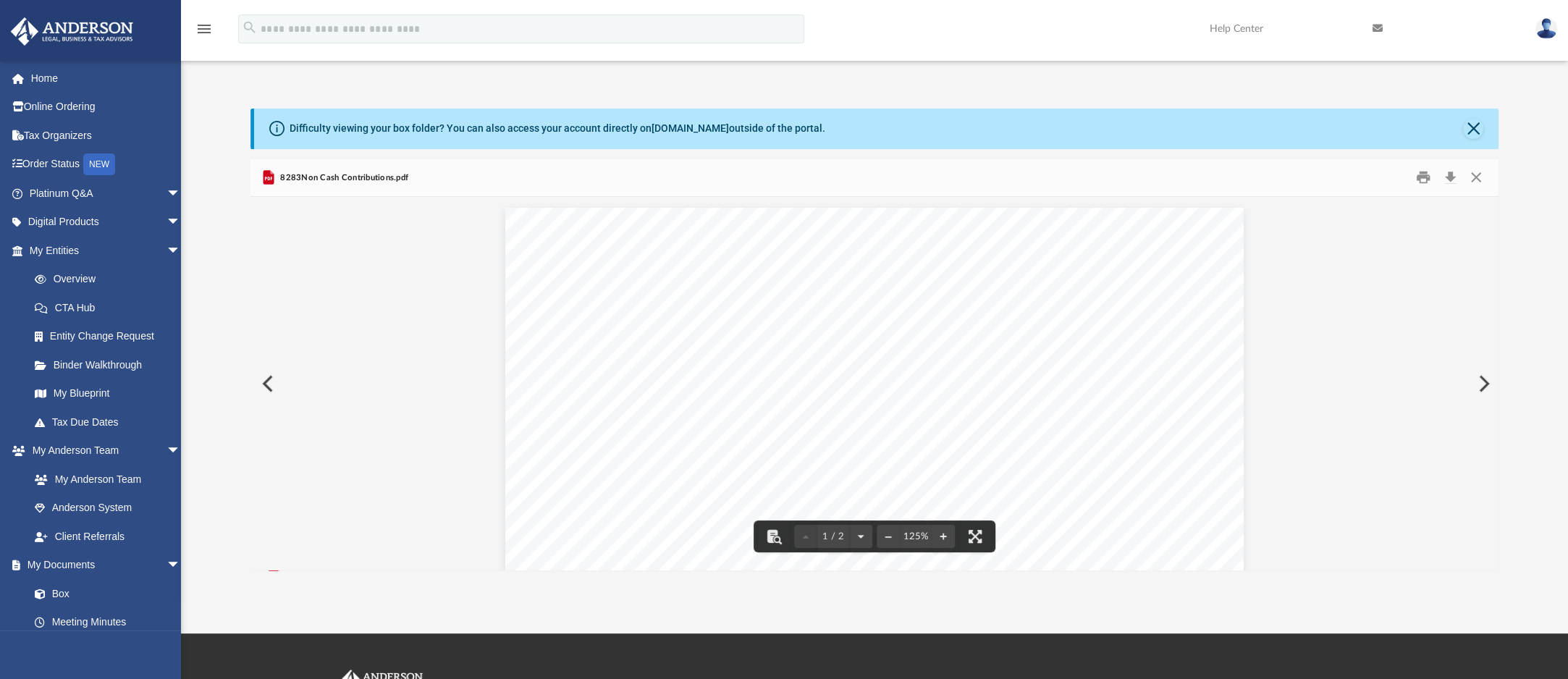
click at [1485, 384] on button "Preview" at bounding box center [1483, 384] width 32 height 40
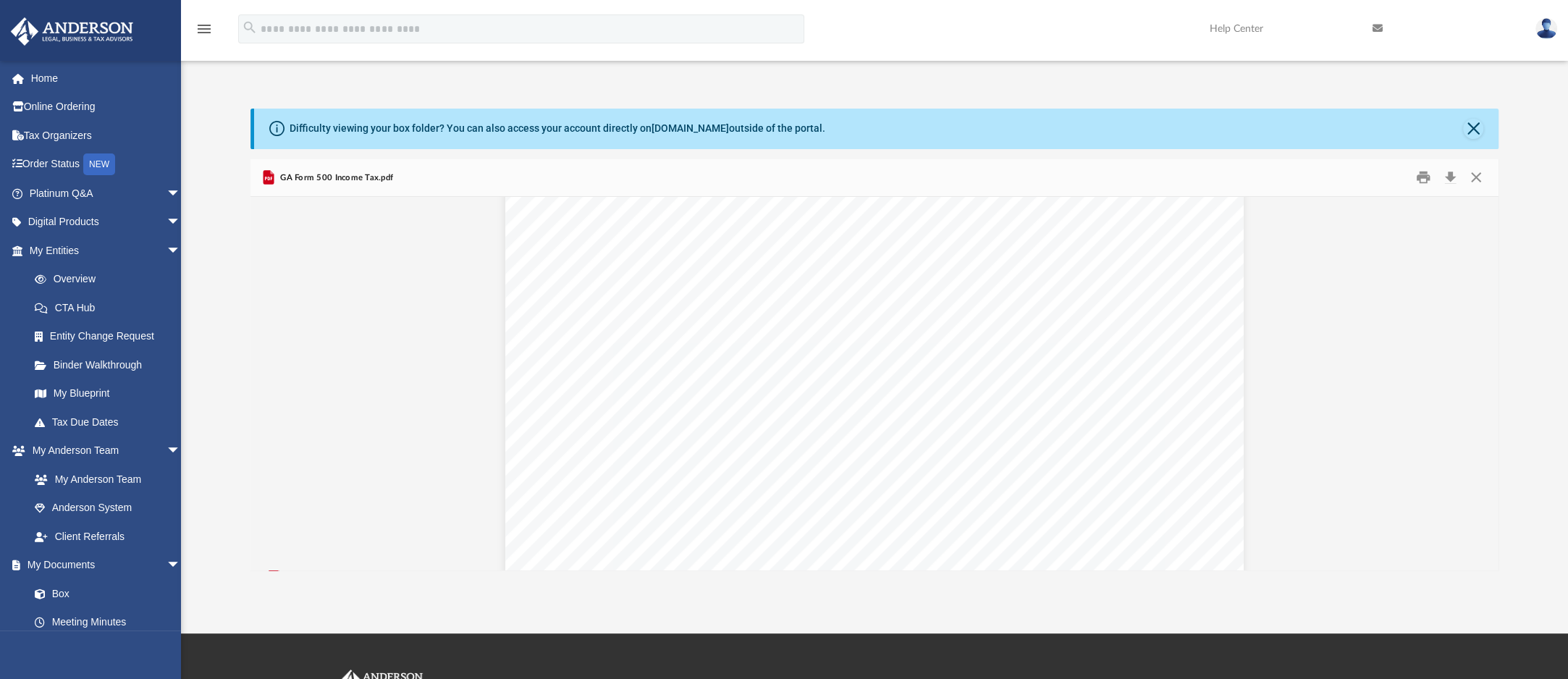
scroll to position [4512, 0]
drag, startPoint x: 1482, startPoint y: 182, endPoint x: 1481, endPoint y: 175, distance: 7.1
click at [1481, 175] on button "Close" at bounding box center [1477, 178] width 26 height 23
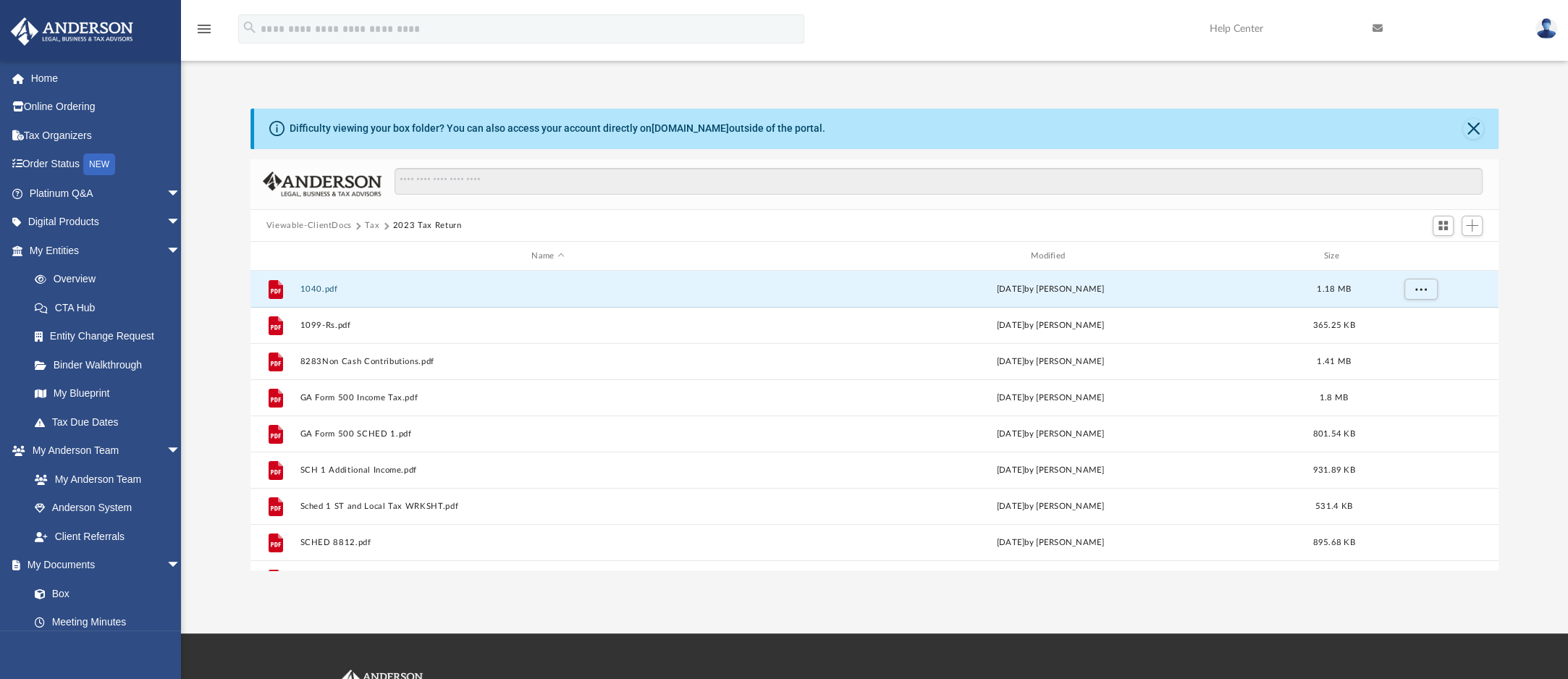
click at [442, 222] on button "2023 Tax Return" at bounding box center [428, 226] width 69 height 13
click at [379, 225] on button "Tax" at bounding box center [372, 226] width 14 height 13
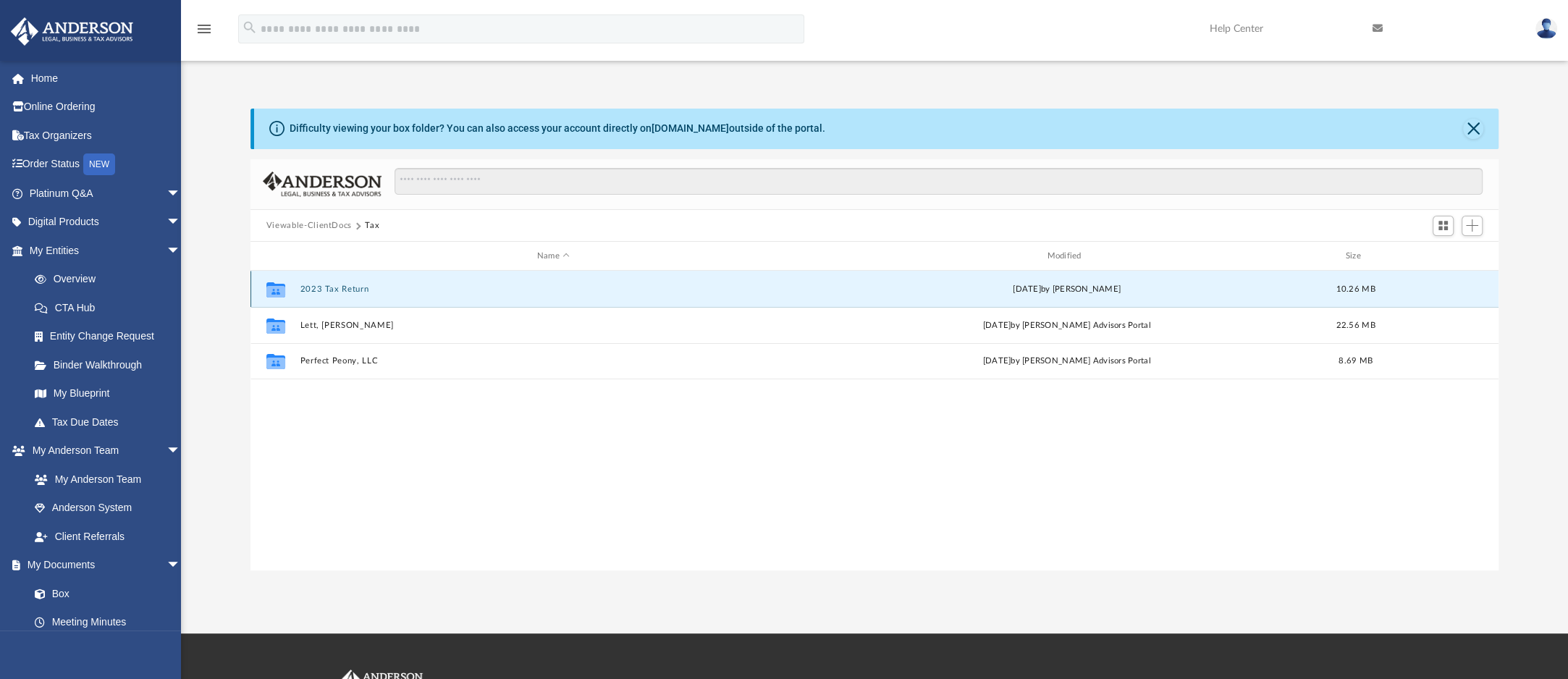
click at [377, 293] on button "2023 Tax Return" at bounding box center [553, 289] width 507 height 10
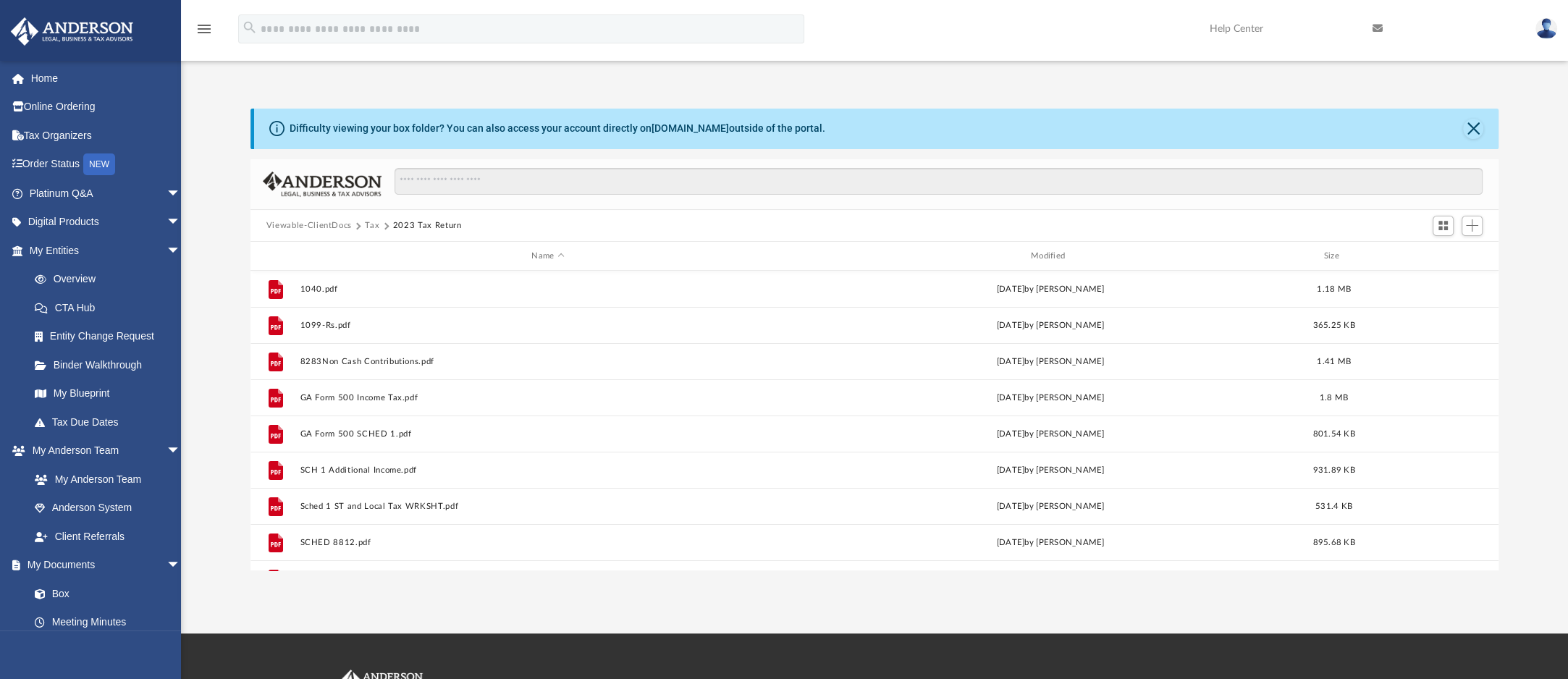
click at [444, 228] on button "2023 Tax Return" at bounding box center [428, 226] width 69 height 13
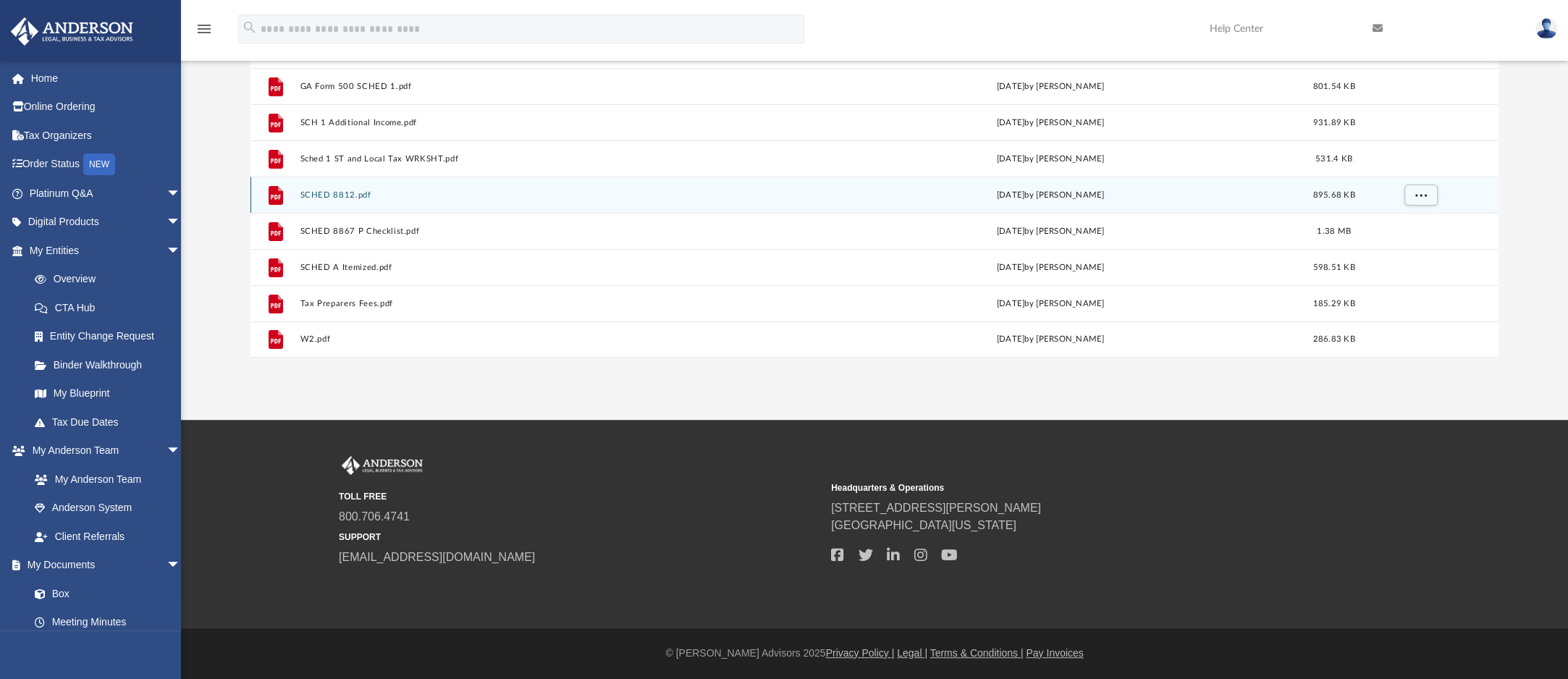
scroll to position [0, 0]
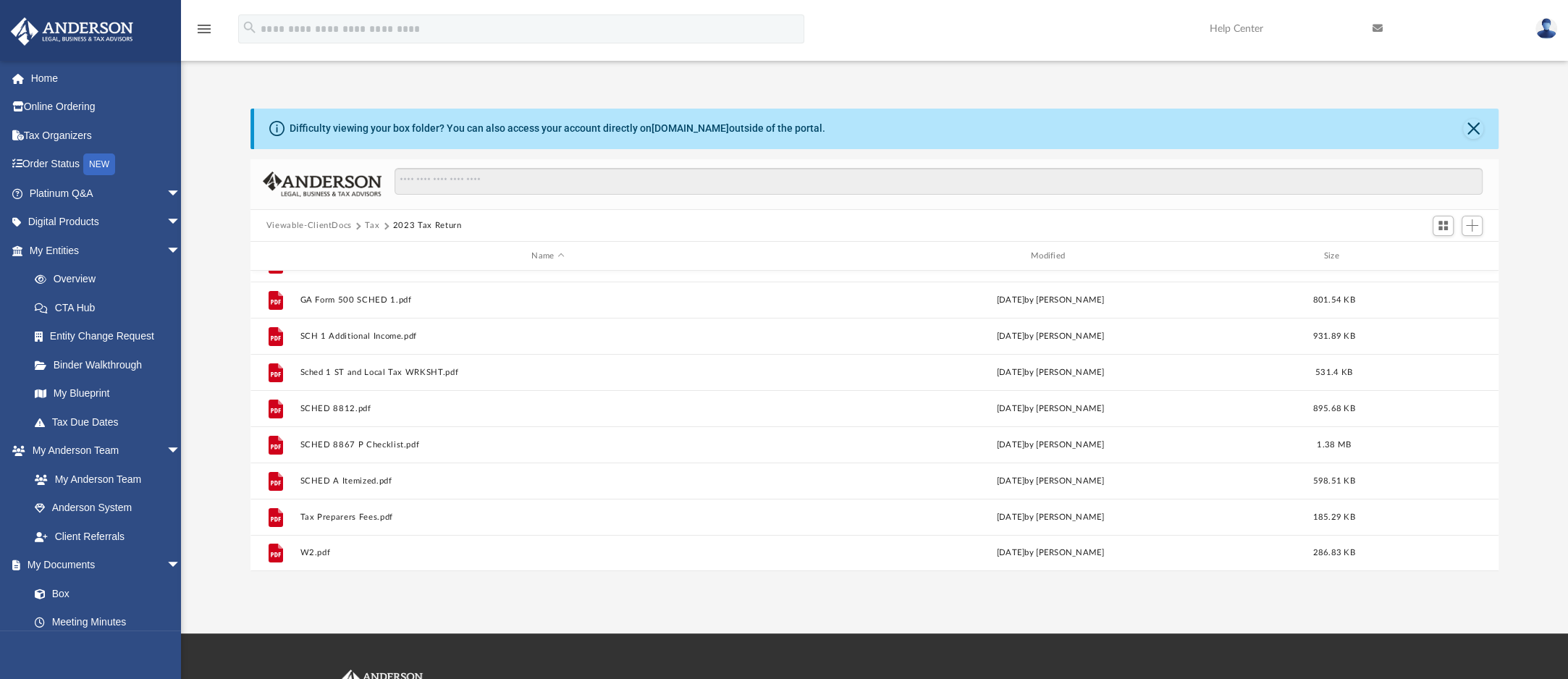
click at [433, 227] on button "2023 Tax Return" at bounding box center [428, 226] width 69 height 13
click at [379, 222] on button "Tax" at bounding box center [372, 226] width 14 height 13
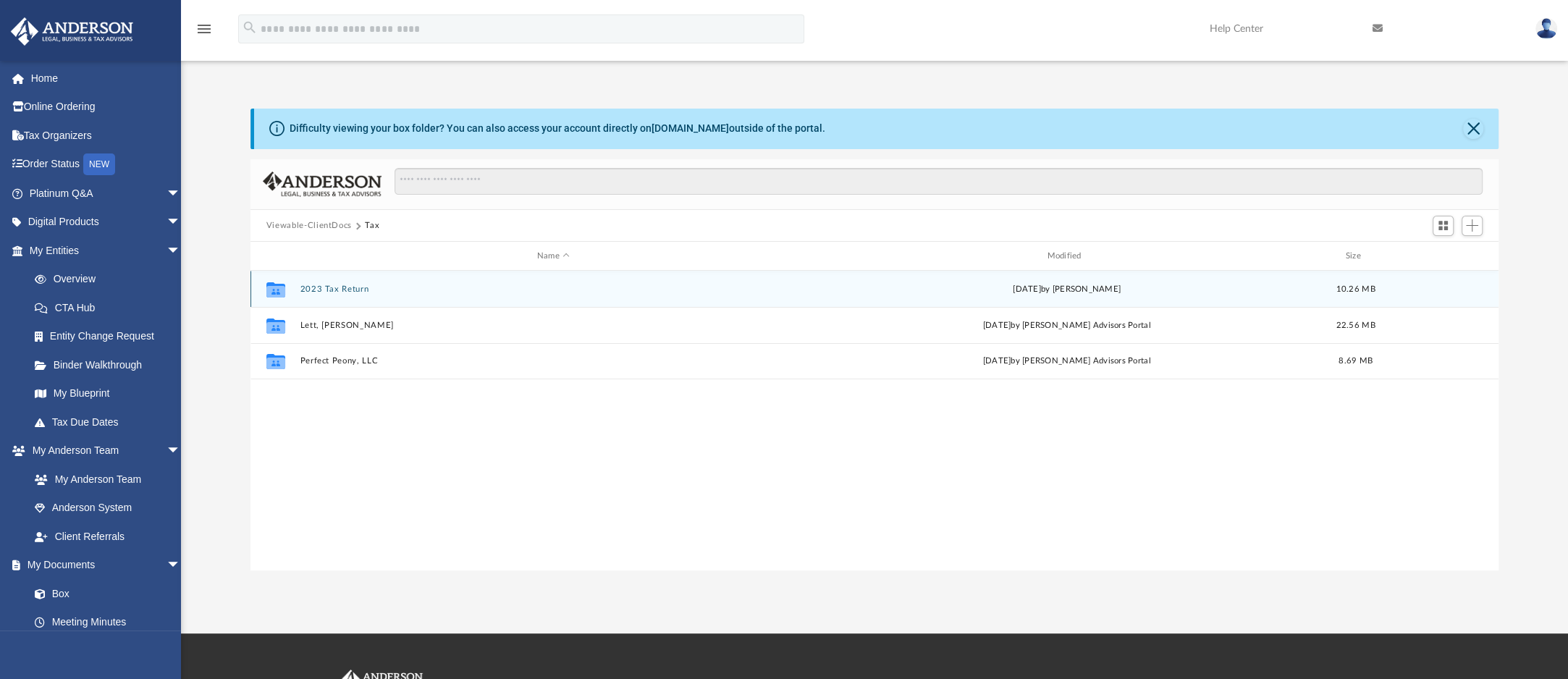
click at [383, 299] on div "Collaborated Folder 2023 Tax Return [DATE] by [PERSON_NAME] 10.26 MB" at bounding box center [874, 288] width 1248 height 36
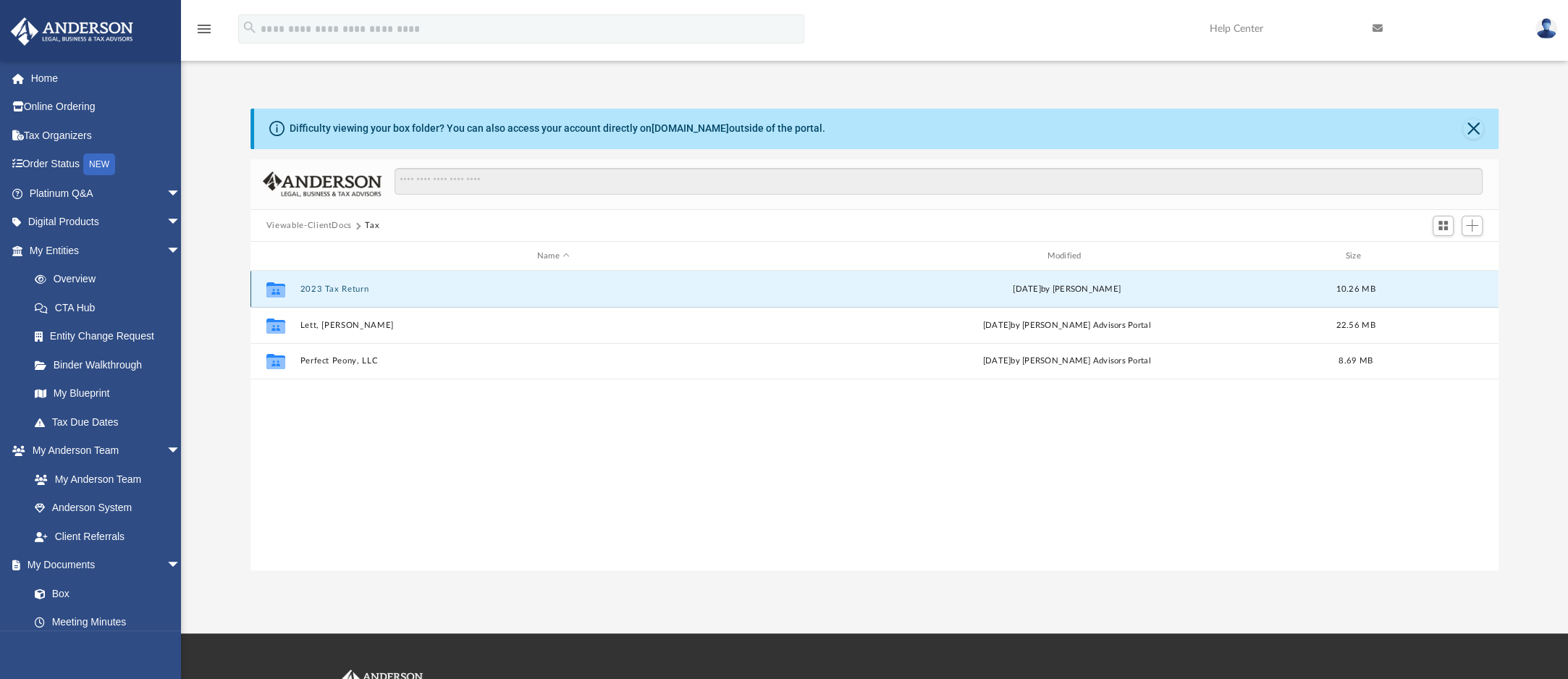
click at [383, 299] on div "Collaborated Folder 2023 Tax Return [DATE] by [PERSON_NAME] 10.26 MB" at bounding box center [874, 288] width 1248 height 36
click at [351, 289] on button "2023 Tax Return" at bounding box center [553, 289] width 507 height 10
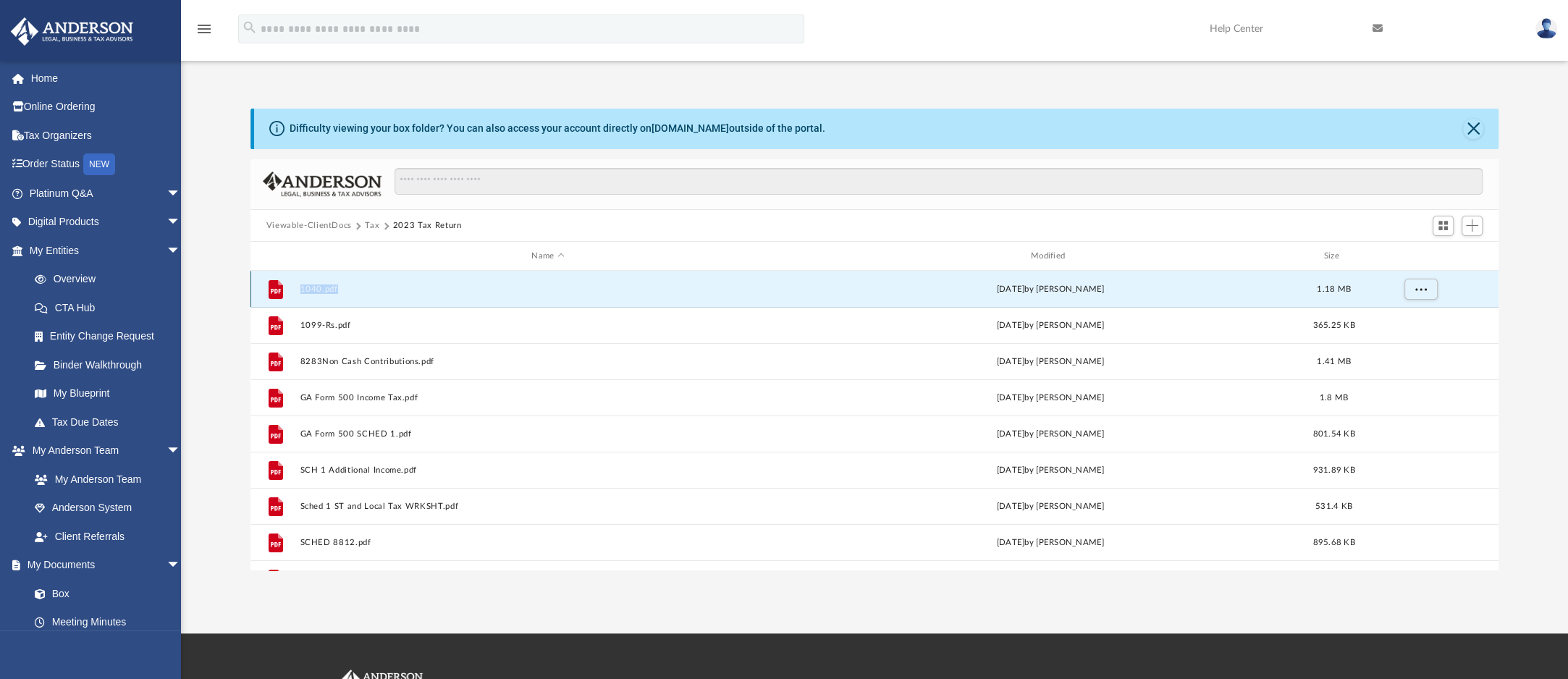
click at [351, 289] on button "1040.pdf" at bounding box center [547, 289] width 496 height 10
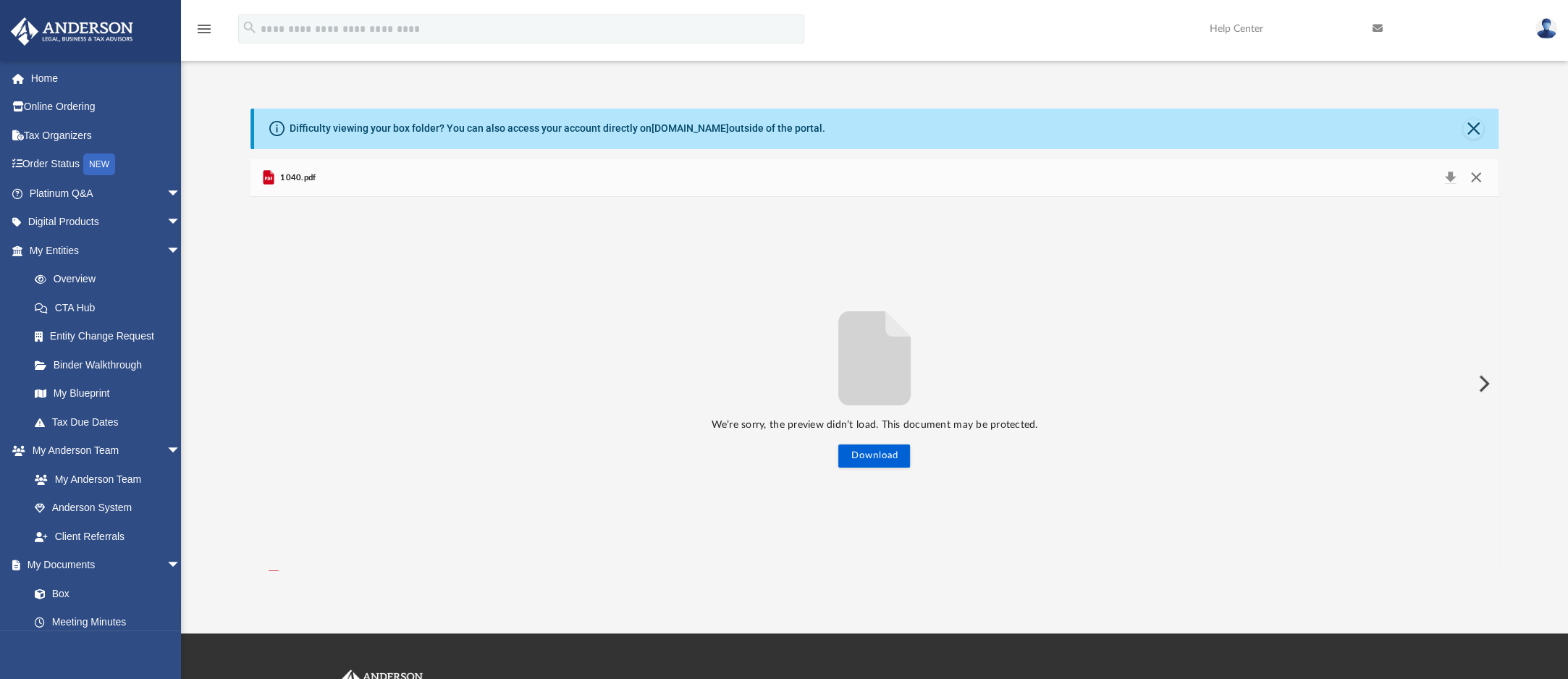
click at [1477, 171] on button "Close" at bounding box center [1477, 177] width 26 height 20
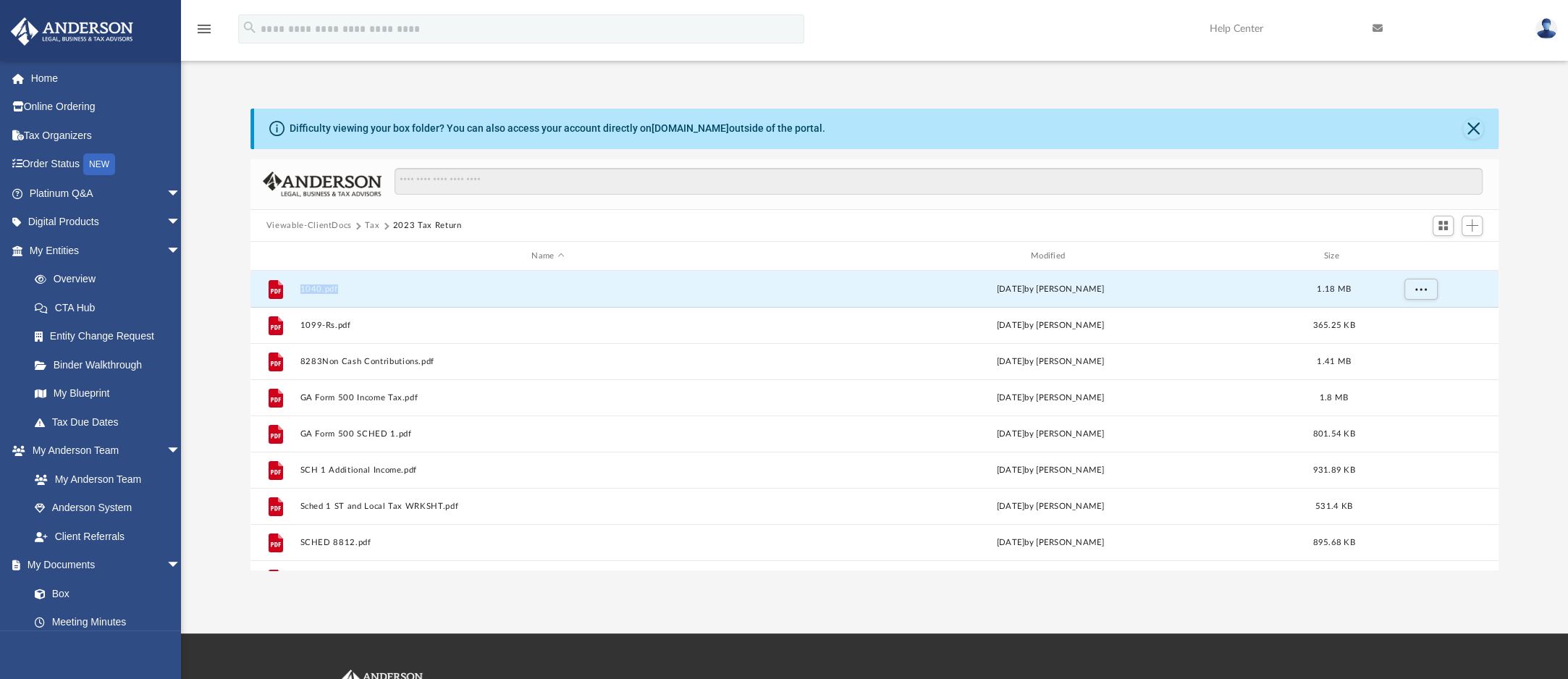
click at [379, 227] on button "Tax" at bounding box center [372, 226] width 14 height 13
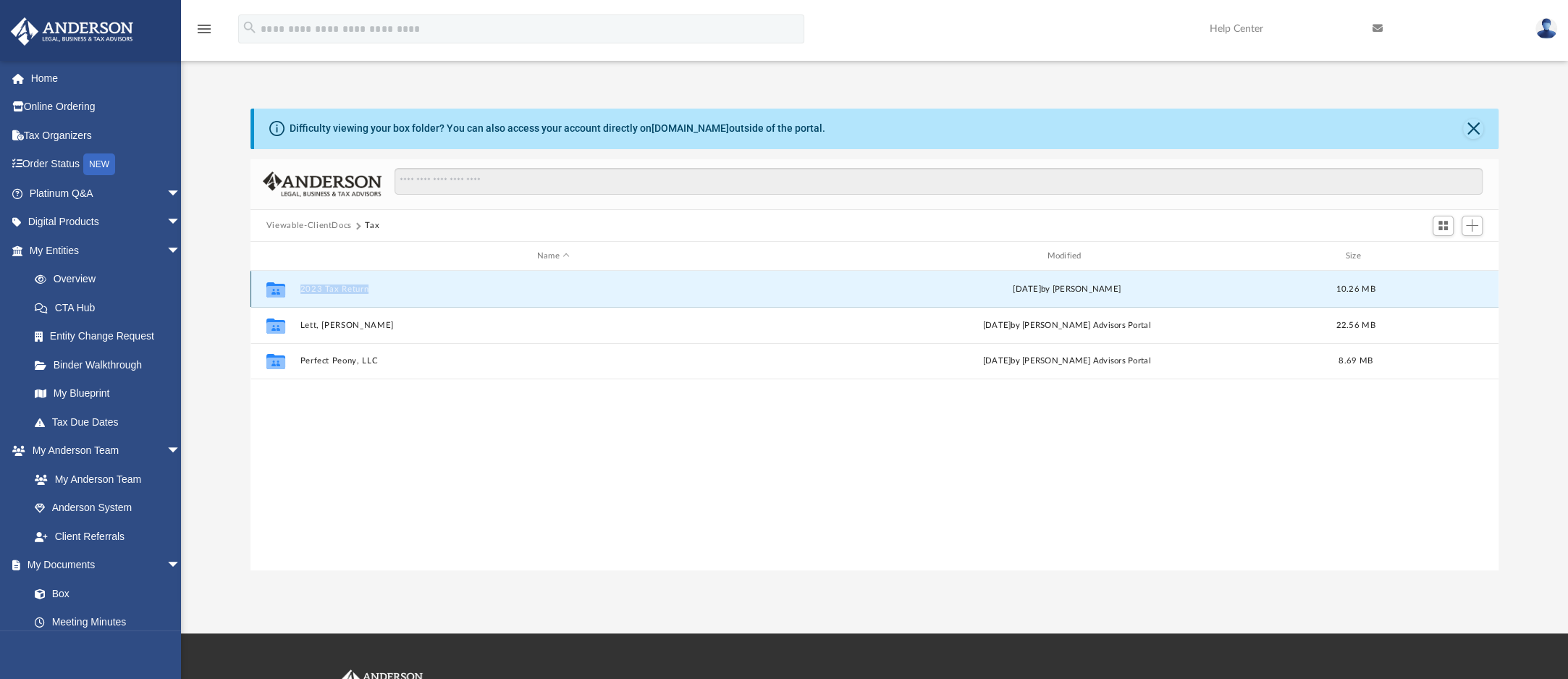
click at [378, 290] on button "2023 Tax Return" at bounding box center [553, 289] width 507 height 10
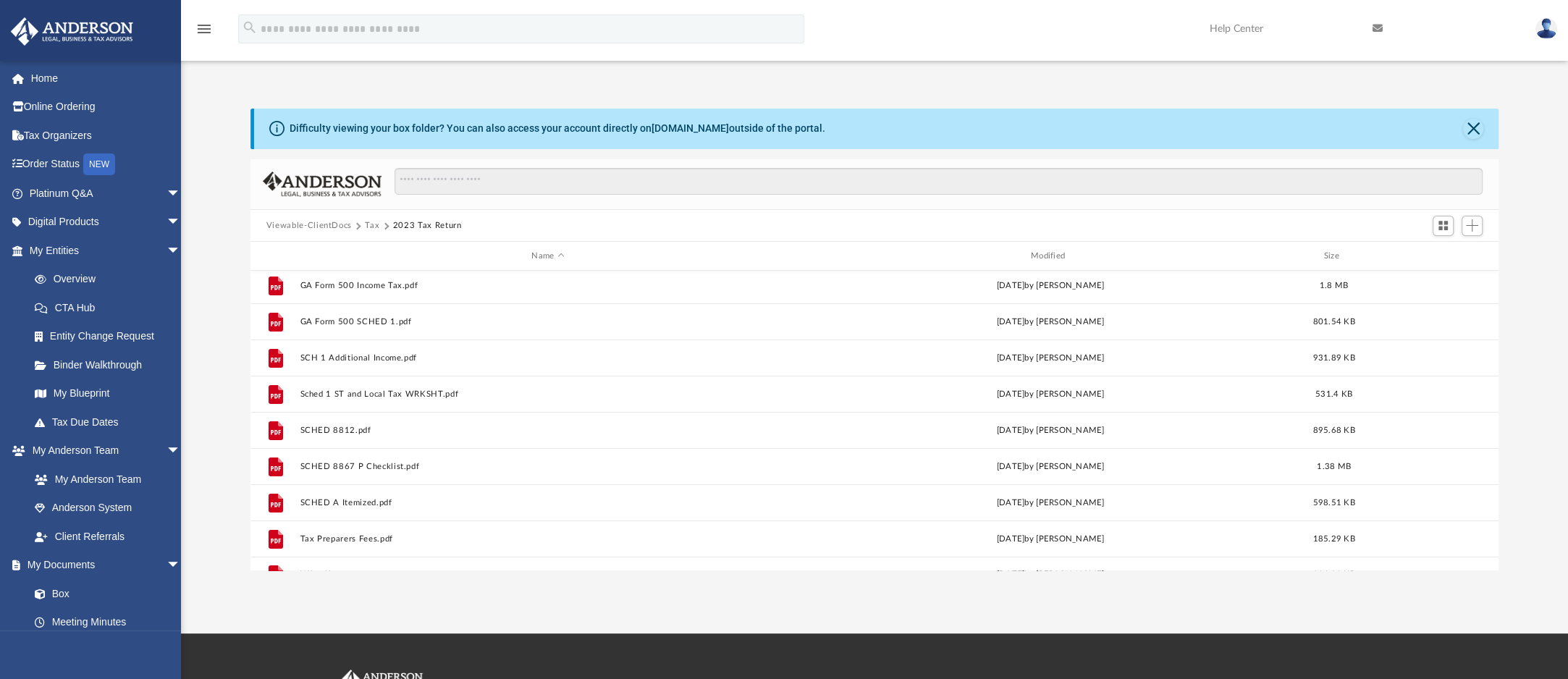
scroll to position [134, 0]
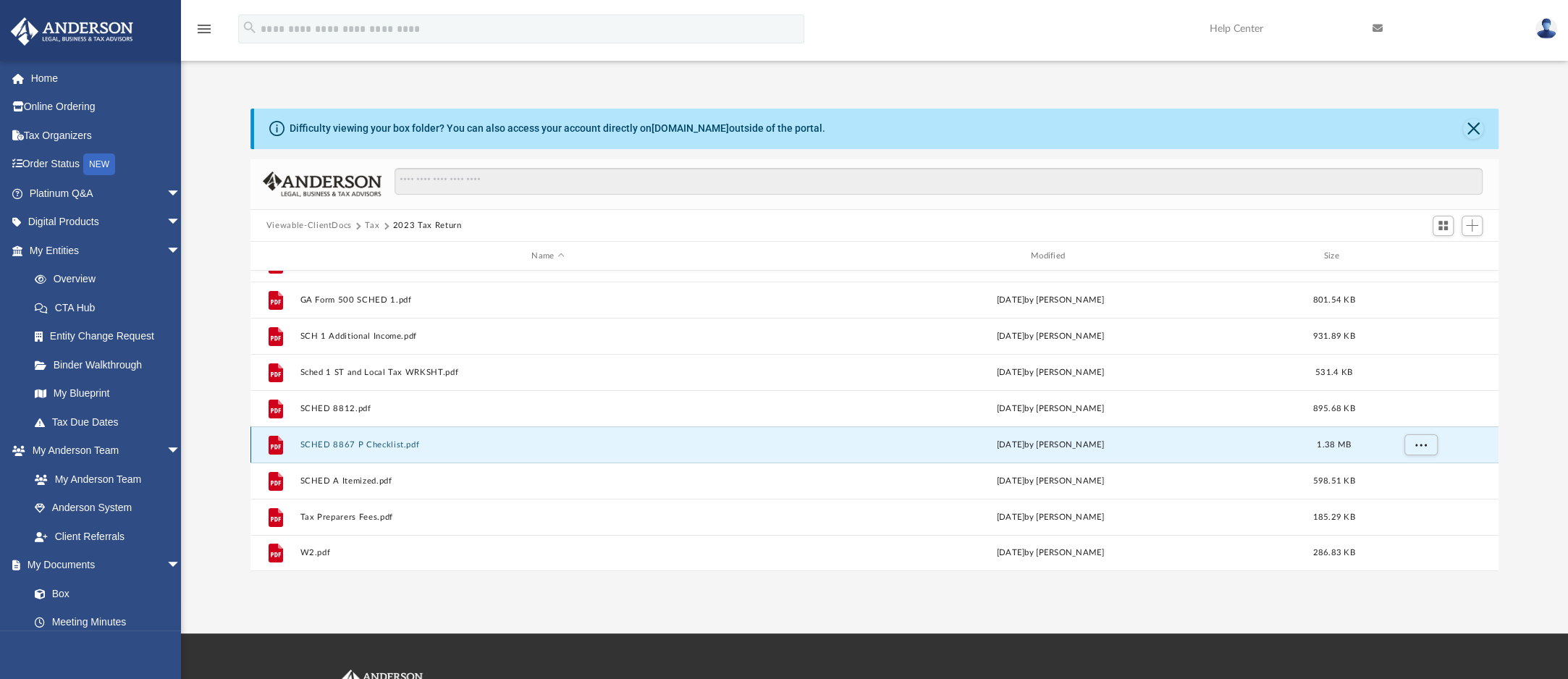
drag, startPoint x: 676, startPoint y: 442, endPoint x: 690, endPoint y: 458, distance: 21.3
click at [687, 454] on div "File SCHED 8867 P Checklist.pdf [DATE] by [PERSON_NAME] 1.38 MB" at bounding box center [874, 444] width 1248 height 36
drag, startPoint x: 282, startPoint y: 443, endPoint x: 271, endPoint y: 459, distance: 19.4
click at [271, 459] on div "File SCHED 8867 P Checklist.pdf [DATE] by [PERSON_NAME] 1.38 MB" at bounding box center [874, 444] width 1248 height 36
click at [1519, 347] on div "Difficulty viewing your box folder? You can also access your account directly o…" at bounding box center [874, 340] width 1387 height 463
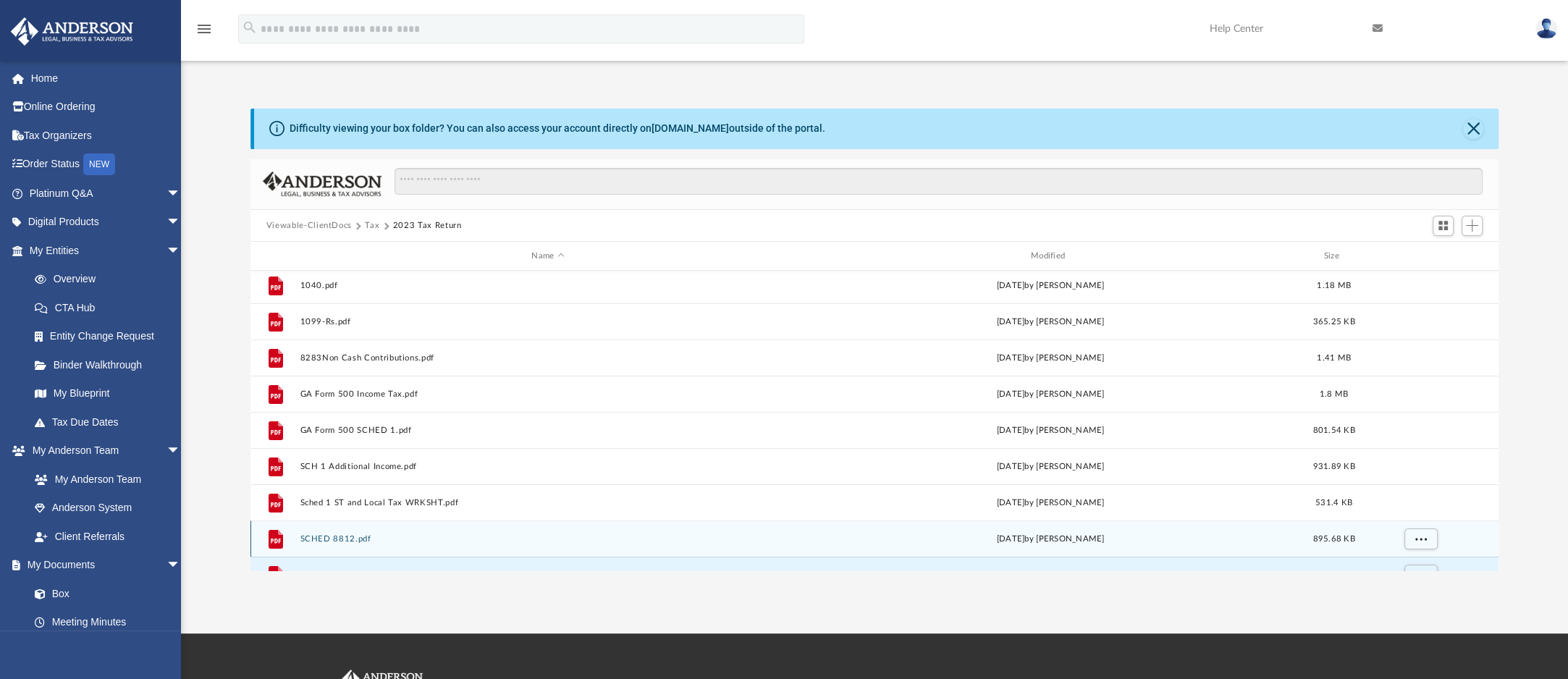
scroll to position [0, 0]
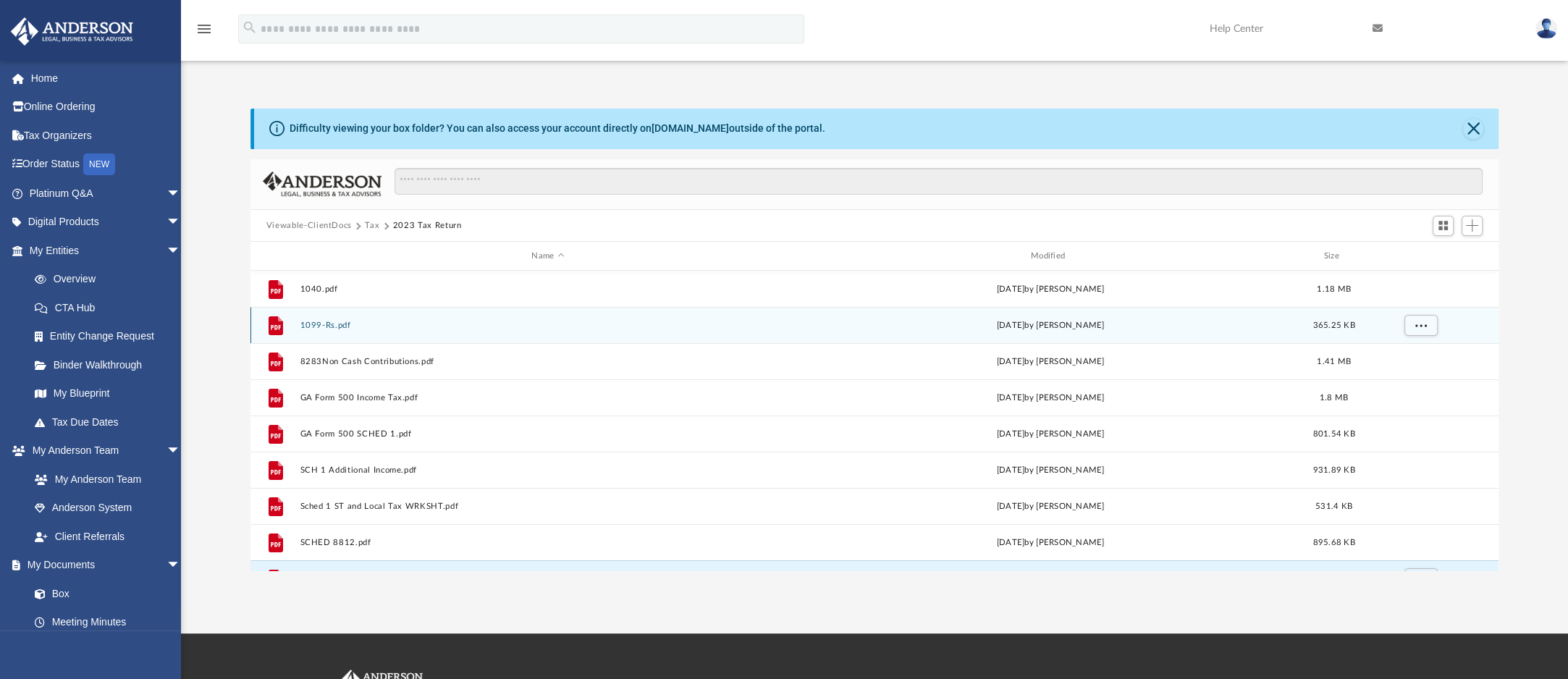
click at [374, 330] on div "File 1099-Rs.pdf [DATE] by [PERSON_NAME] 365.25 KB" at bounding box center [874, 324] width 1248 height 36
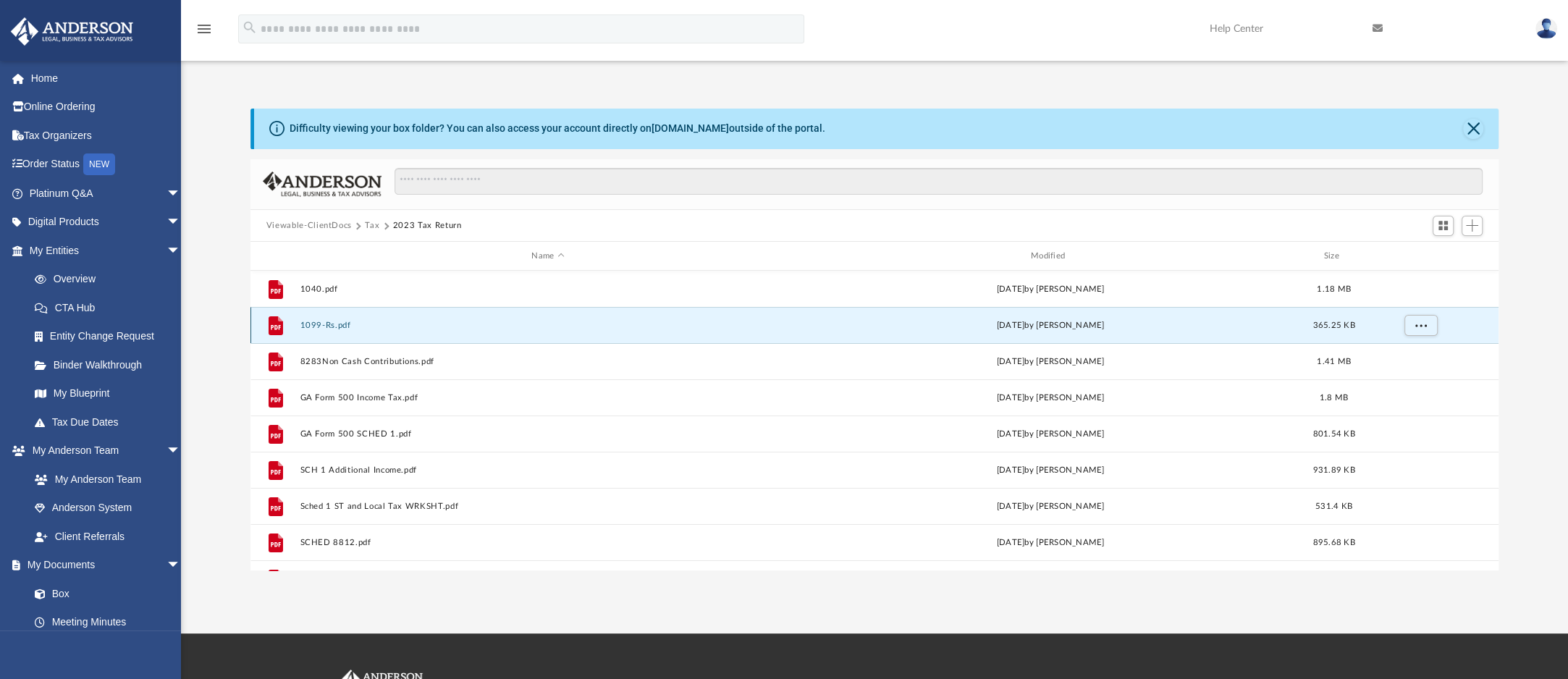
click at [373, 330] on div "File 1099-Rs.pdf [DATE] by [PERSON_NAME] 365.25 KB" at bounding box center [874, 324] width 1248 height 36
click at [320, 328] on button "1099-Rs.pdf" at bounding box center [547, 325] width 496 height 10
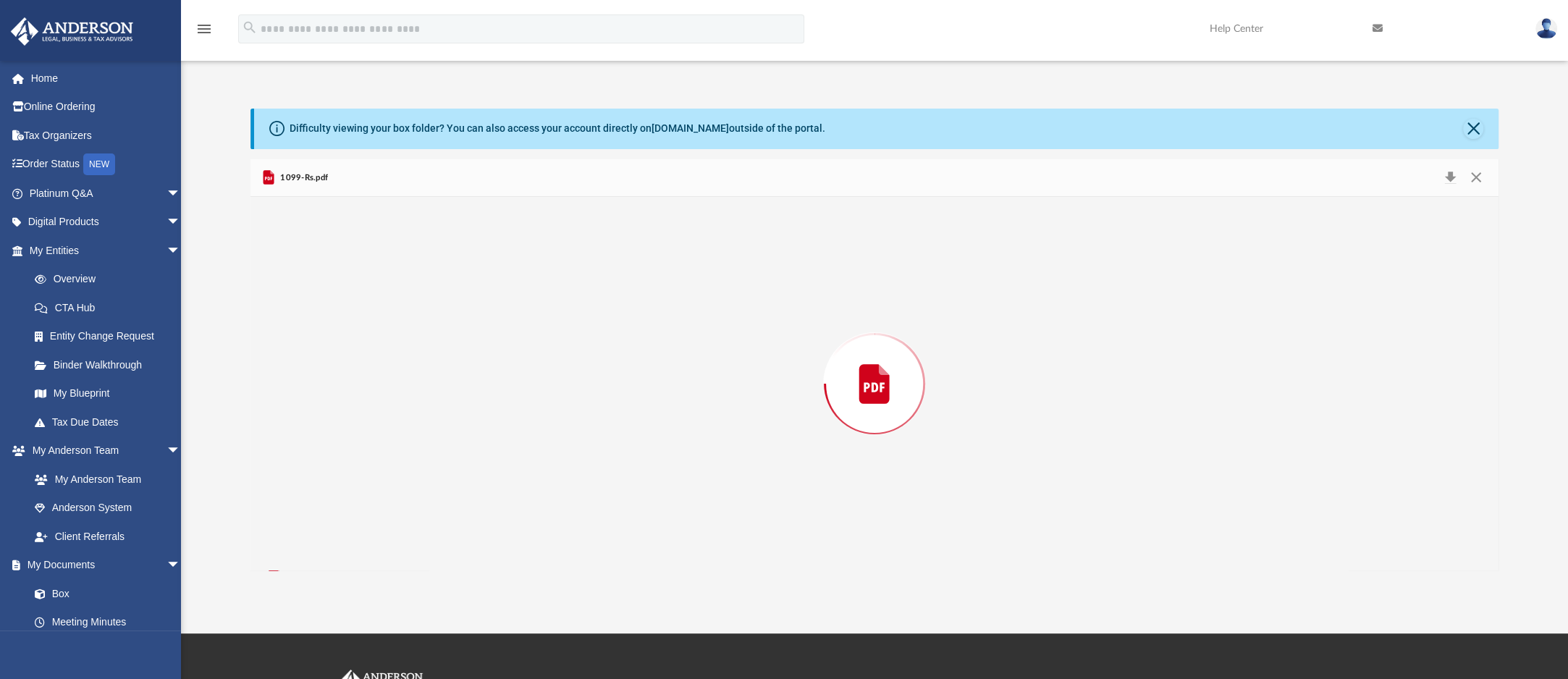
click at [320, 328] on div "Preview" at bounding box center [874, 383] width 1248 height 373
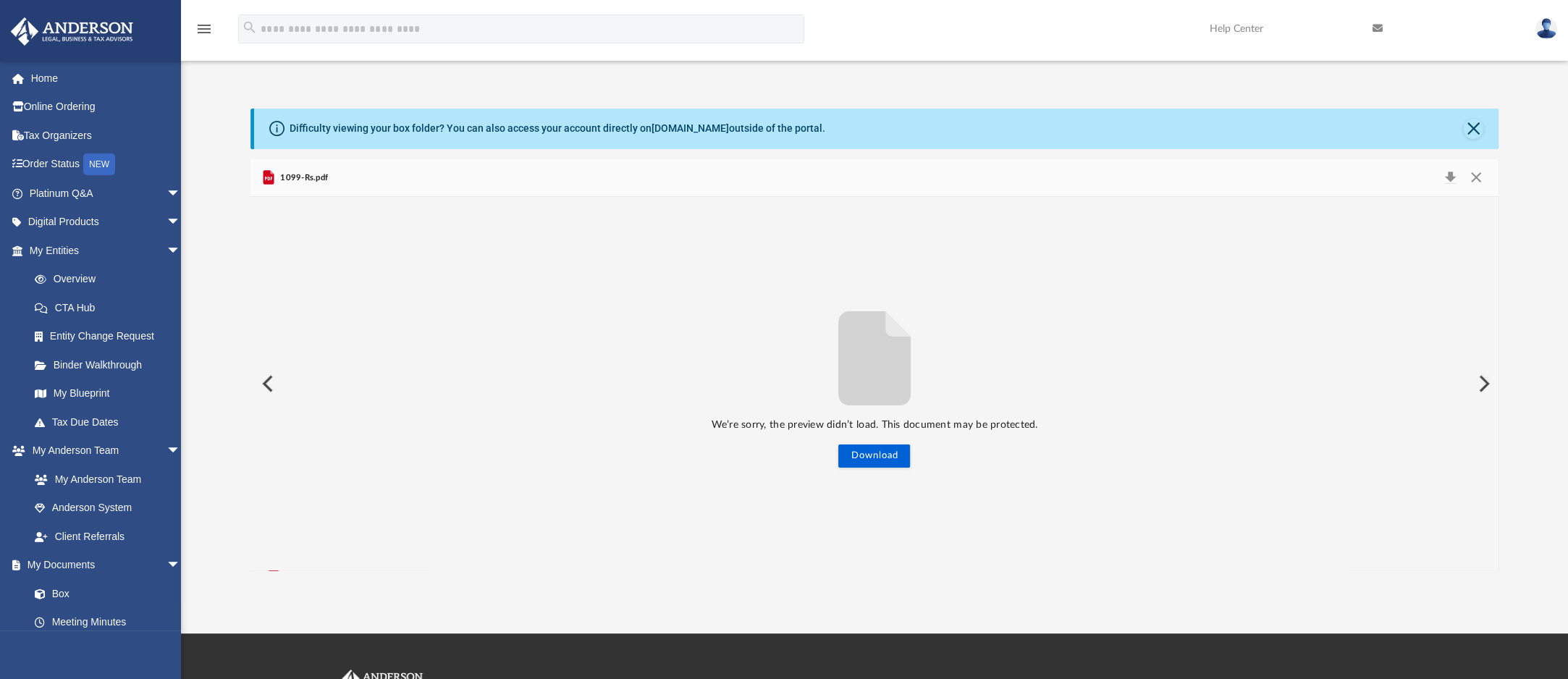
click at [320, 173] on span "1099-Rs.pdf" at bounding box center [303, 177] width 51 height 13
click at [269, 383] on button "Preview" at bounding box center [266, 384] width 32 height 40
click at [1478, 376] on button "Preview" at bounding box center [1483, 384] width 32 height 40
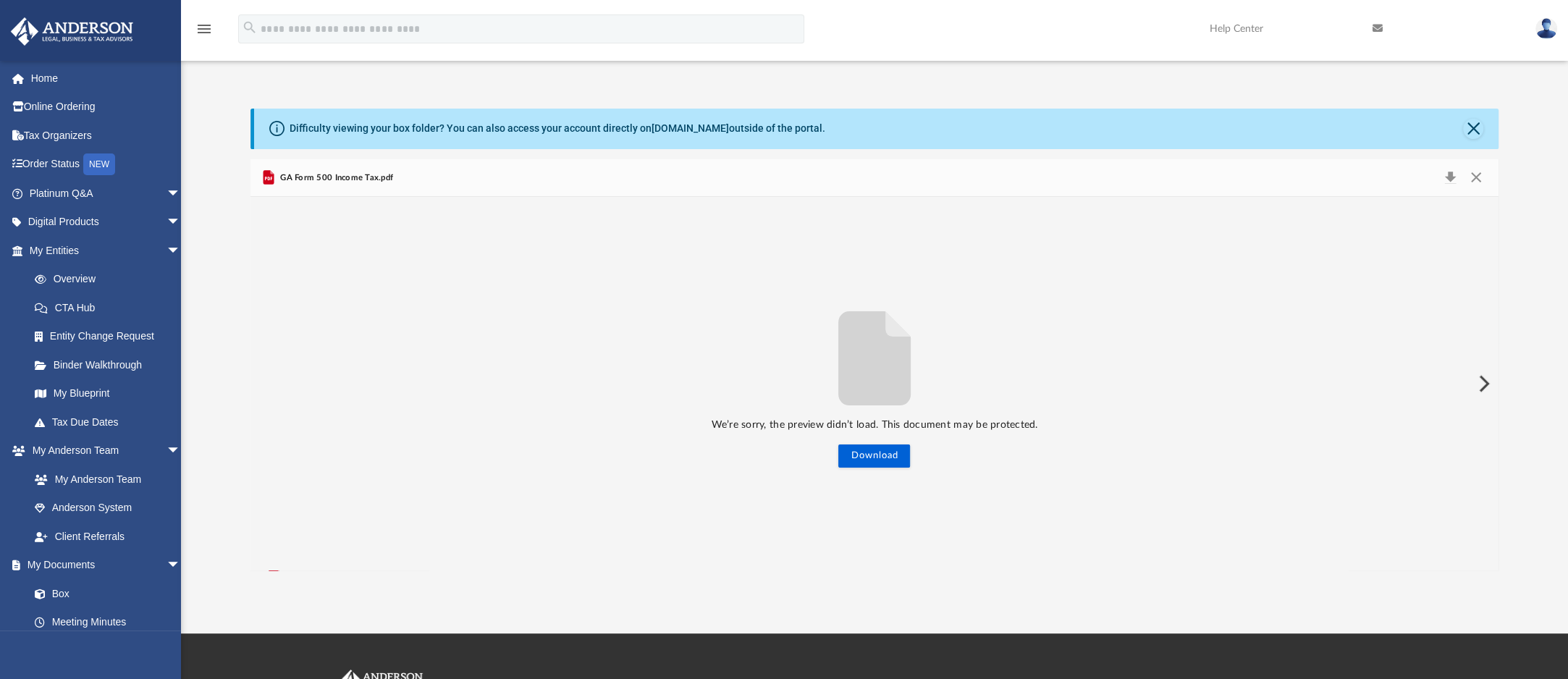
click at [1478, 376] on button "Preview" at bounding box center [1483, 384] width 32 height 40
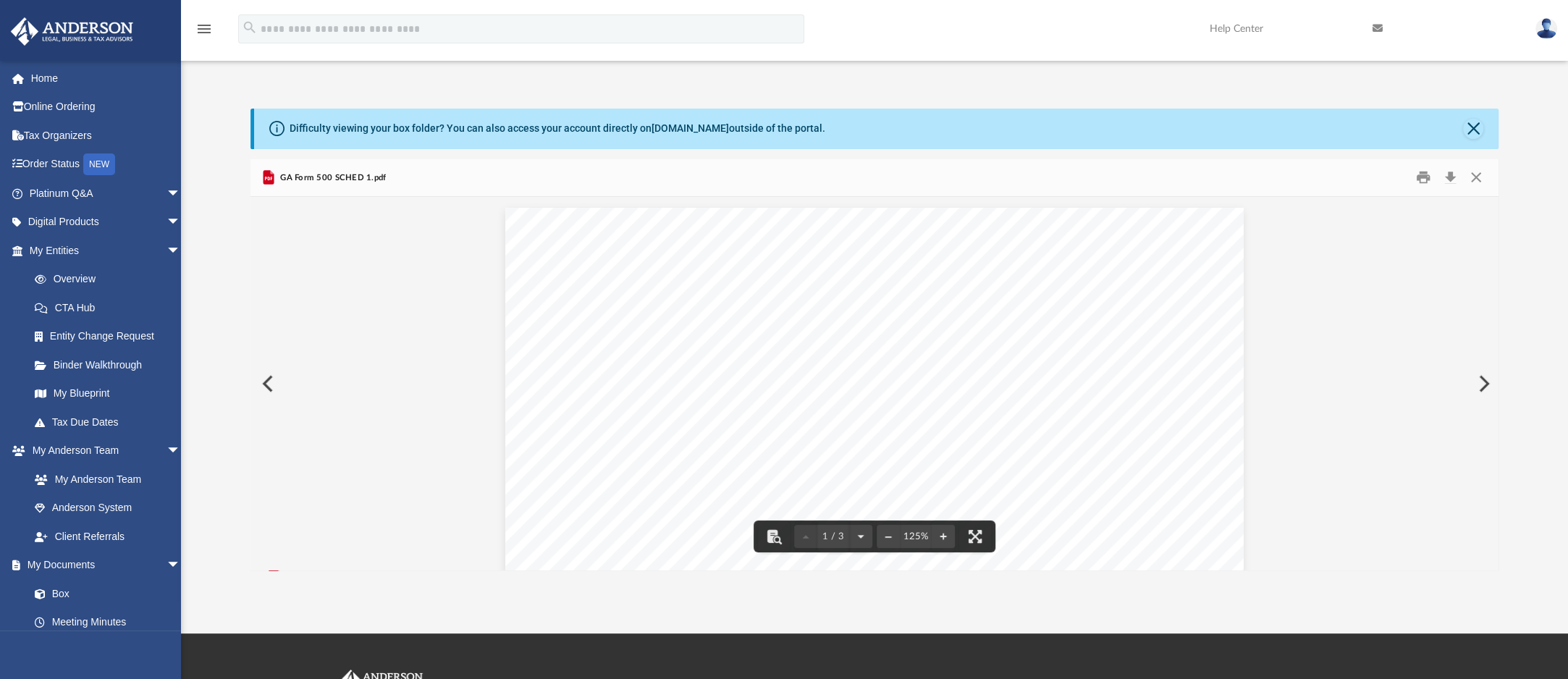
click at [359, 176] on span "GA Form 500 SCHED 1.pdf" at bounding box center [332, 177] width 109 height 13
click at [262, 389] on button "Preview" at bounding box center [266, 384] width 32 height 40
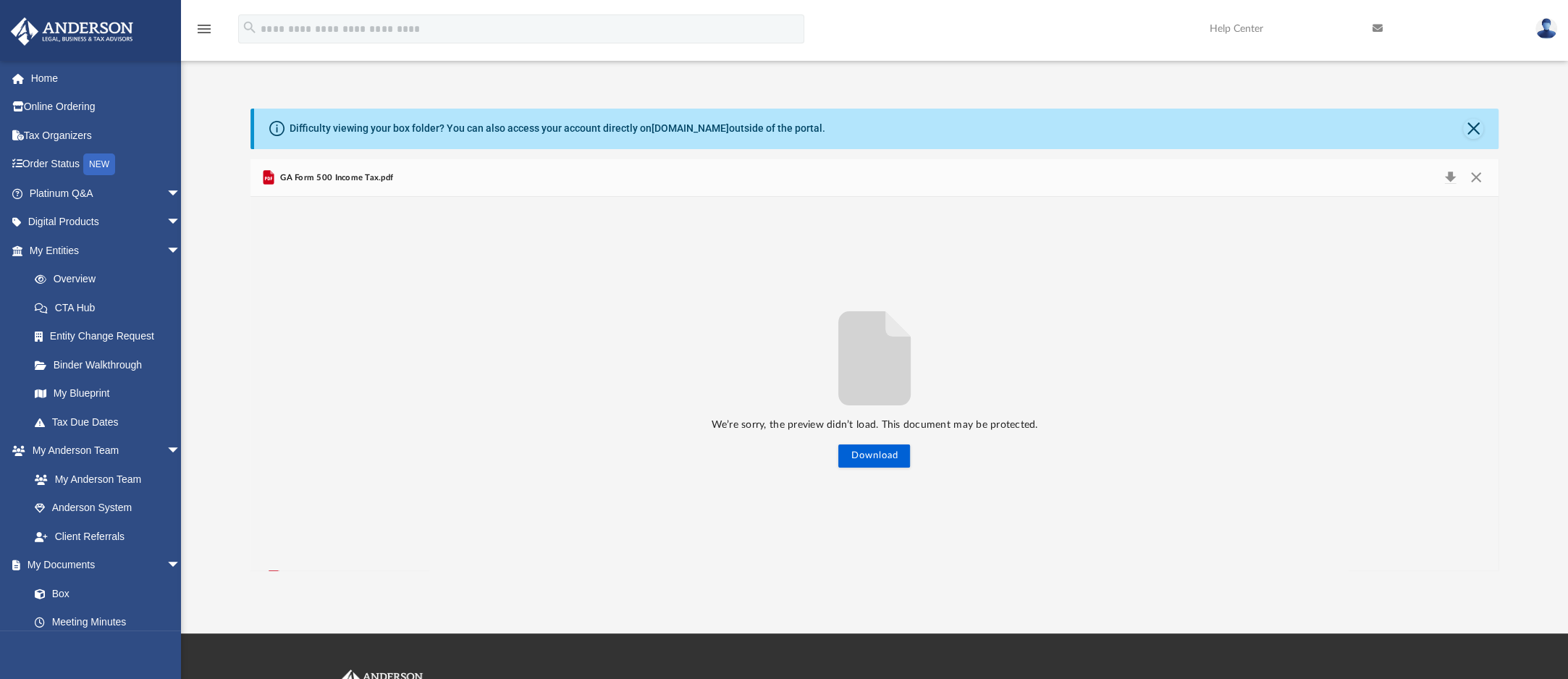
click at [401, 142] on div "Difficulty viewing your box folder? You can also access your account directly o…" at bounding box center [876, 129] width 1245 height 40
click at [1456, 179] on button "Download" at bounding box center [1450, 177] width 26 height 20
click at [260, 389] on button "Preview" at bounding box center [266, 384] width 32 height 40
click at [1480, 135] on button "Close" at bounding box center [1473, 128] width 20 height 20
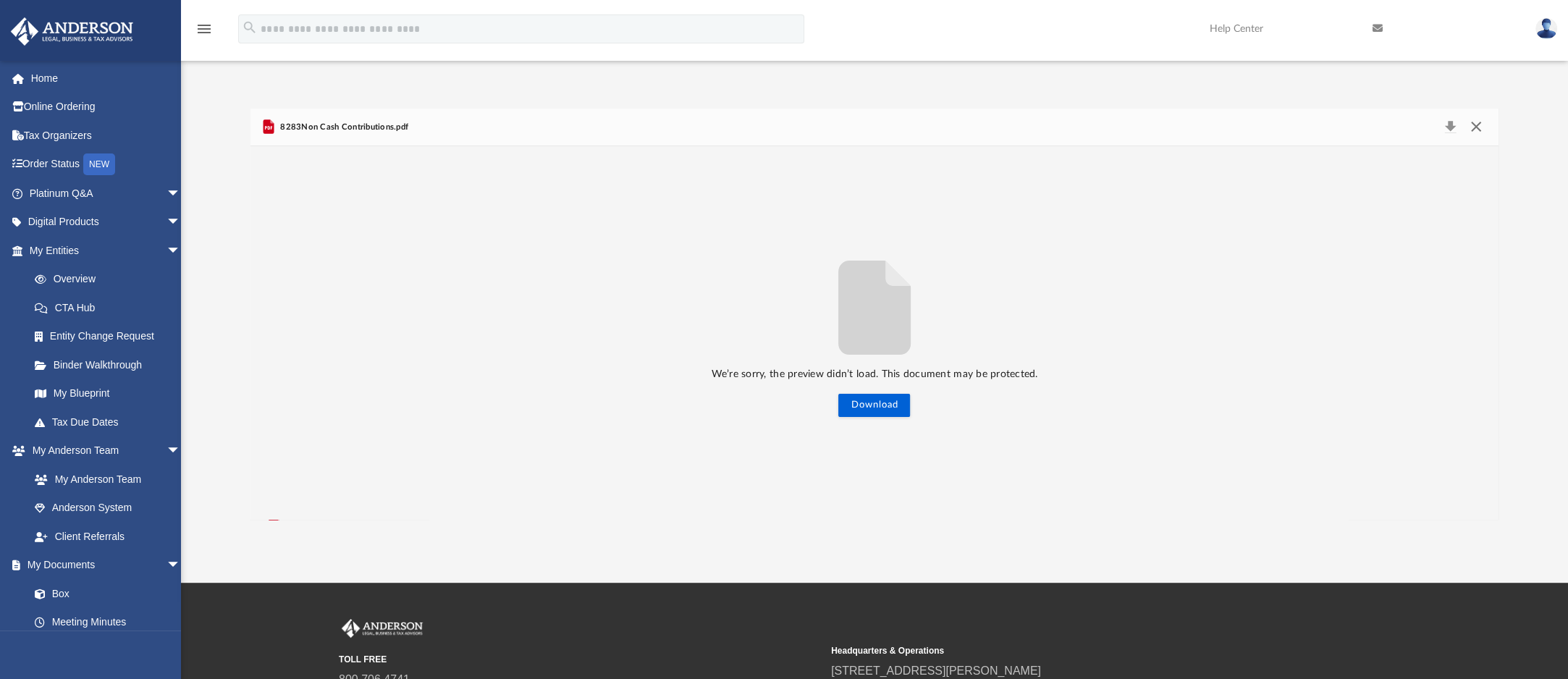
click at [1476, 136] on button "Close" at bounding box center [1477, 127] width 26 height 20
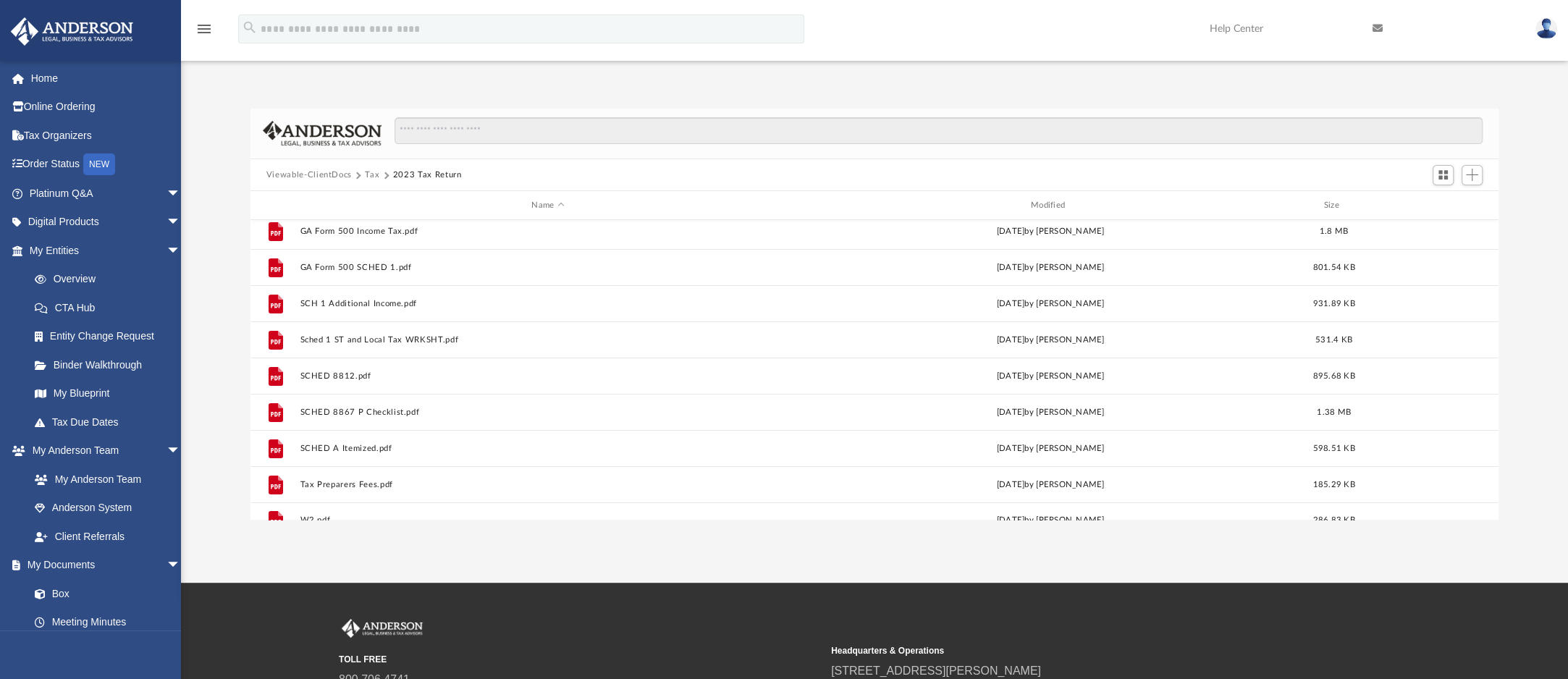
scroll to position [134, 0]
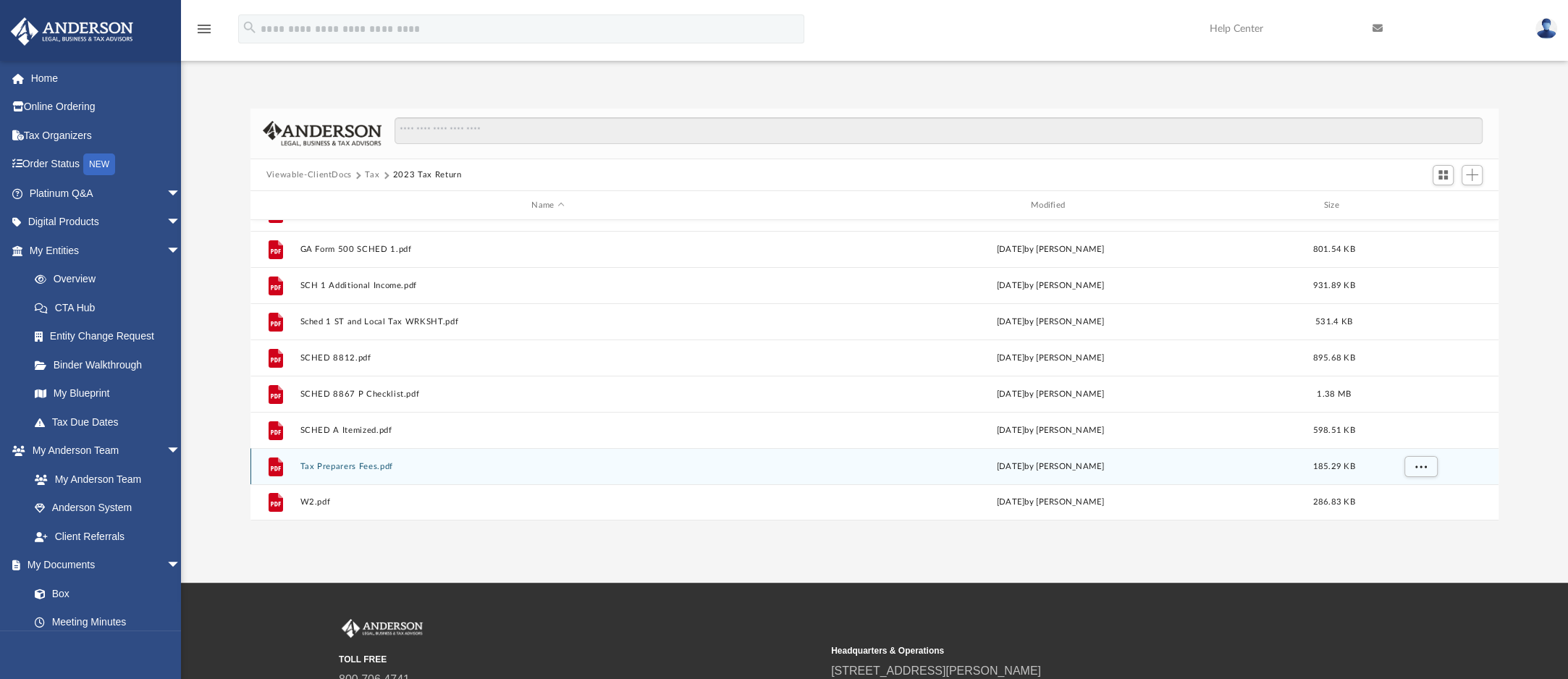
click at [338, 471] on button "Tax Preparers Fees.pdf" at bounding box center [547, 466] width 496 height 10
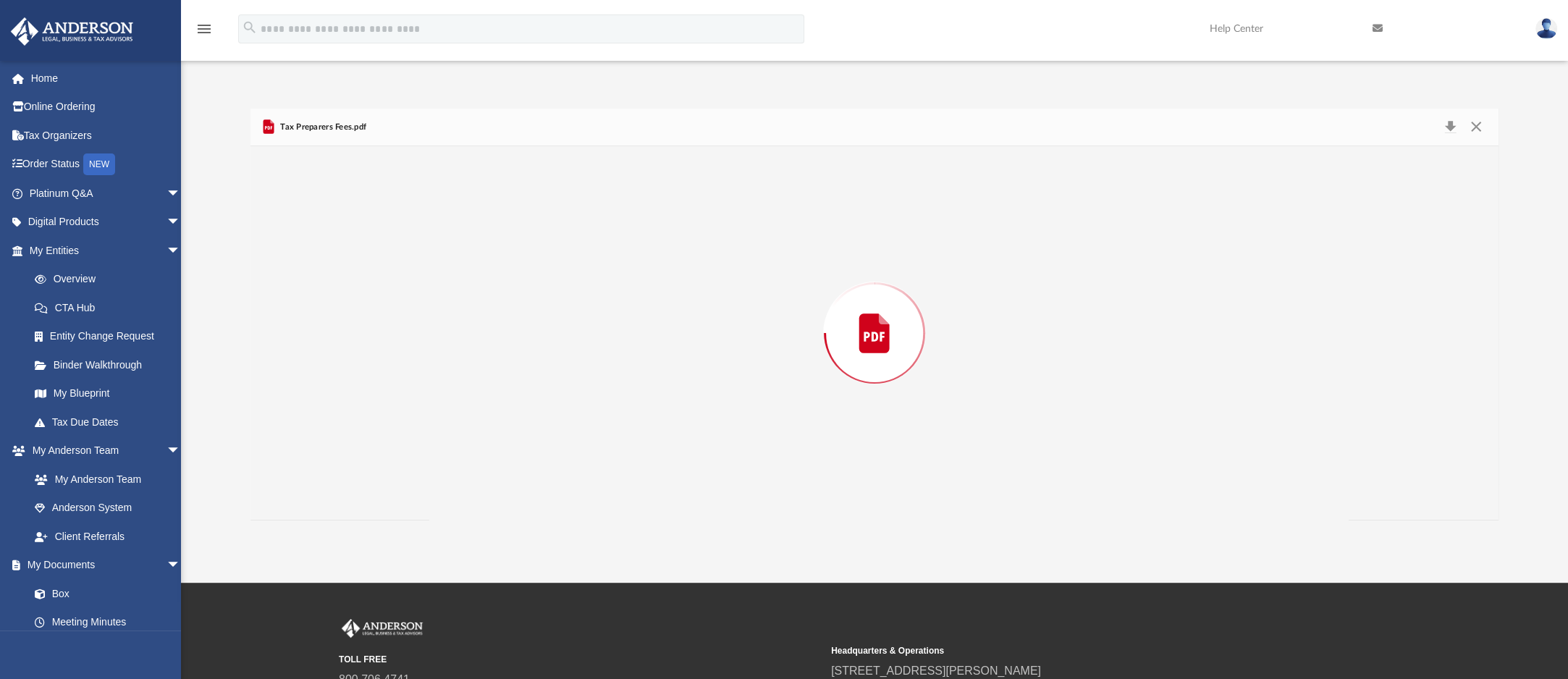
click at [338, 471] on div "Preview" at bounding box center [874, 332] width 1248 height 373
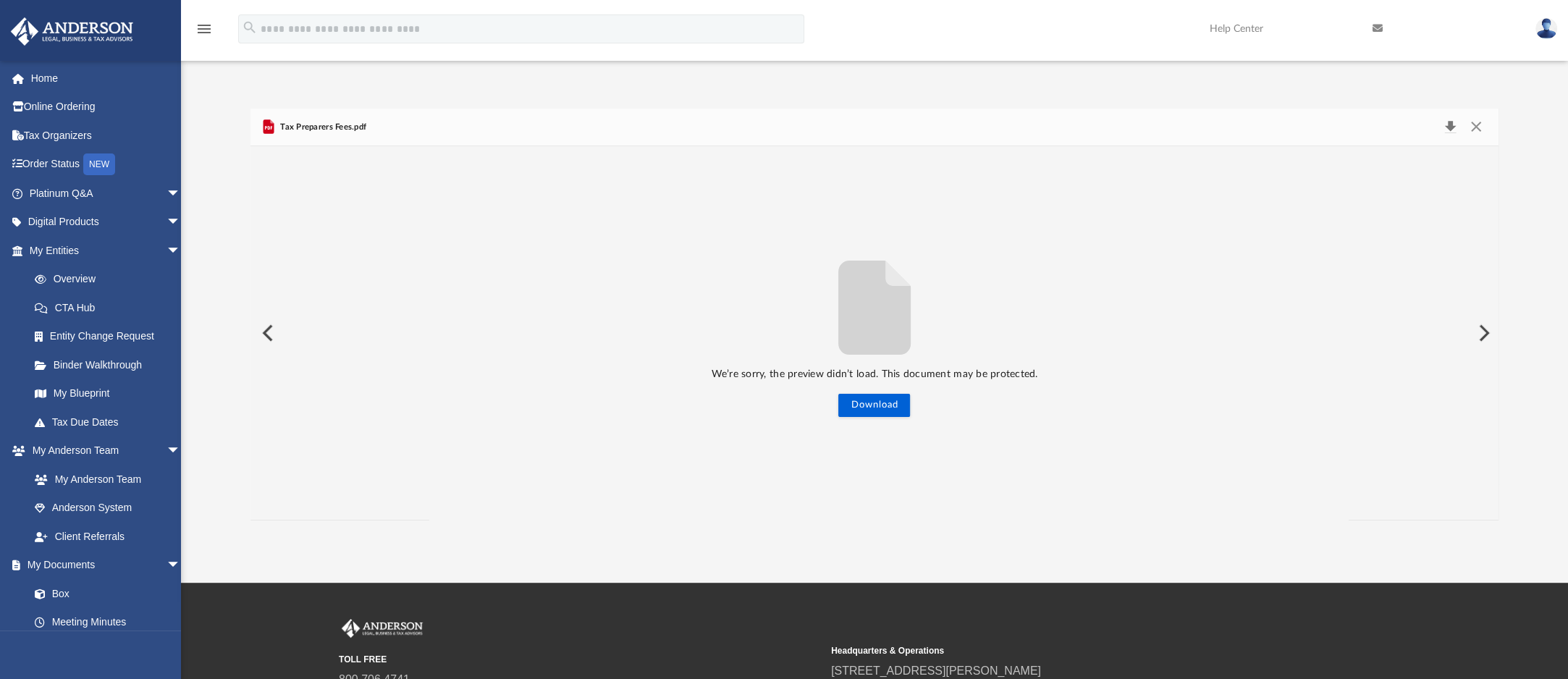
click at [1456, 132] on button "Download" at bounding box center [1450, 127] width 26 height 20
click at [1451, 125] on button "Download" at bounding box center [1450, 127] width 26 height 20
click at [1468, 134] on button "Close" at bounding box center [1477, 127] width 26 height 20
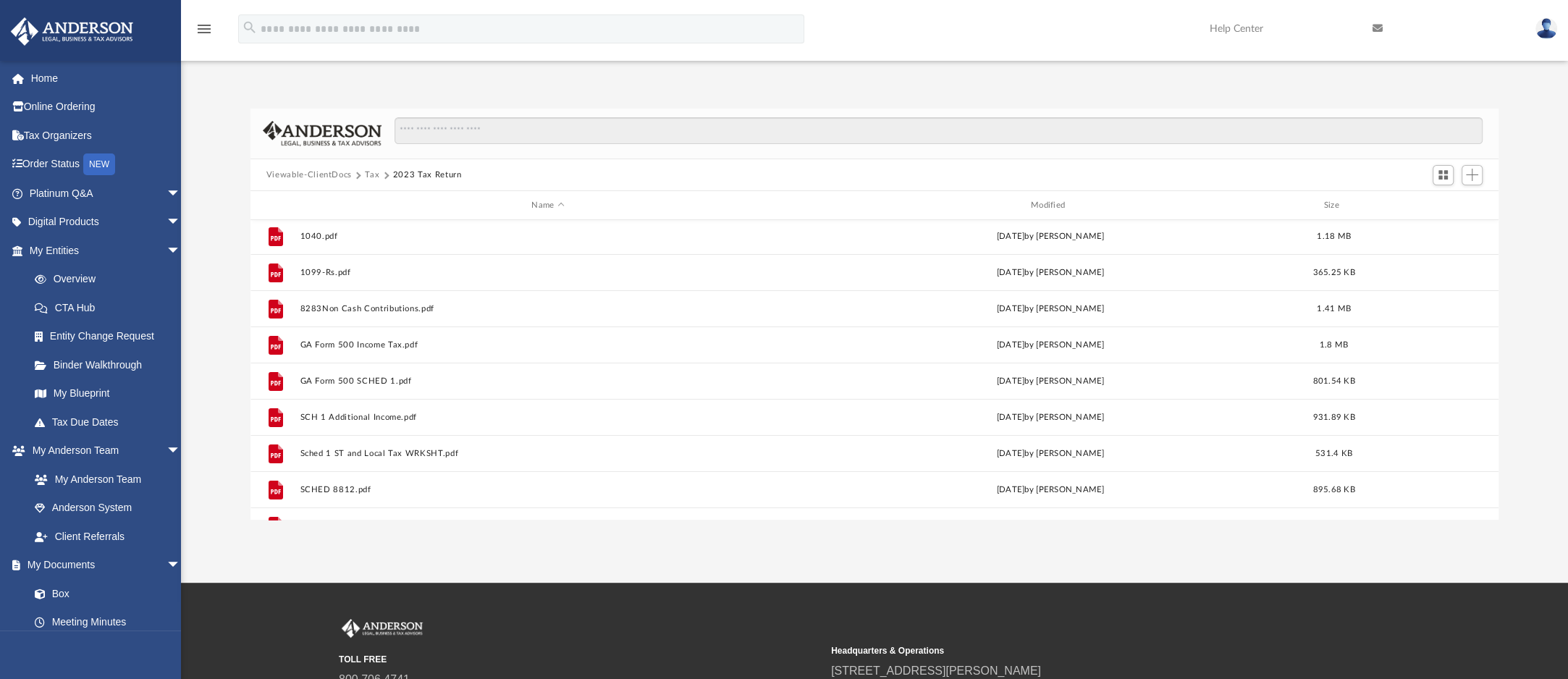
scroll to position [0, 0]
